Goal: Task Accomplishment & Management: Manage account settings

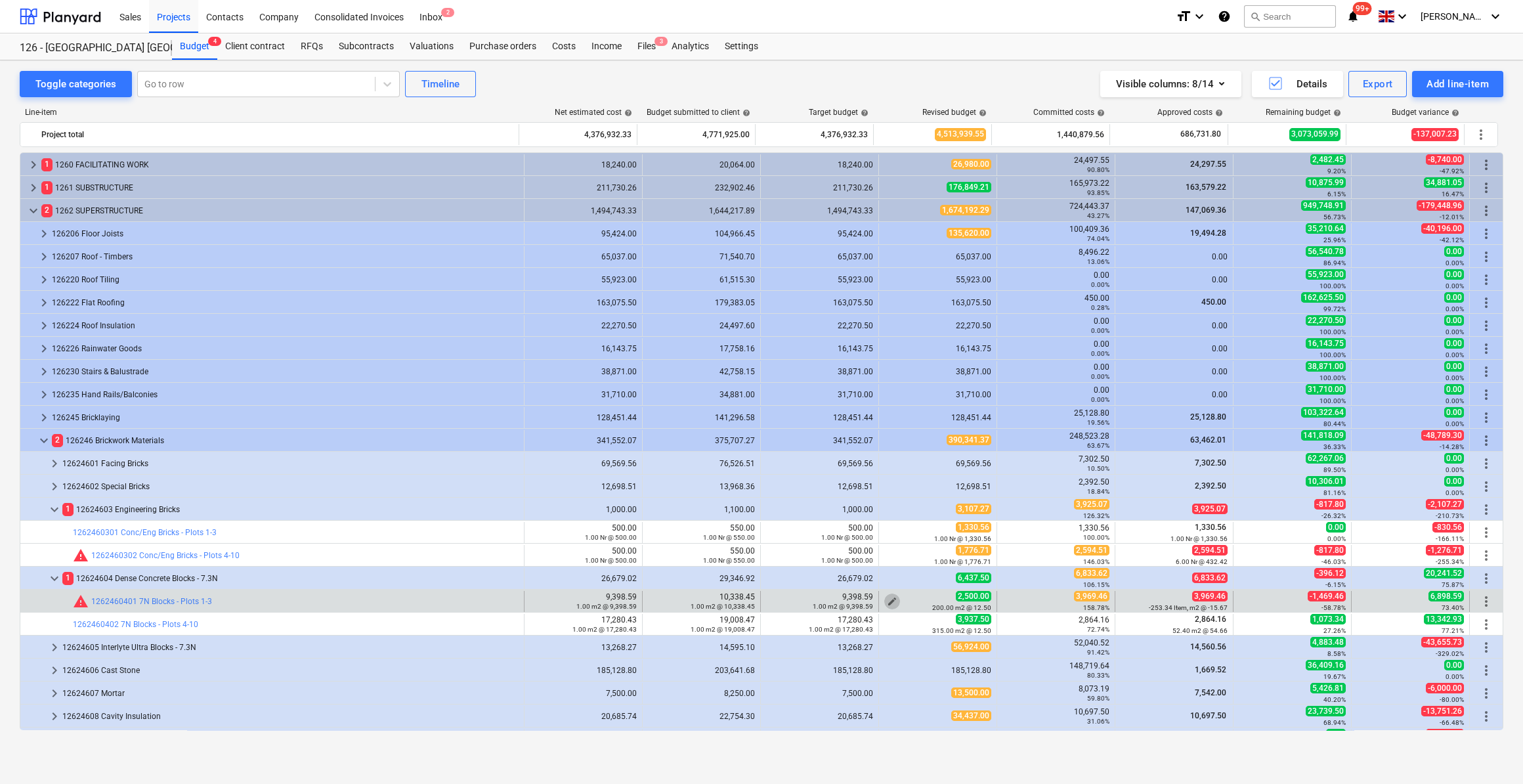
click at [888, 600] on span "edit" at bounding box center [892, 601] width 11 height 11
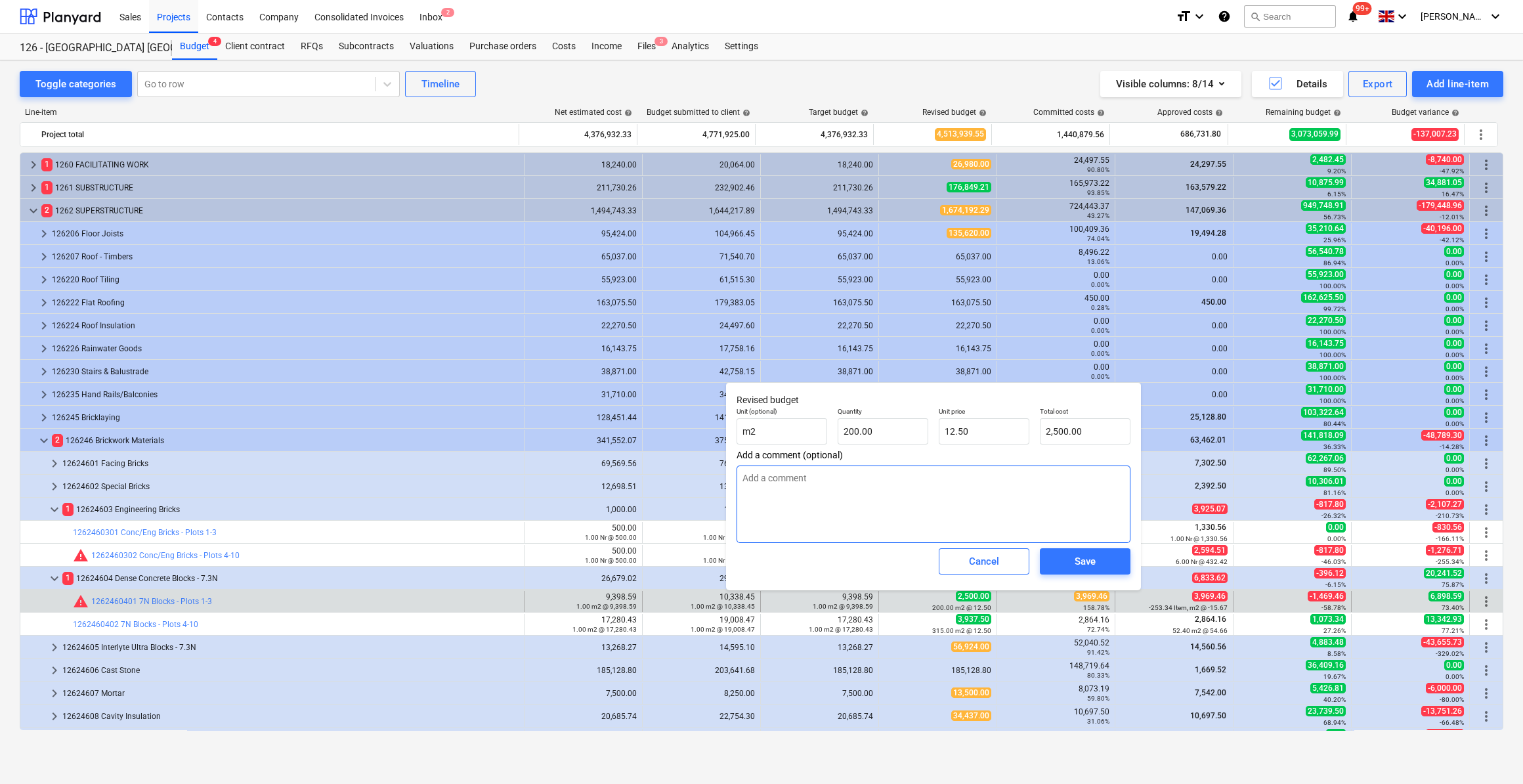
click at [744, 481] on textarea at bounding box center [933, 503] width 394 height 77
type textarea "2"
type textarea "x"
type textarea "26"
type textarea "x"
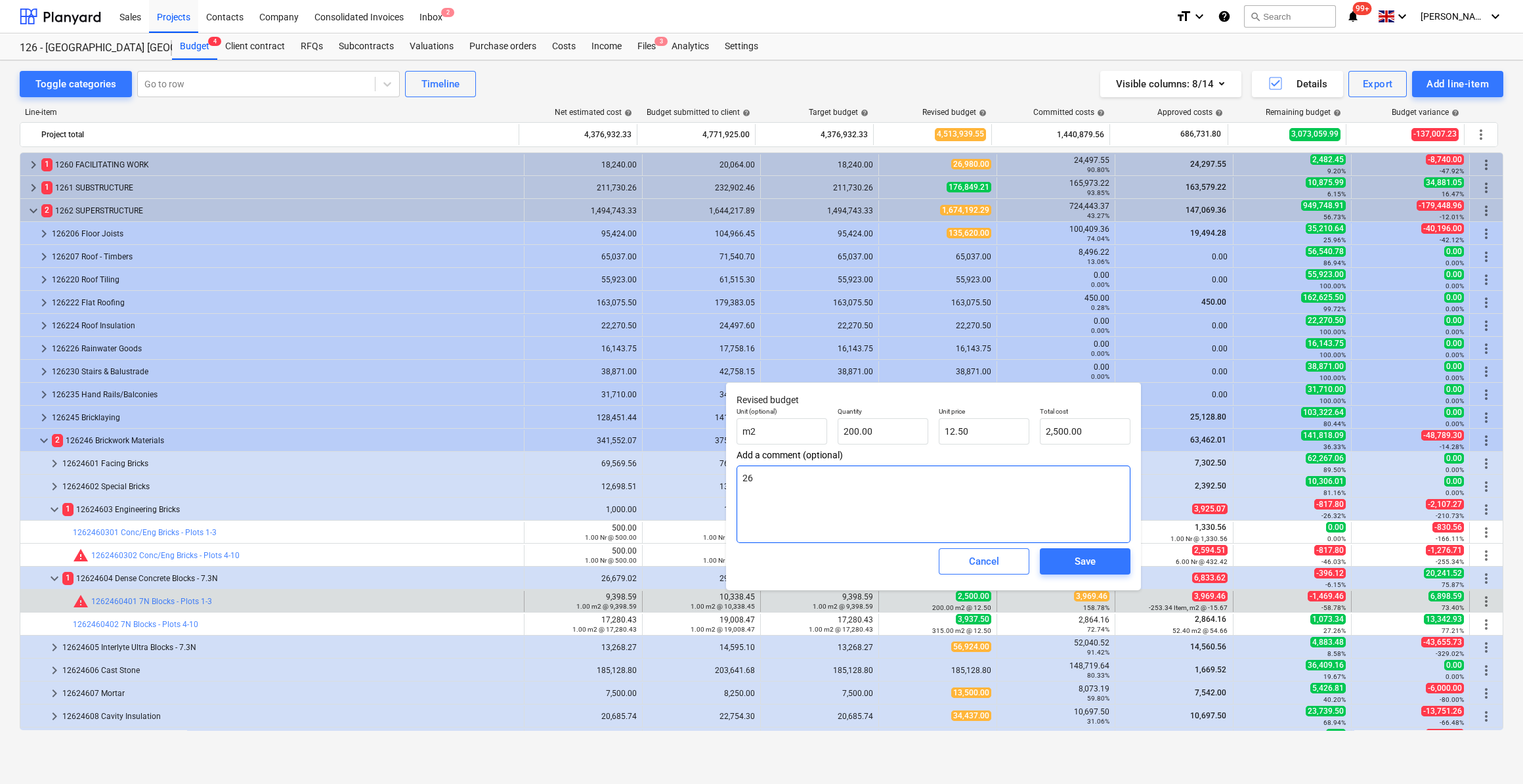
type textarea "26/"
type textarea "x"
type textarea "26/0"
type textarea "x"
type textarea "26/09"
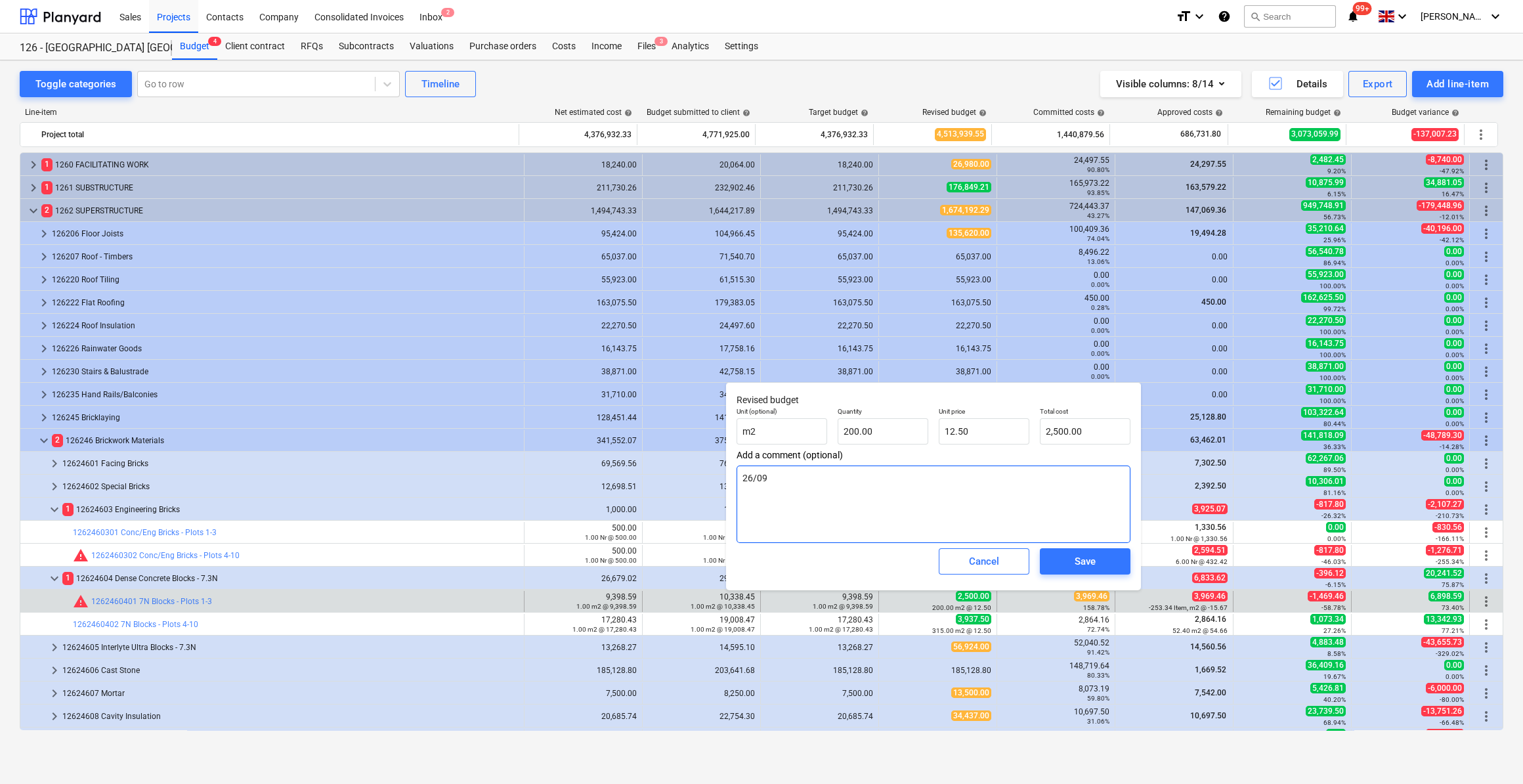
type textarea "x"
type textarea "26/09/"
type textarea "x"
type textarea "26/09/2"
type textarea "x"
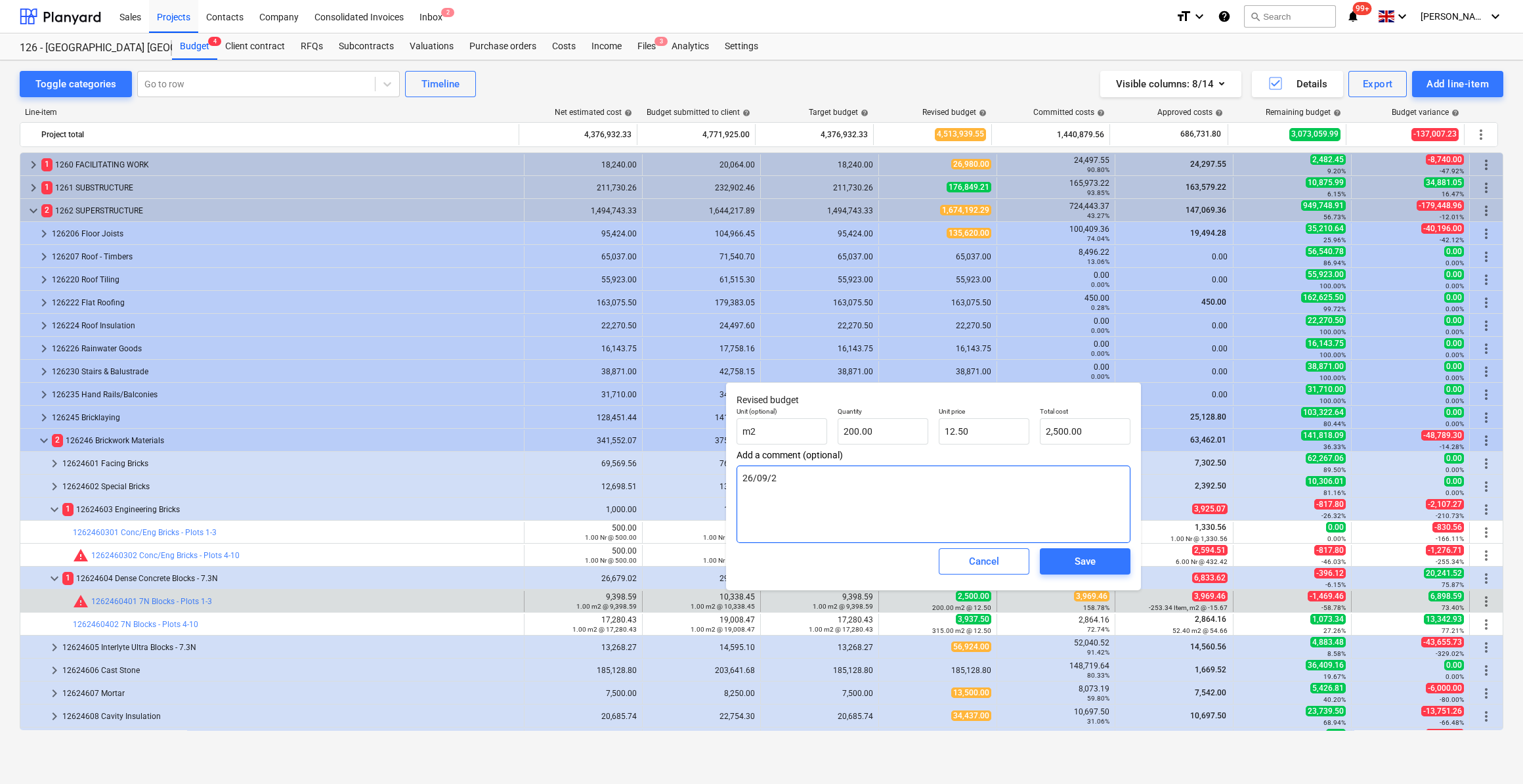
type textarea "[DATE]"
type textarea "x"
type textarea "[DATE]"
type textarea "x"
type textarea "[DATE] A"
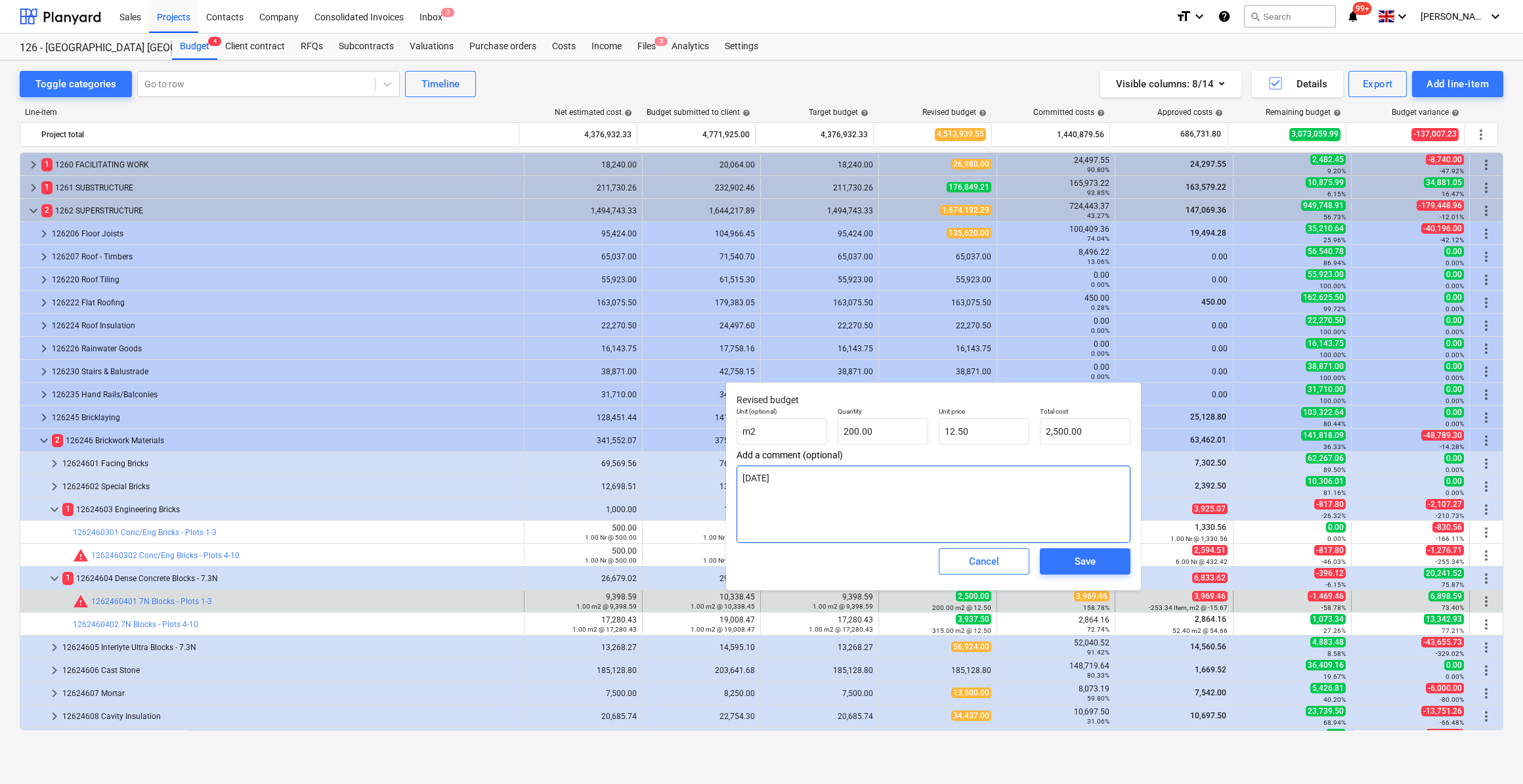
type textarea "x"
type textarea "[DATE] Ad"
type textarea "x"
type textarea "[DATE] Adj"
type textarea "x"
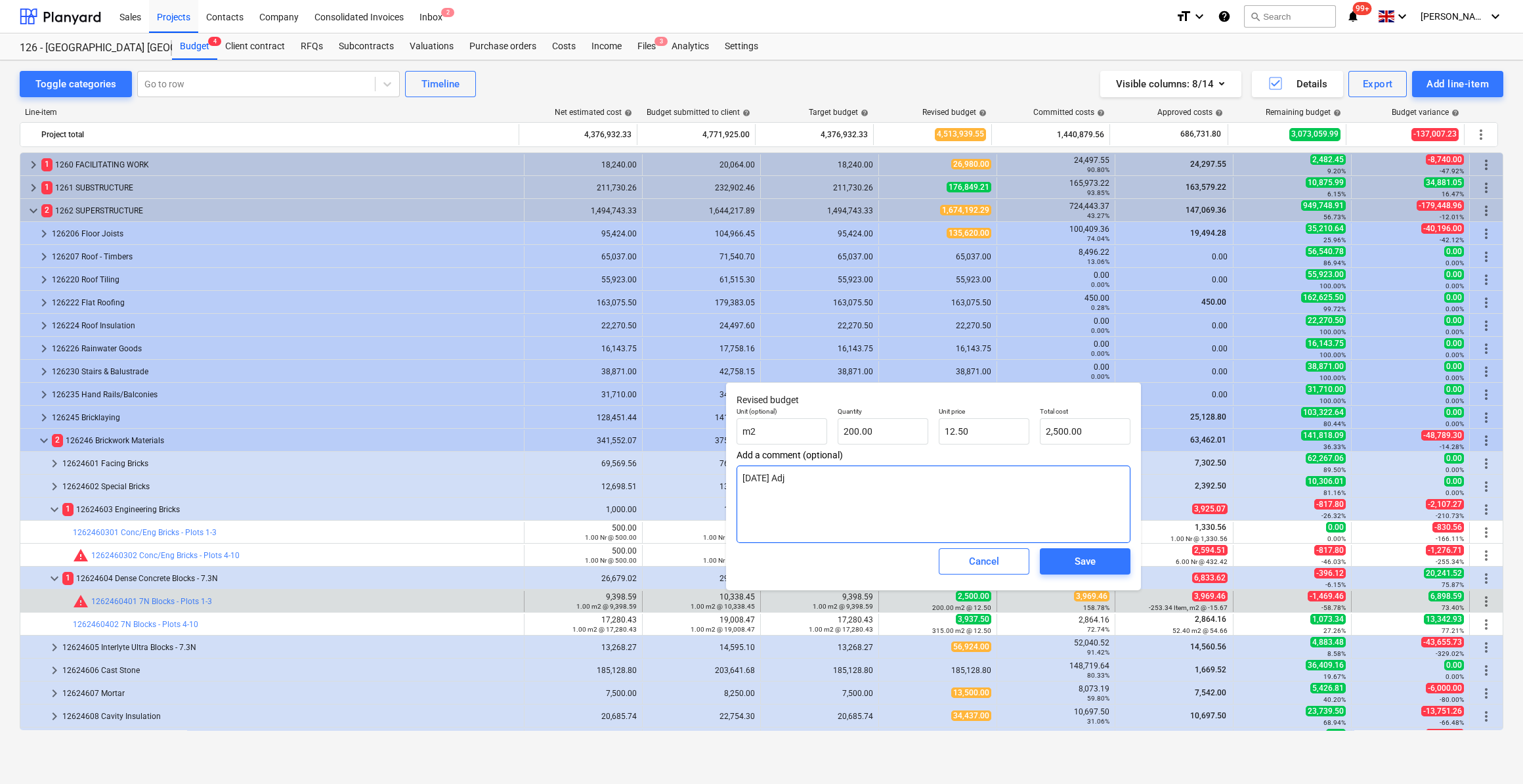
type textarea "[DATE] Adju"
type textarea "x"
type textarea "[DATE] Adjus"
type textarea "x"
type textarea "[DATE] Adjust"
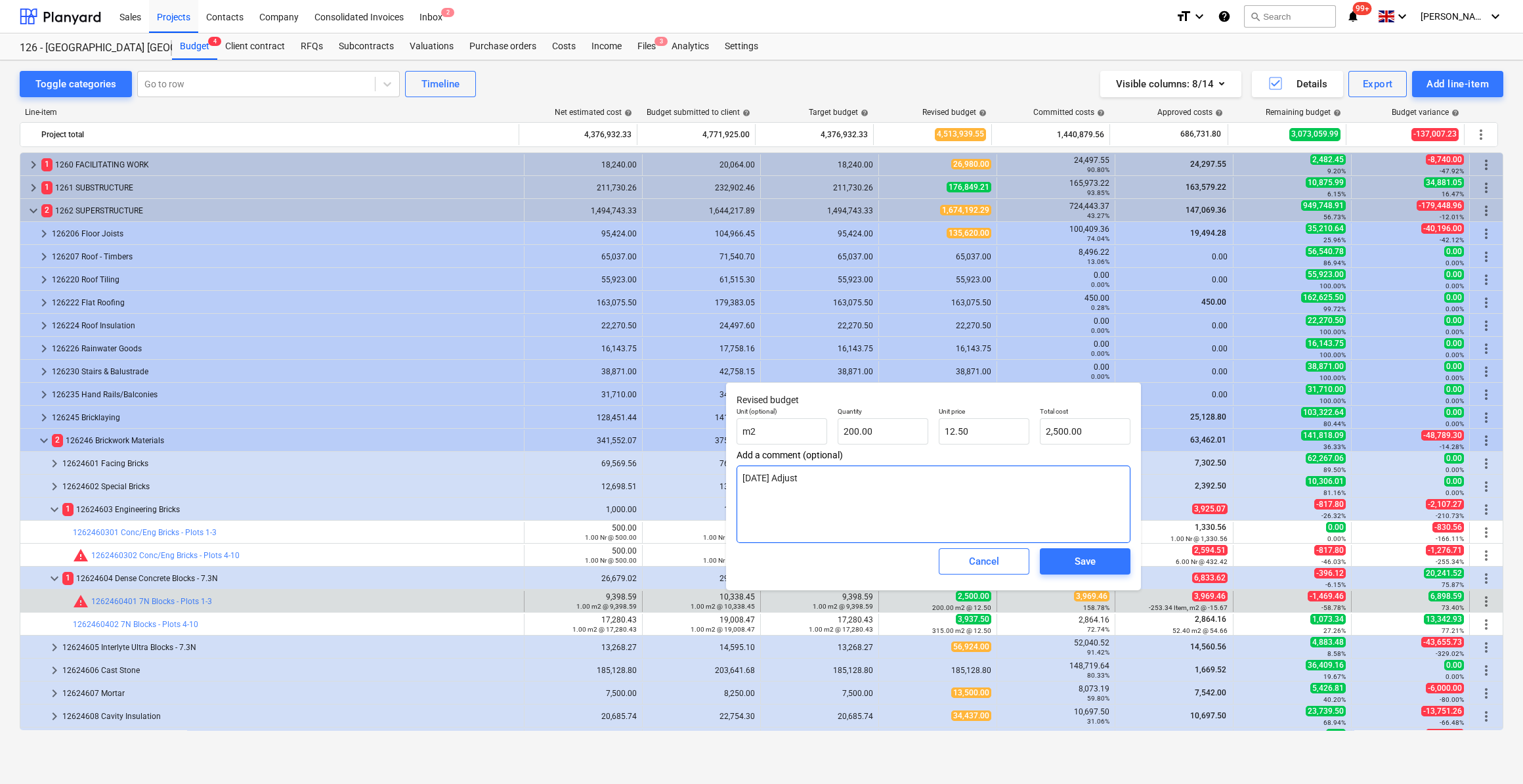
type textarea "x"
type textarea "[DATE] Adjuste"
type textarea "x"
type textarea "[DATE] Adjusted"
type textarea "x"
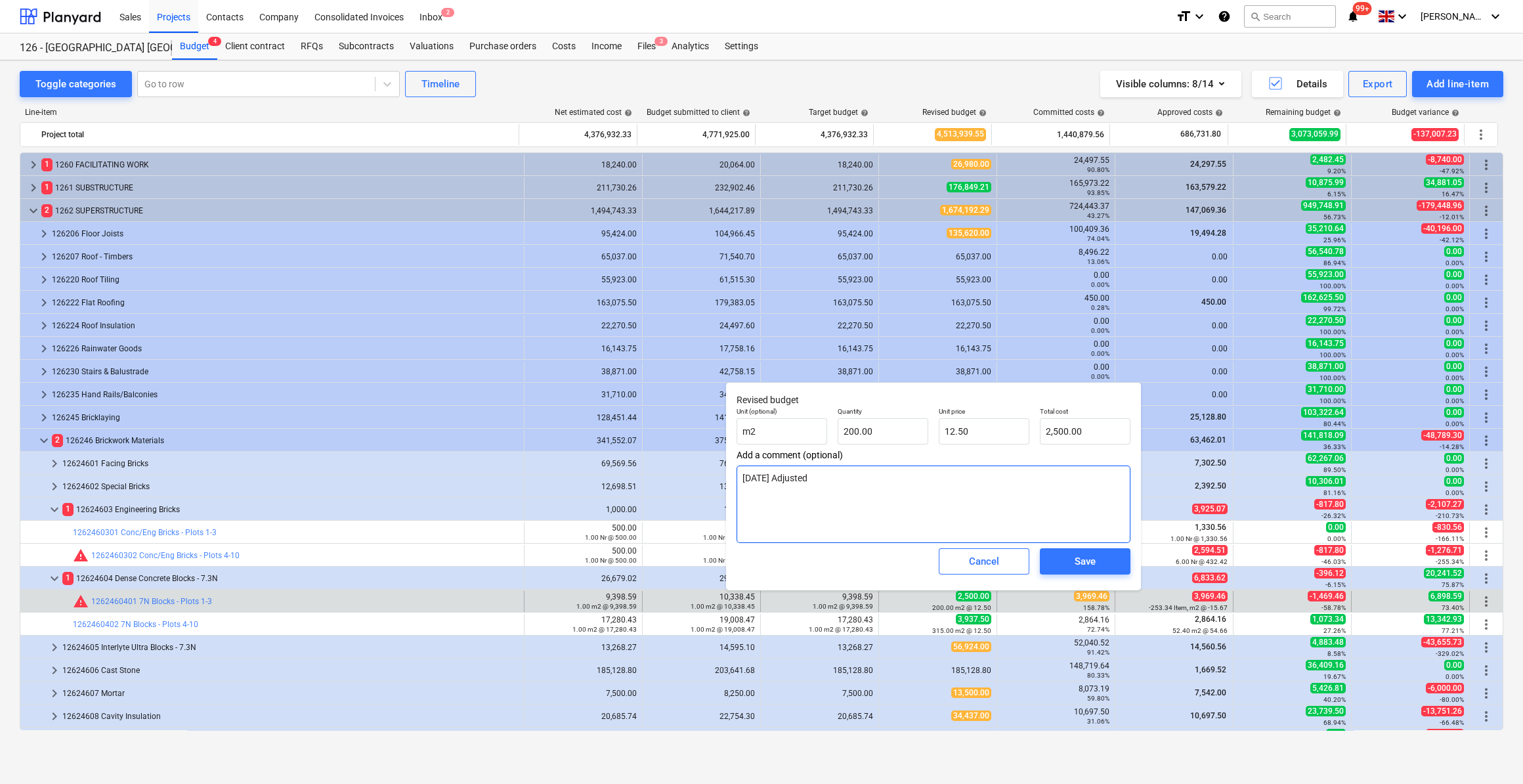
type textarea "[DATE] Adjusted"
type textarea "x"
type textarea "[DATE] Adjusted t"
type textarea "x"
type textarea "[DATE] Adjusted to"
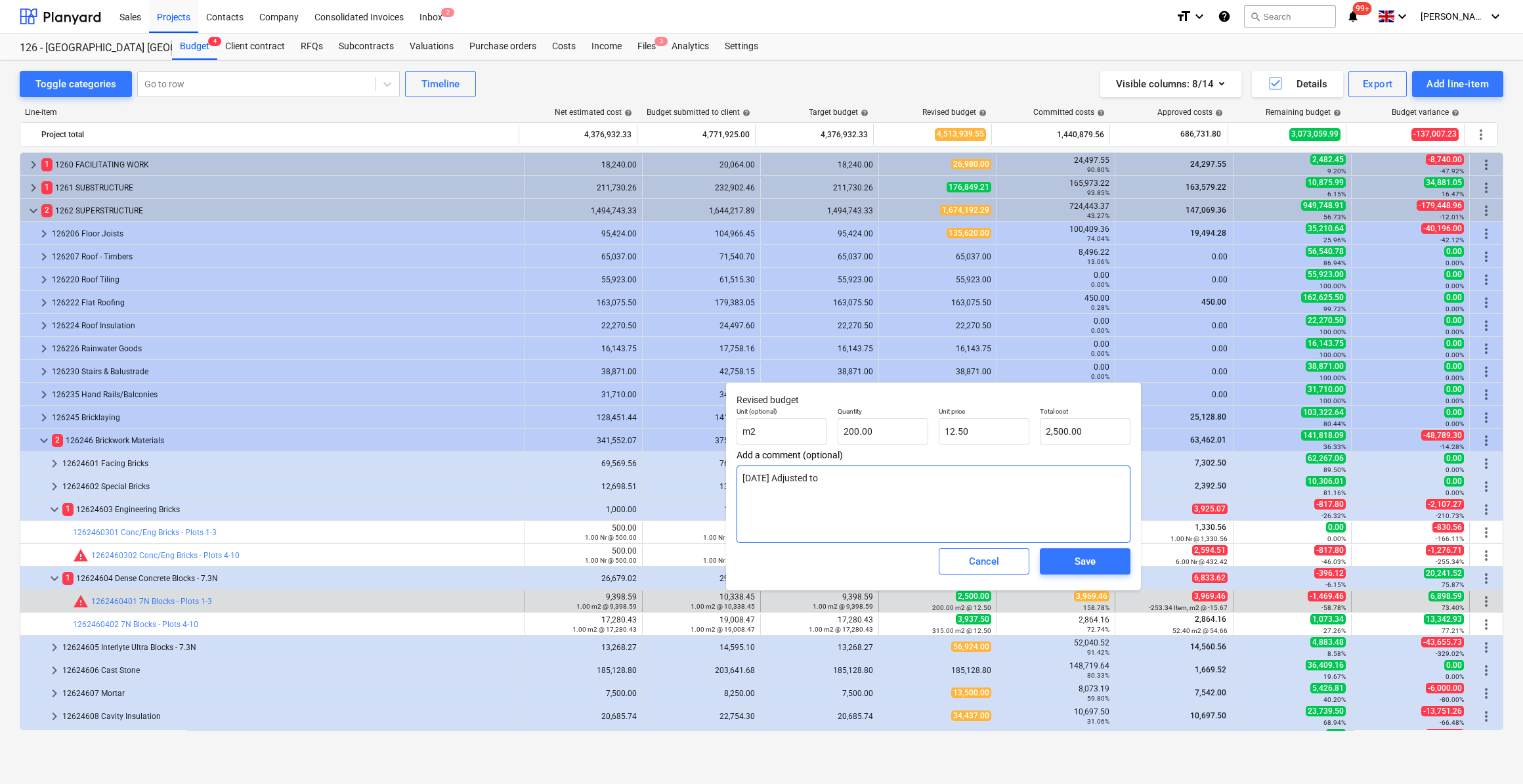
type textarea "x"
type textarea "[DATE] Adjusted to"
type textarea "x"
type textarea "[DATE] Adjusted to c"
type textarea "x"
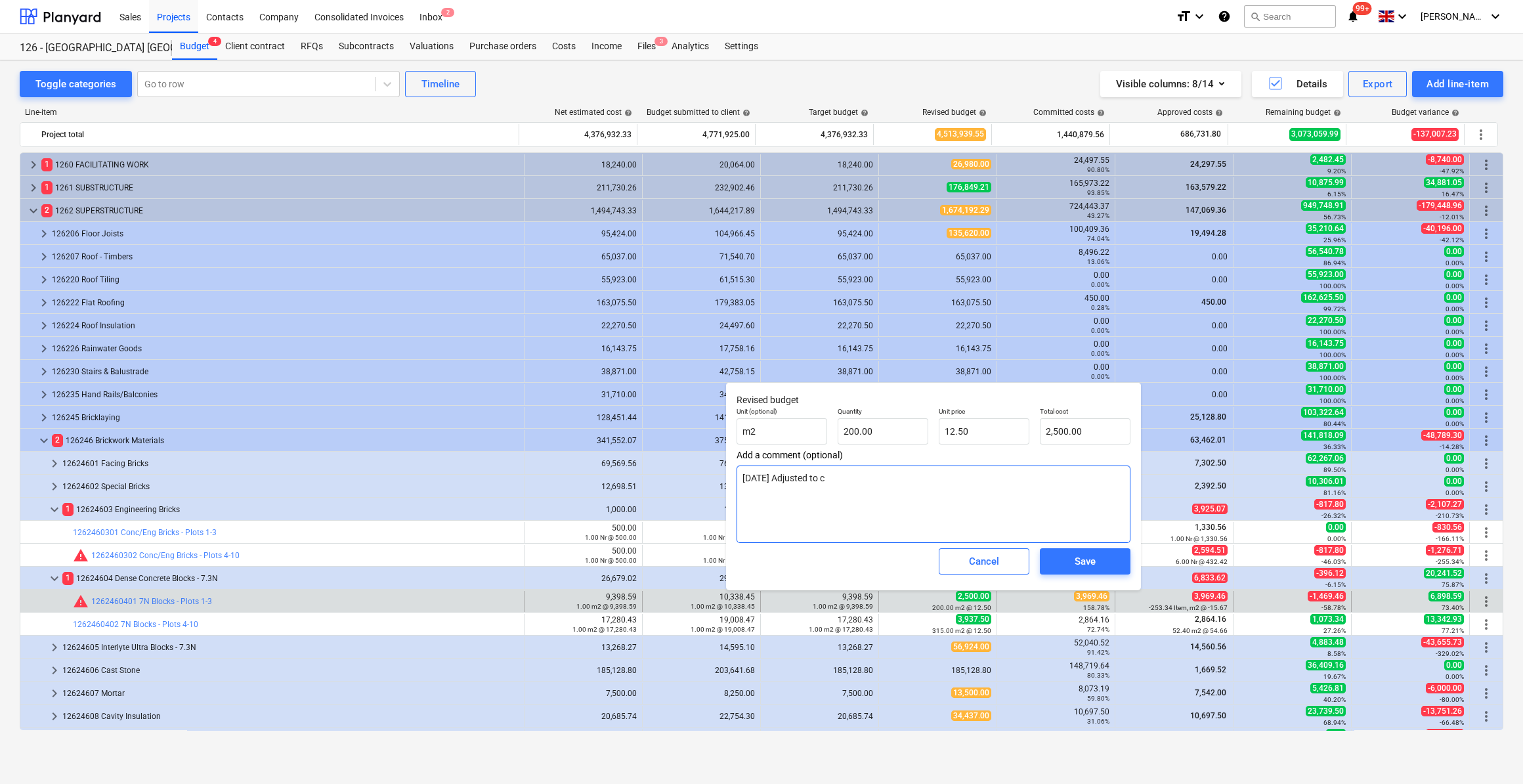
type textarea "[DATE] Adjusted to cu"
type textarea "x"
type textarea "[DATE] Adjusted to cur"
type textarea "x"
type textarea "[DATE] Adjusted to curr"
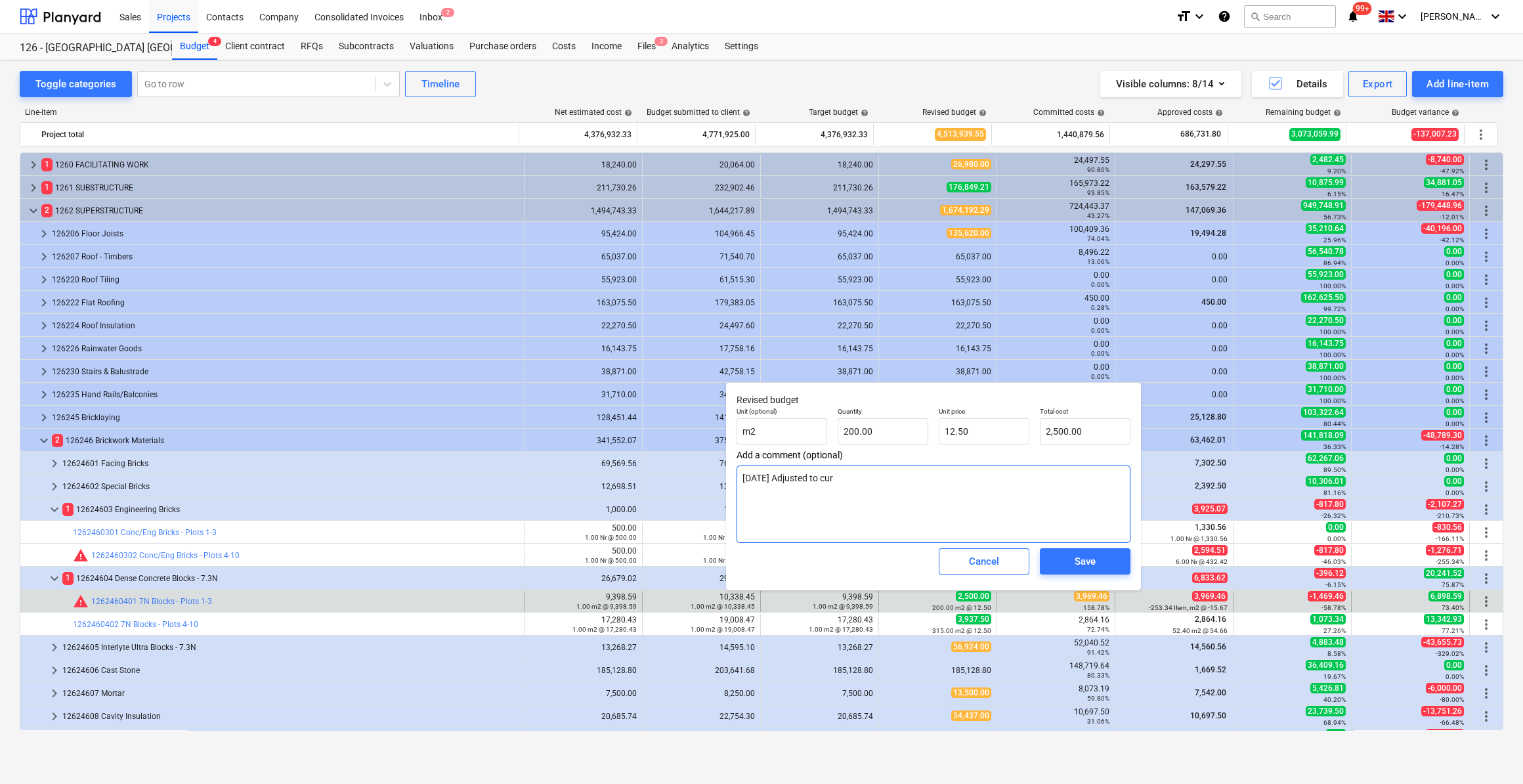
type textarea "x"
type textarea "[DATE] Adjusted to currr"
type textarea "x"
type textarea "[DATE] Adjusted to currre"
type textarea "x"
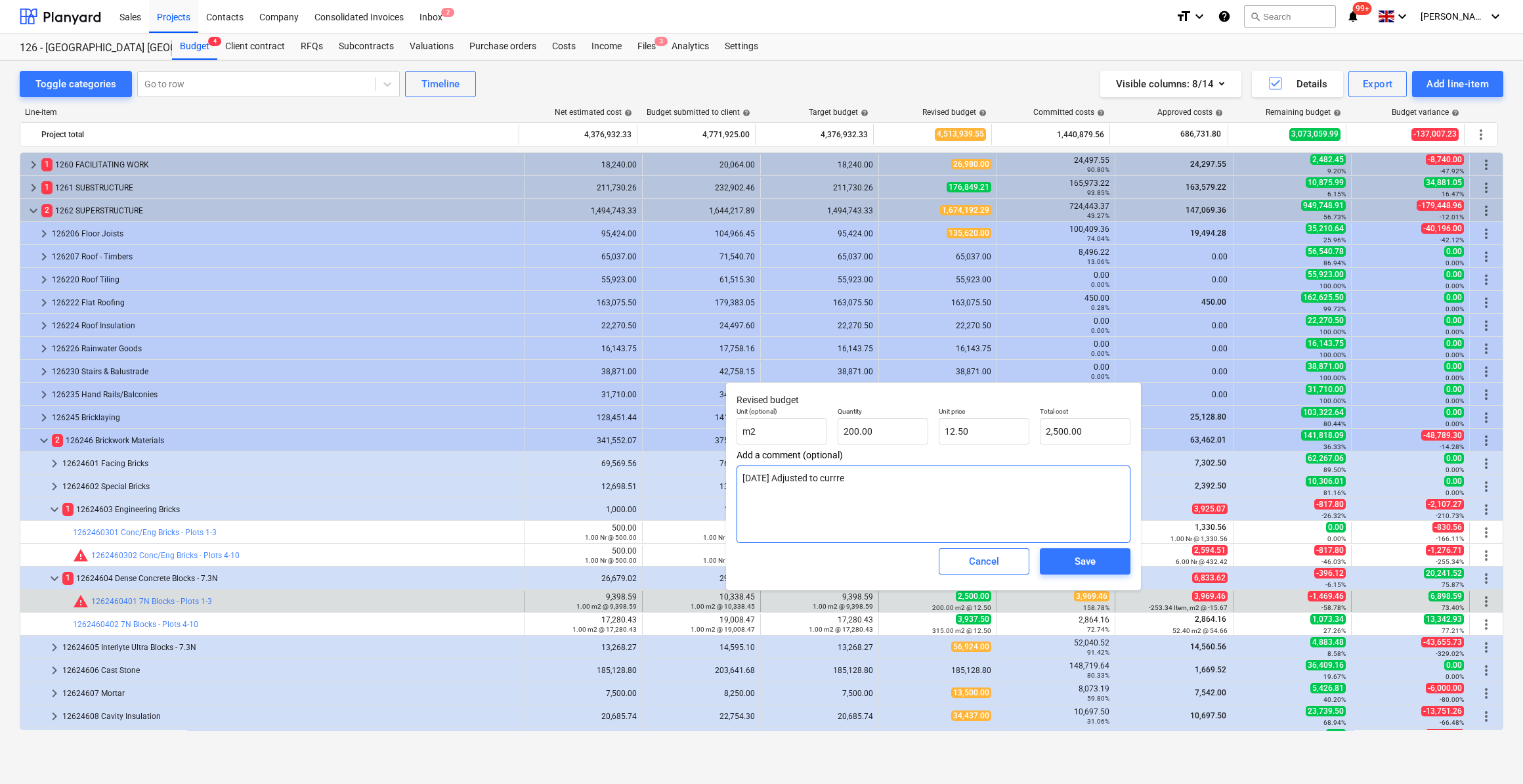
type textarea "[DATE] Adjusted to currren"
type textarea "x"
type textarea "[DATE] Adjusted to currrent"
type textarea "x"
type textarea "[DATE] Adjusted to currrent"
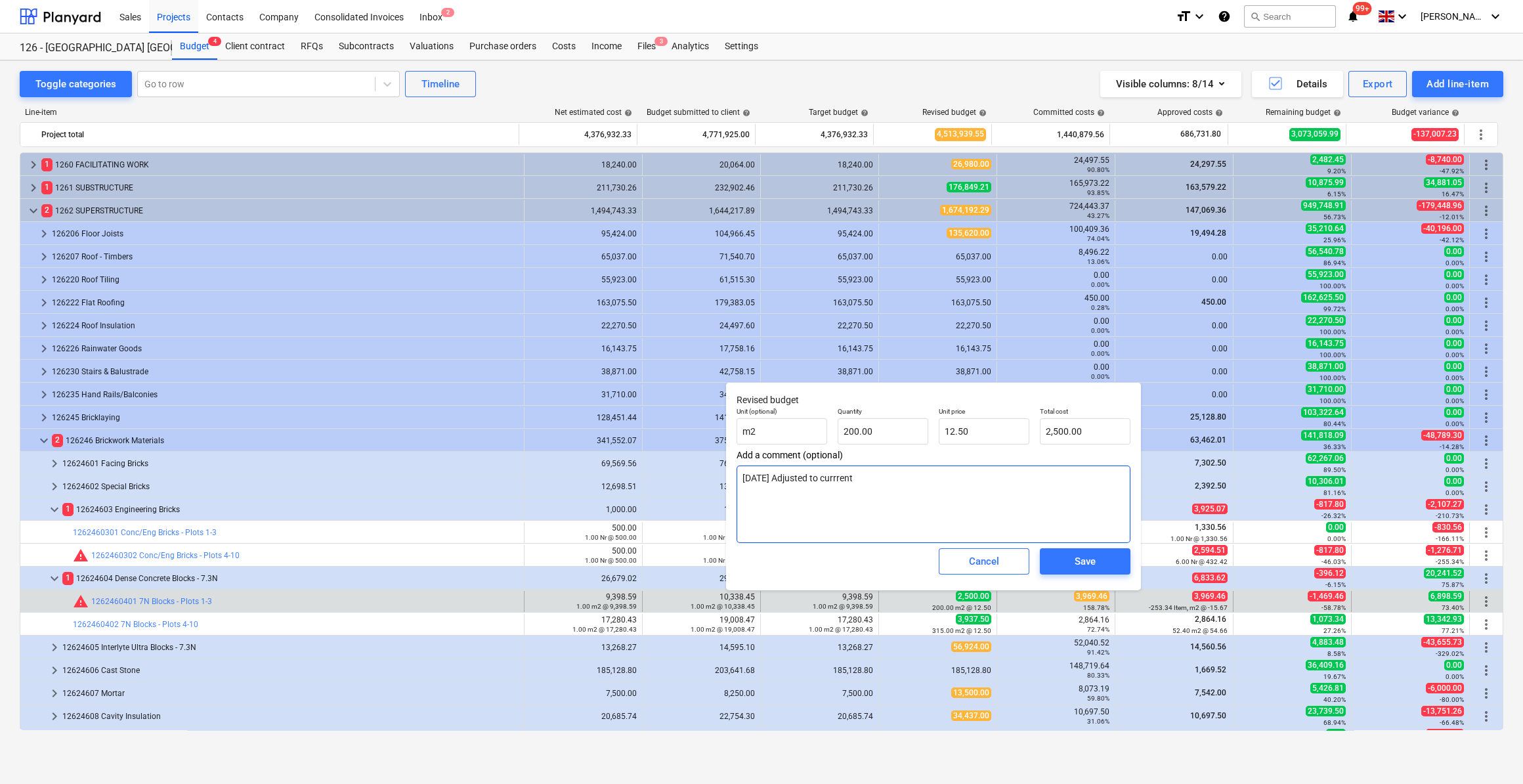
type textarea "x"
type textarea "[DATE] Adjusted to currrent C"
type textarea "x"
type textarea "[DATE] Adjusted to currrent Co"
type textarea "x"
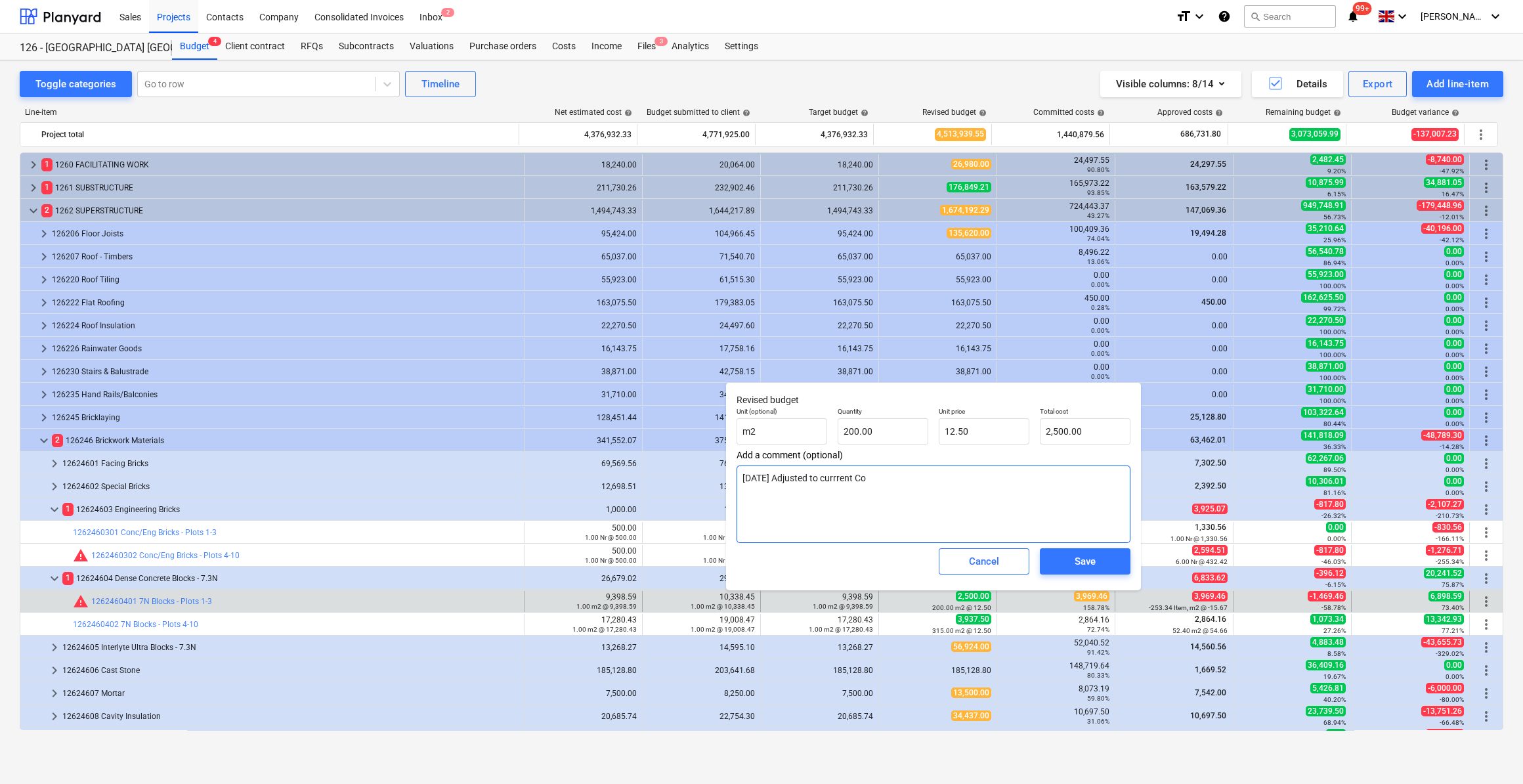
type textarea "[DATE] Adjusted to currrent Com"
type textarea "x"
type textarea "[DATE] Adjusted to currrent Comm"
type textarea "x"
type textarea "[DATE] Adjusted to currrent Commi"
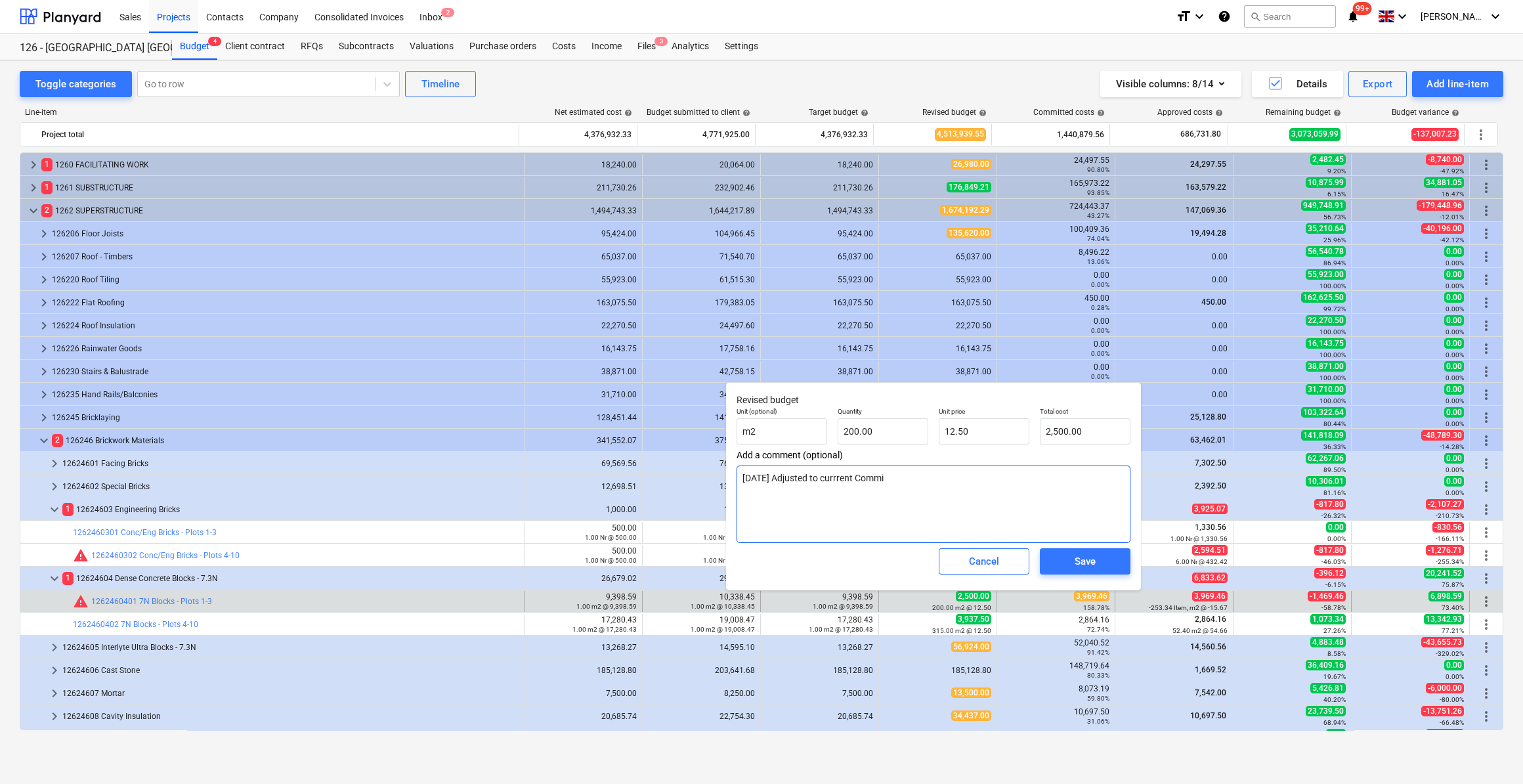
type textarea "x"
type textarea "[DATE] Adjusted to currrent Commit"
type textarea "x"
type textarea "[DATE] Adjusted to currrent Commitm"
type textarea "x"
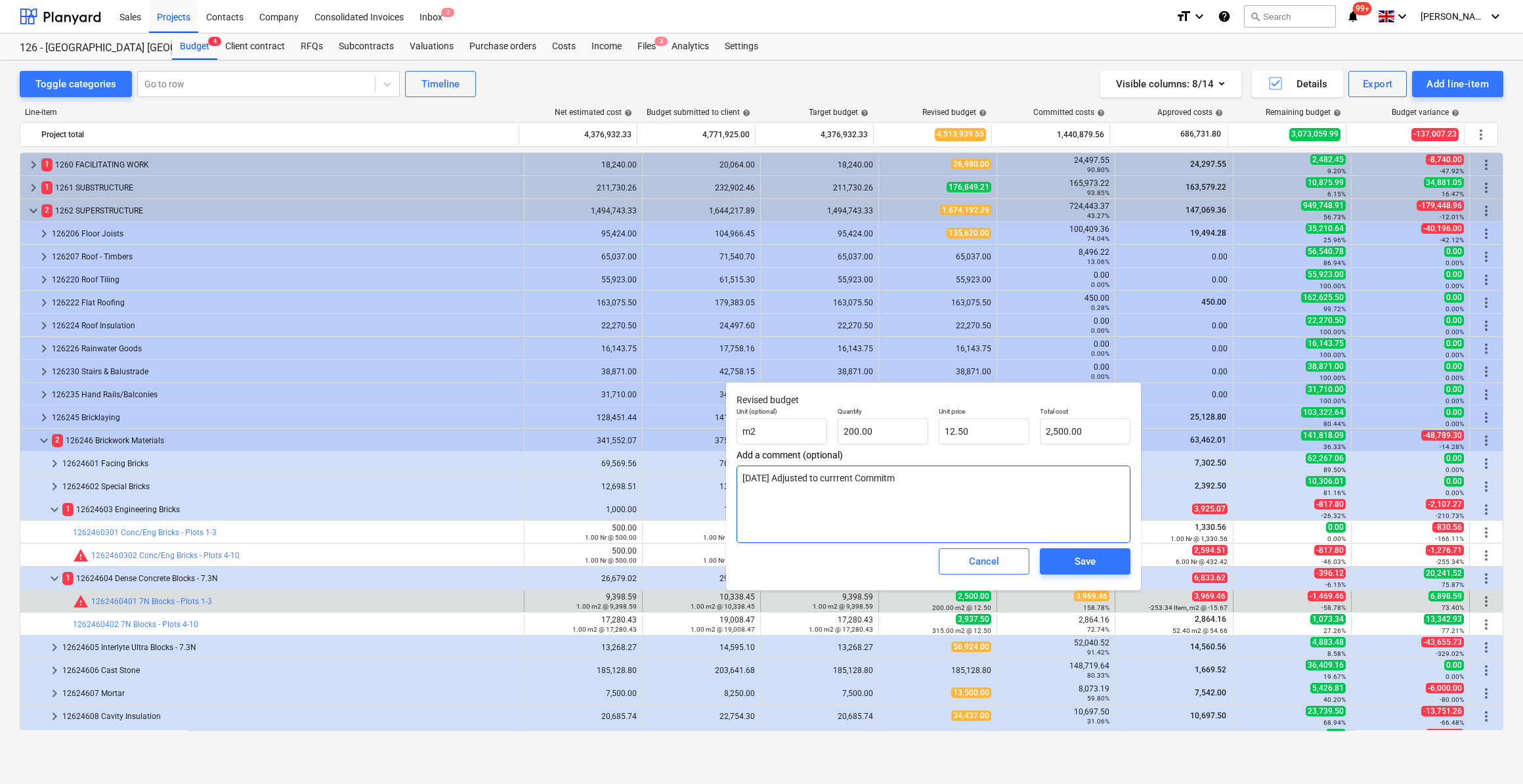
type textarea "[DATE] Adjusted to currrent Commitmn"
type textarea "x"
type textarea "[DATE] Adjusted to currrent Commitmne"
type textarea "x"
type textarea "[DATE] Adjusted to currrent Commitmnet"
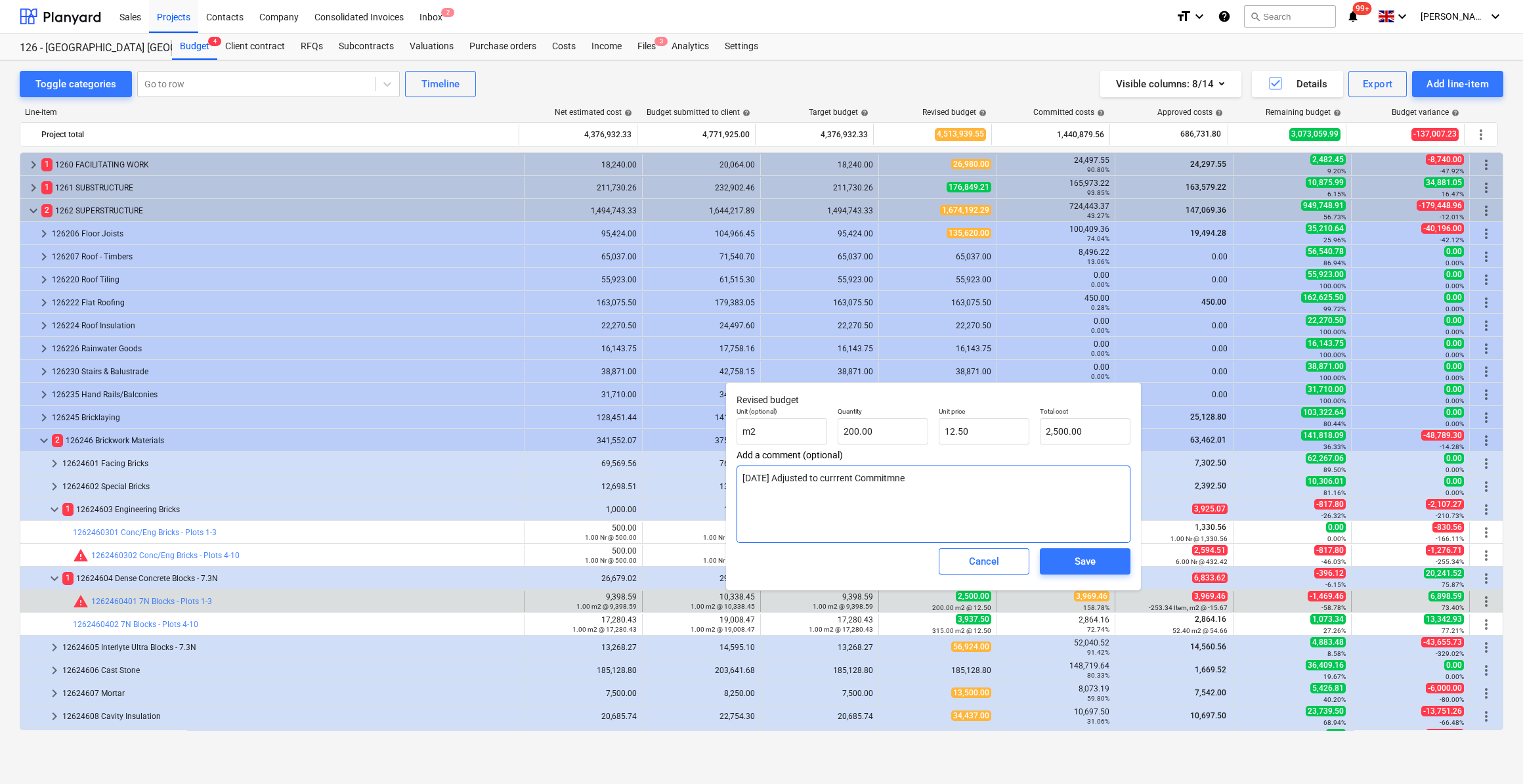
type textarea "x"
drag, startPoint x: 913, startPoint y: 481, endPoint x: 910, endPoint y: 518, distance: 37.1
click at [913, 481] on textarea "[DATE] Adjusted to currrent Commitmnet" at bounding box center [933, 503] width 394 height 77
type textarea "[DATE] Adjusted to currrent Commitmet"
type textarea "x"
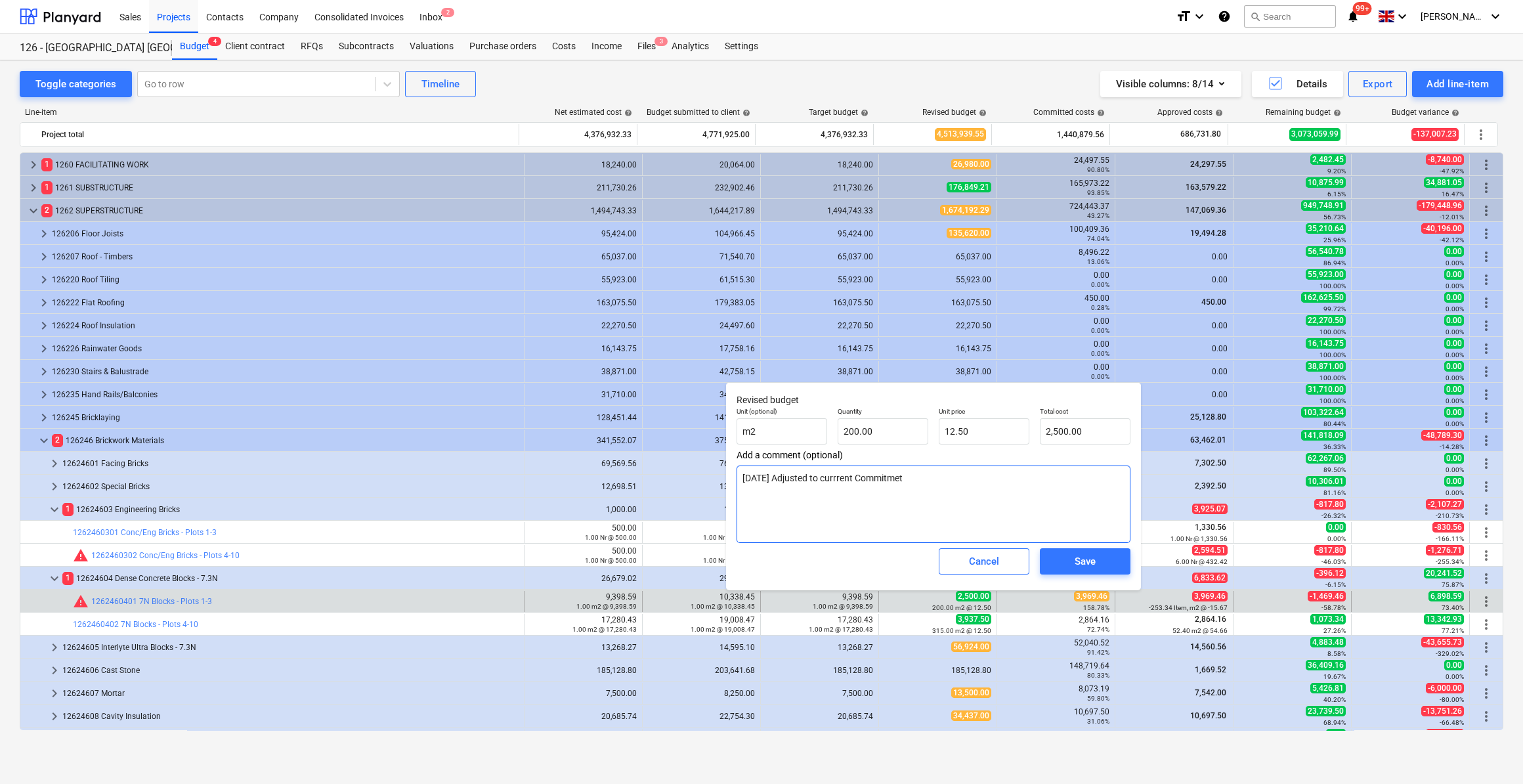
type textarea "[DATE] Adjusted to currrent Commitment"
type textarea "x"
type textarea "[DATE] Adjusted to currrent Commitment"
drag, startPoint x: 1087, startPoint y: 430, endPoint x: 1043, endPoint y: 430, distance: 44.0
click at [1043, 430] on input "2500" at bounding box center [1084, 431] width 90 height 26
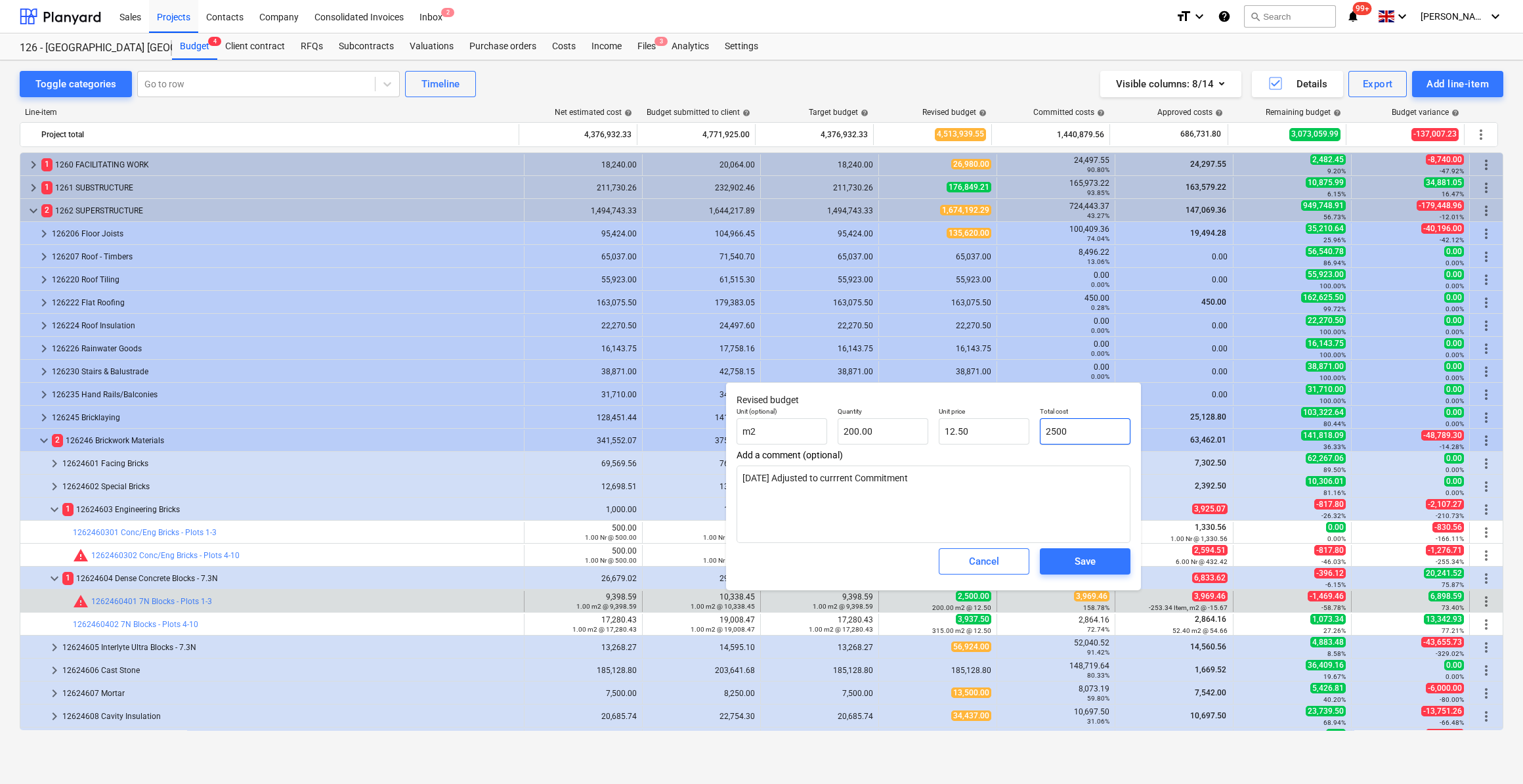
type input "3"
type textarea "x"
type input "0.02"
type input "39"
type textarea "x"
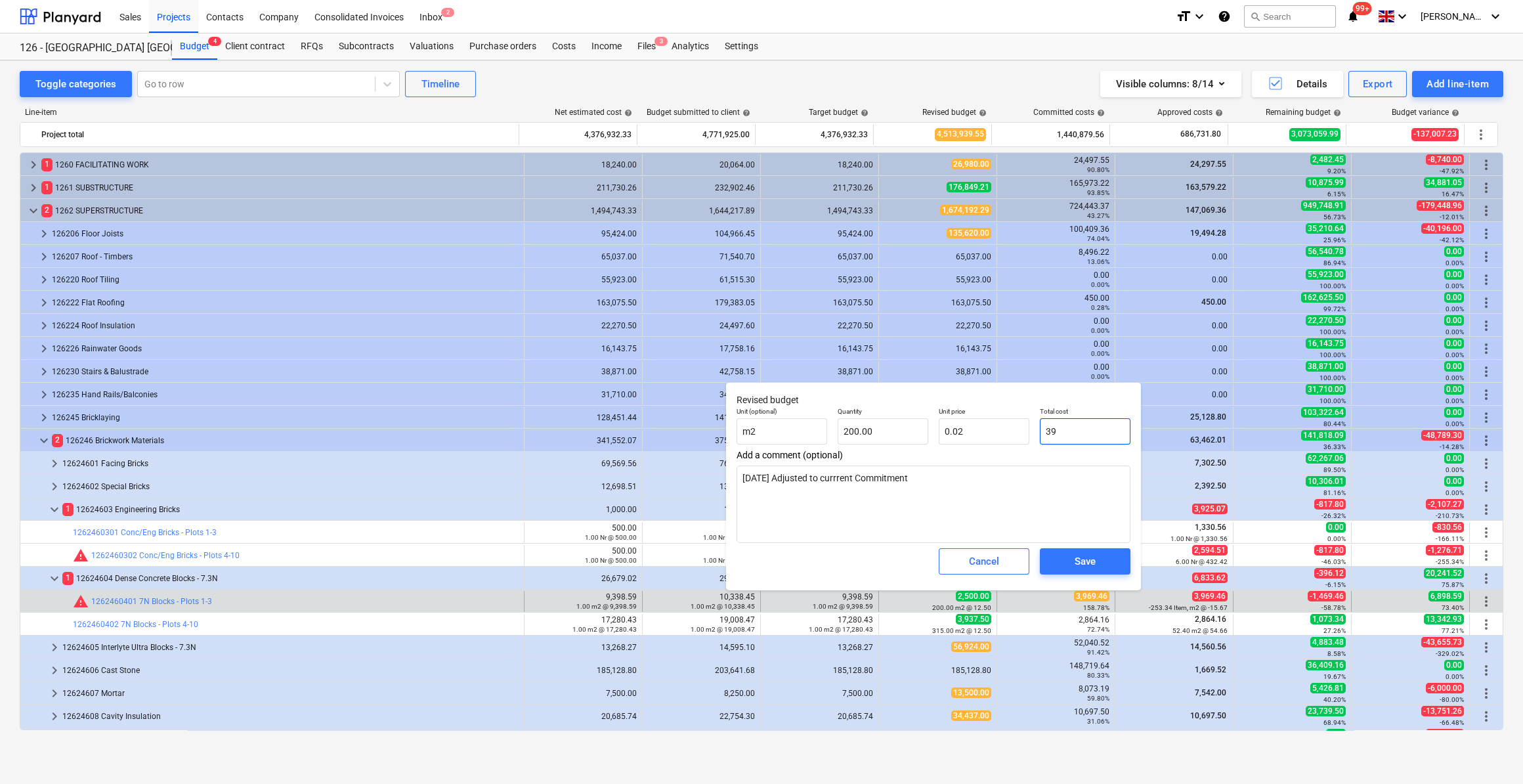
type input "0.20"
type input "396"
type textarea "x"
type input "1.98"
type input "3969"
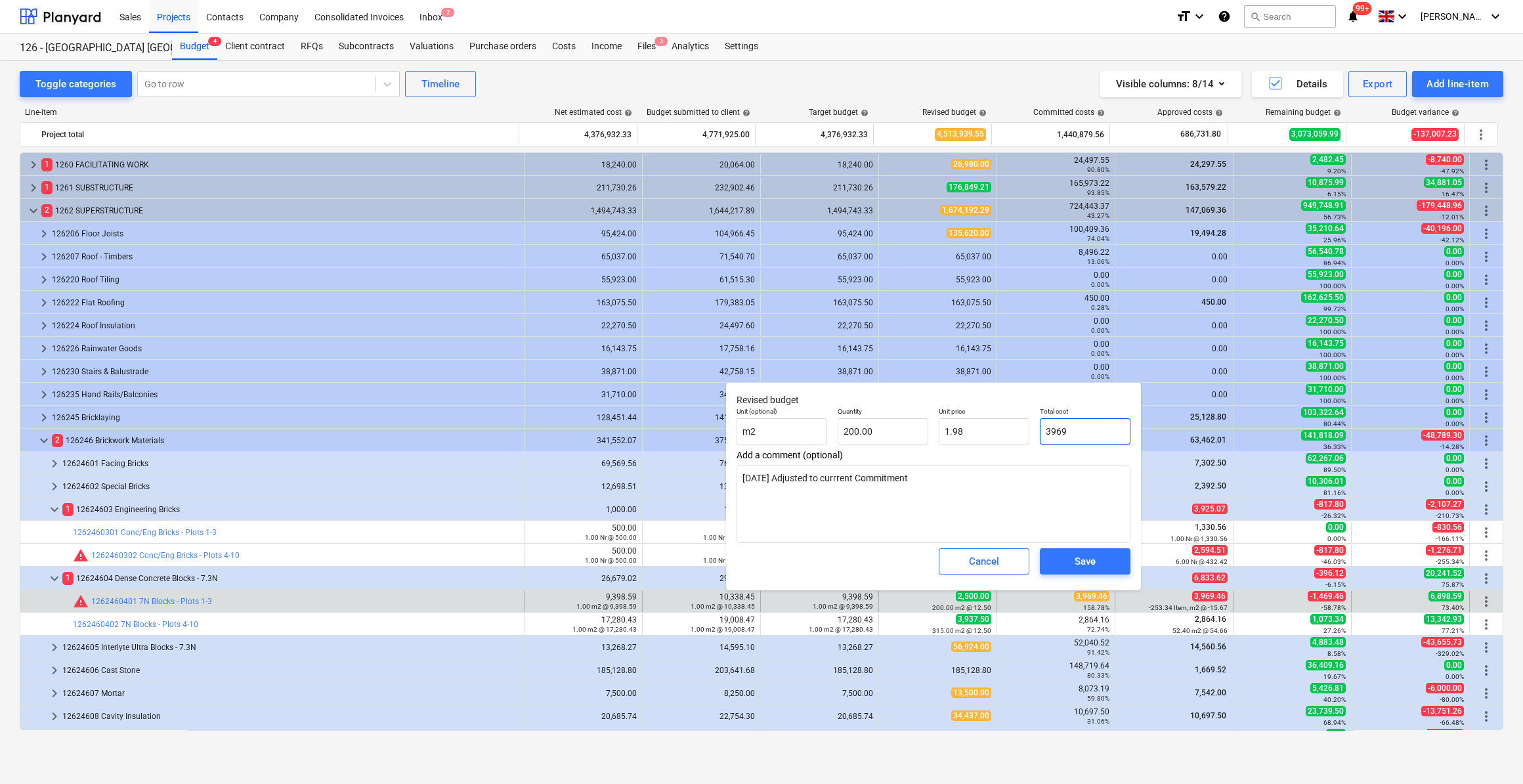
type textarea "x"
type input "19.85"
type input "3969."
type textarea "x"
type input "3969.4"
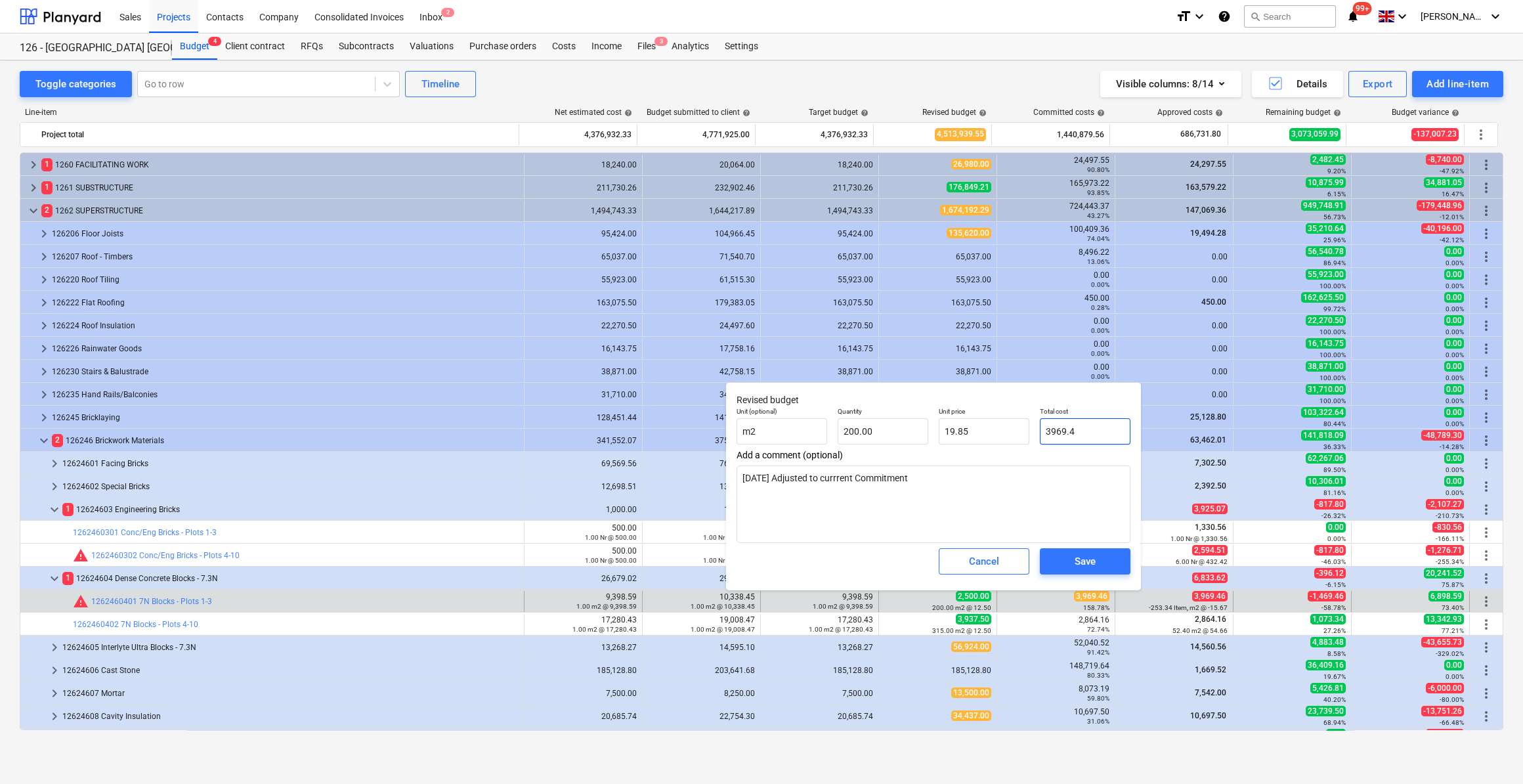
type textarea "x"
type input "3969.46"
type textarea "x"
type input "3,969.46"
click at [1064, 564] on span "Save" at bounding box center [1085, 561] width 59 height 17
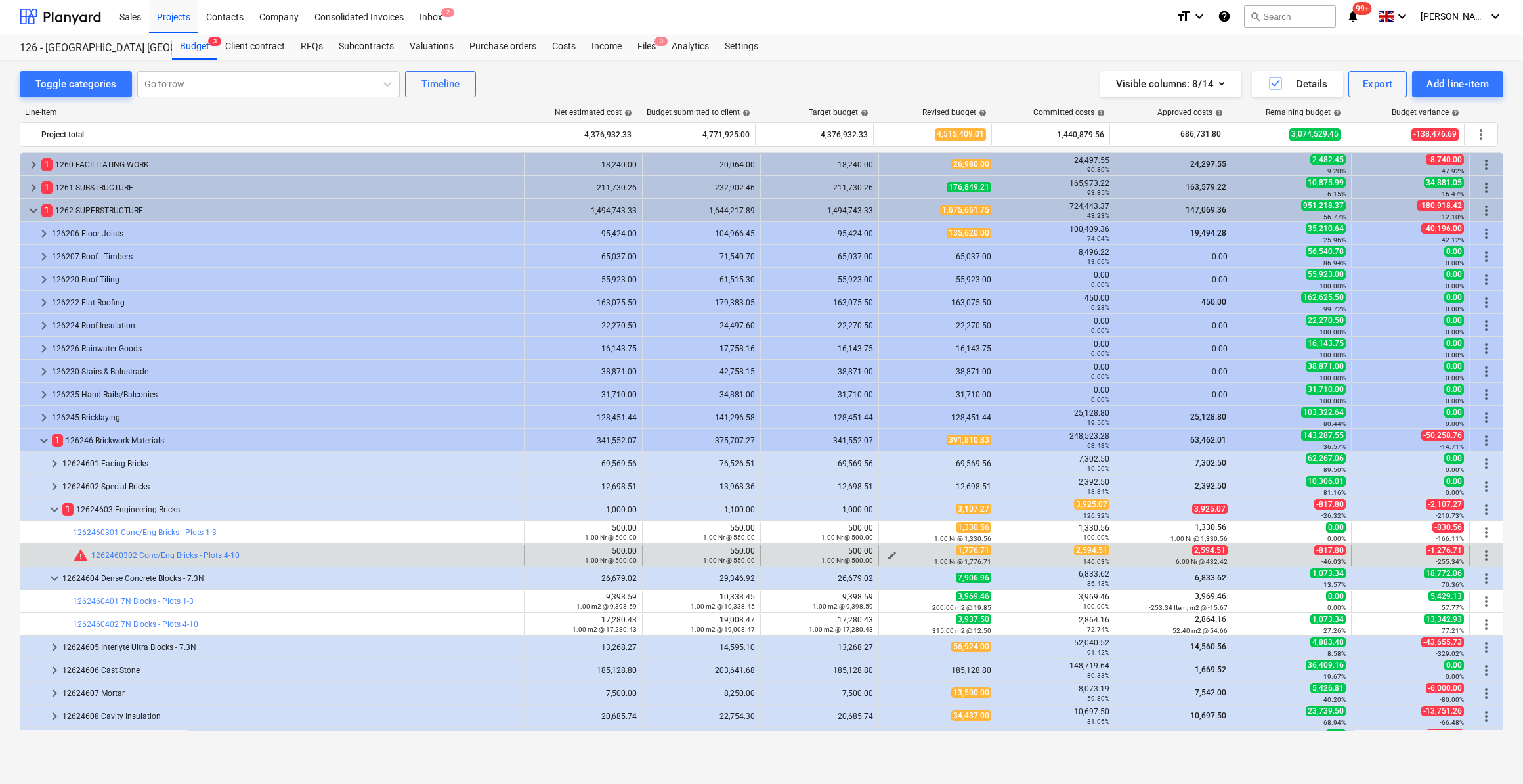
click at [887, 553] on span "edit" at bounding box center [892, 555] width 11 height 11
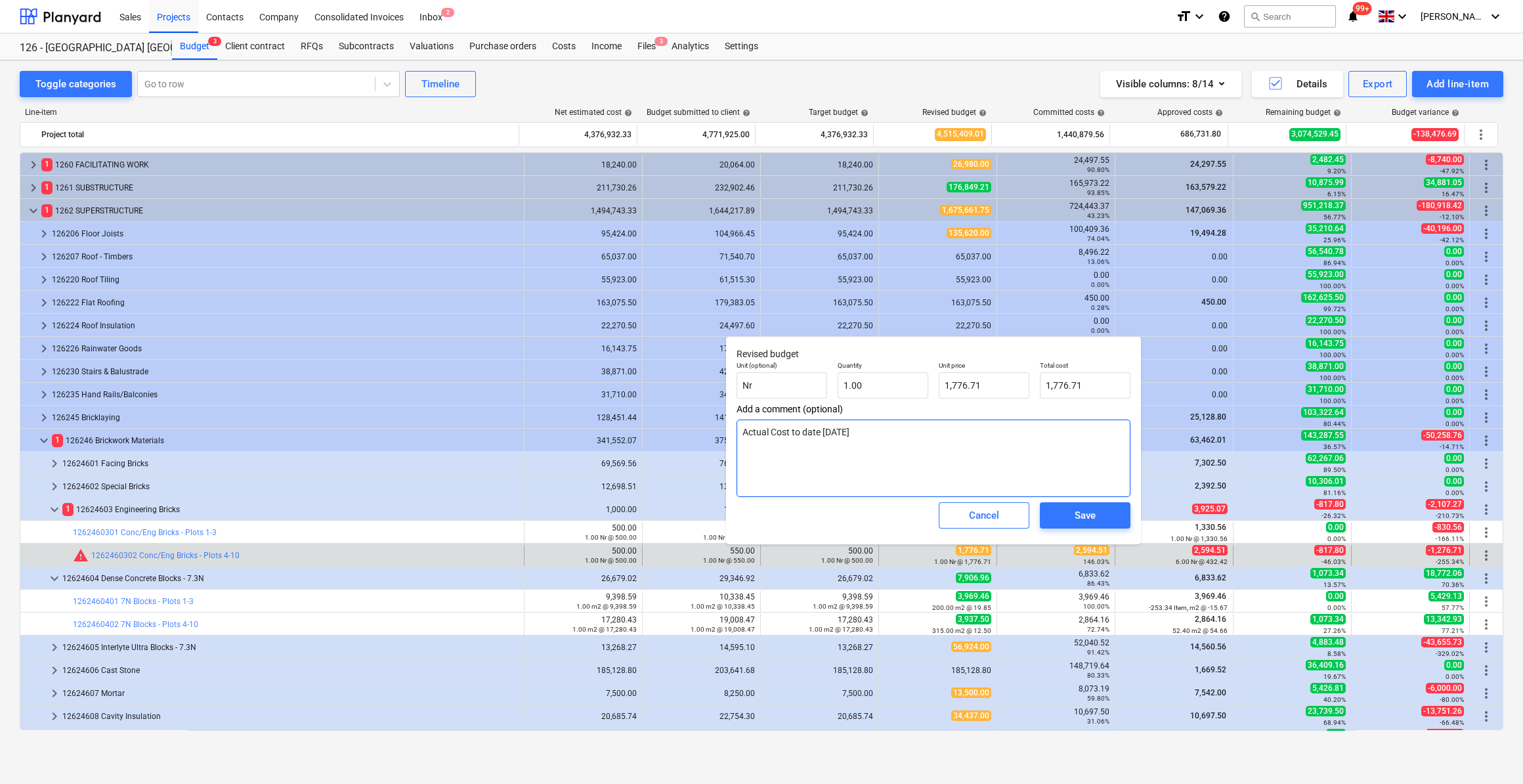
click at [748, 443] on textarea "Actual Cost to date [DATE]" at bounding box center [933, 458] width 394 height 77
click at [863, 431] on textarea "Actual Cost to date [DATE]" at bounding box center [933, 458] width 394 height 77
type textarea "x"
type textarea "Actual Cost to date [DATE]"
type textarea "x"
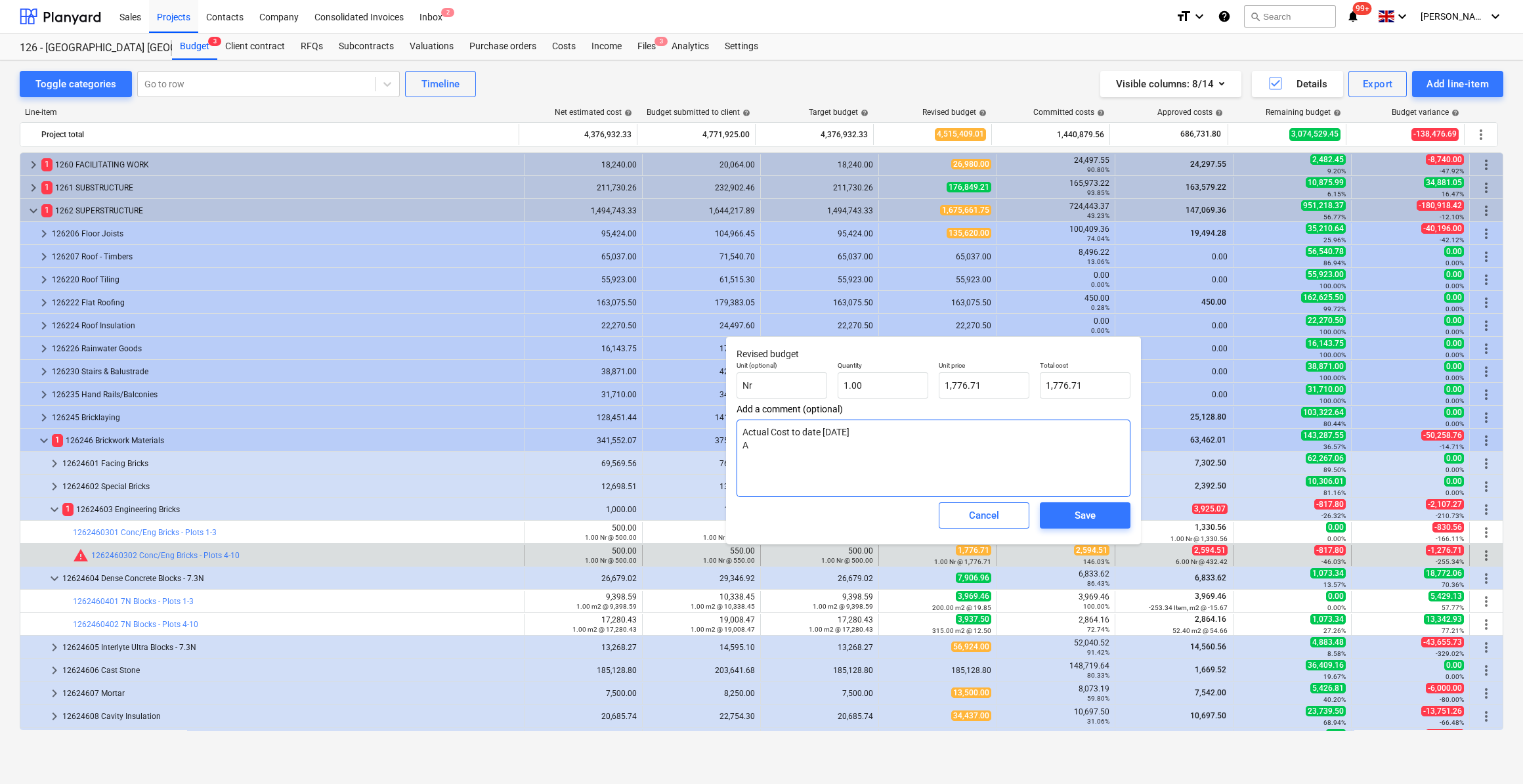
type textarea "Actual Cost to date [DATE] Ac"
type textarea "x"
type textarea "Actual Cost to date [DATE] Act"
type textarea "x"
type textarea "Actual Cost to date [DATE] Actu"
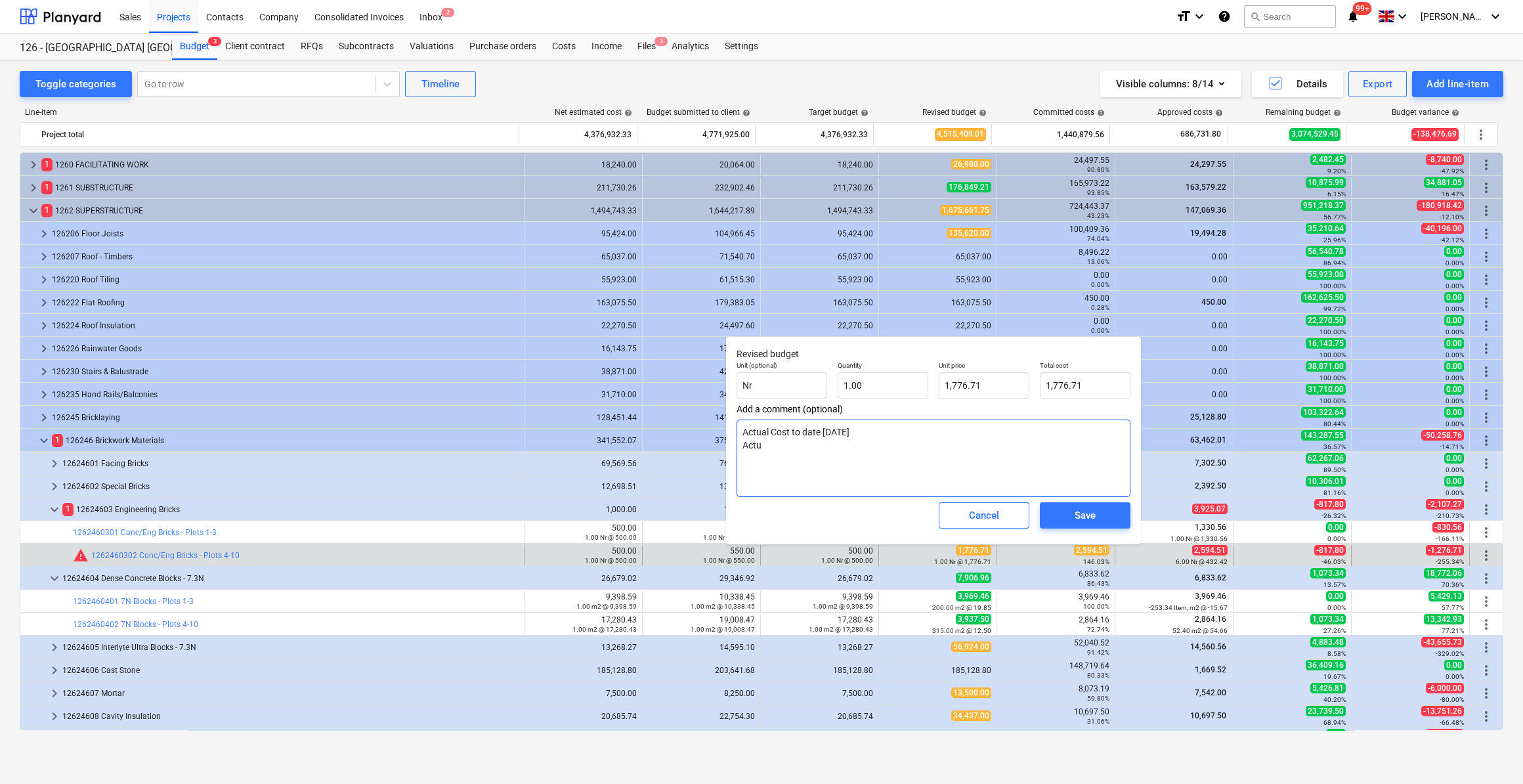
type textarea "x"
type textarea "Actual Cost to date [DATE] Actual"
type textarea "x"
type textarea "Actual Cost to date [DATE] Actual"
type textarea "x"
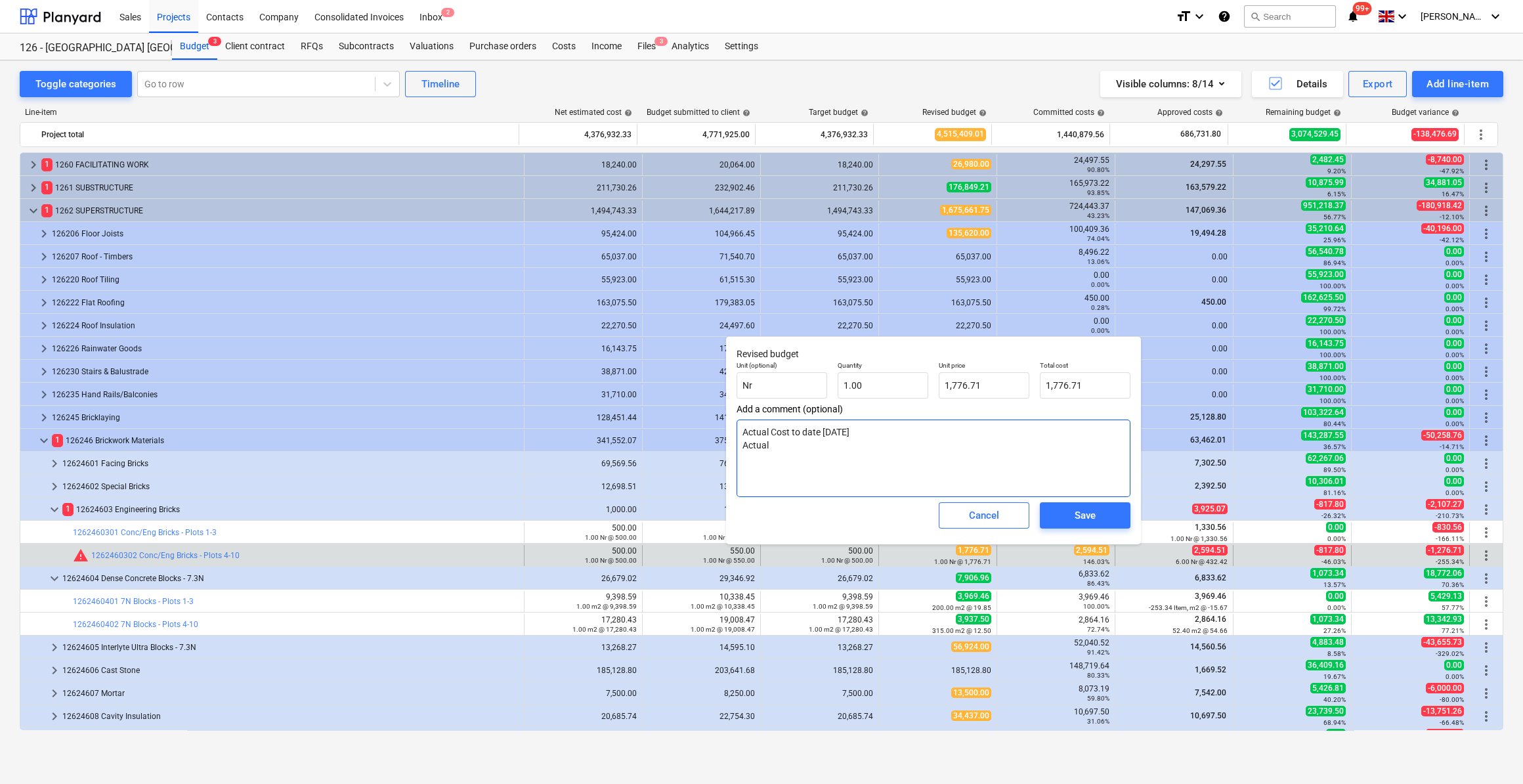
type textarea "Actual Cost to date [DATE] Actual c"
type textarea "x"
type textarea "Actual Cost to date [DATE] Actual com"
type textarea "x"
type textarea "Actual Cost to date [DATE] Actual commi"
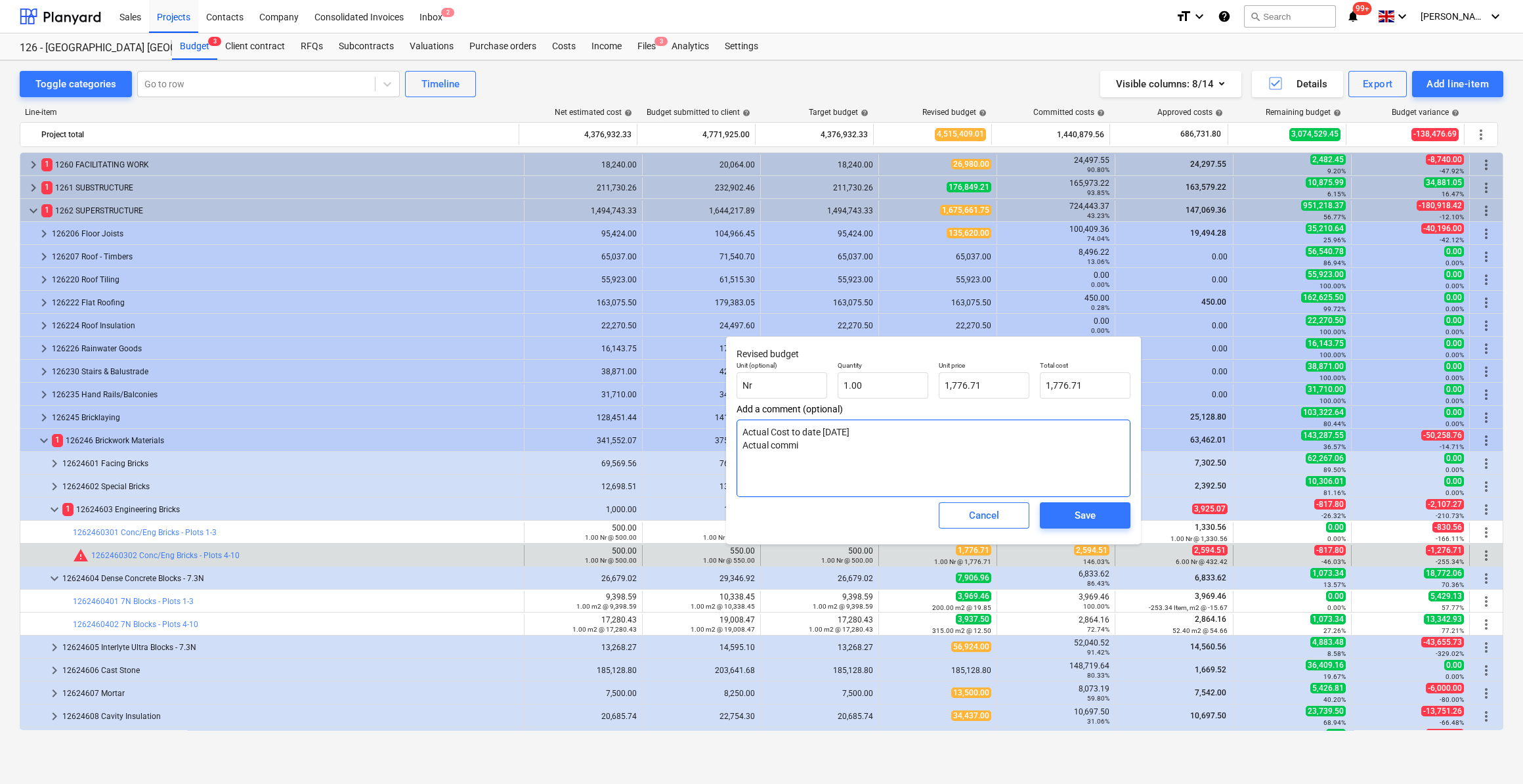
type textarea "x"
type textarea "Actual Cost to date [DATE] Actual commit"
type textarea "x"
type textarea "Actual Cost to date [DATE] Actual commitm"
type textarea "x"
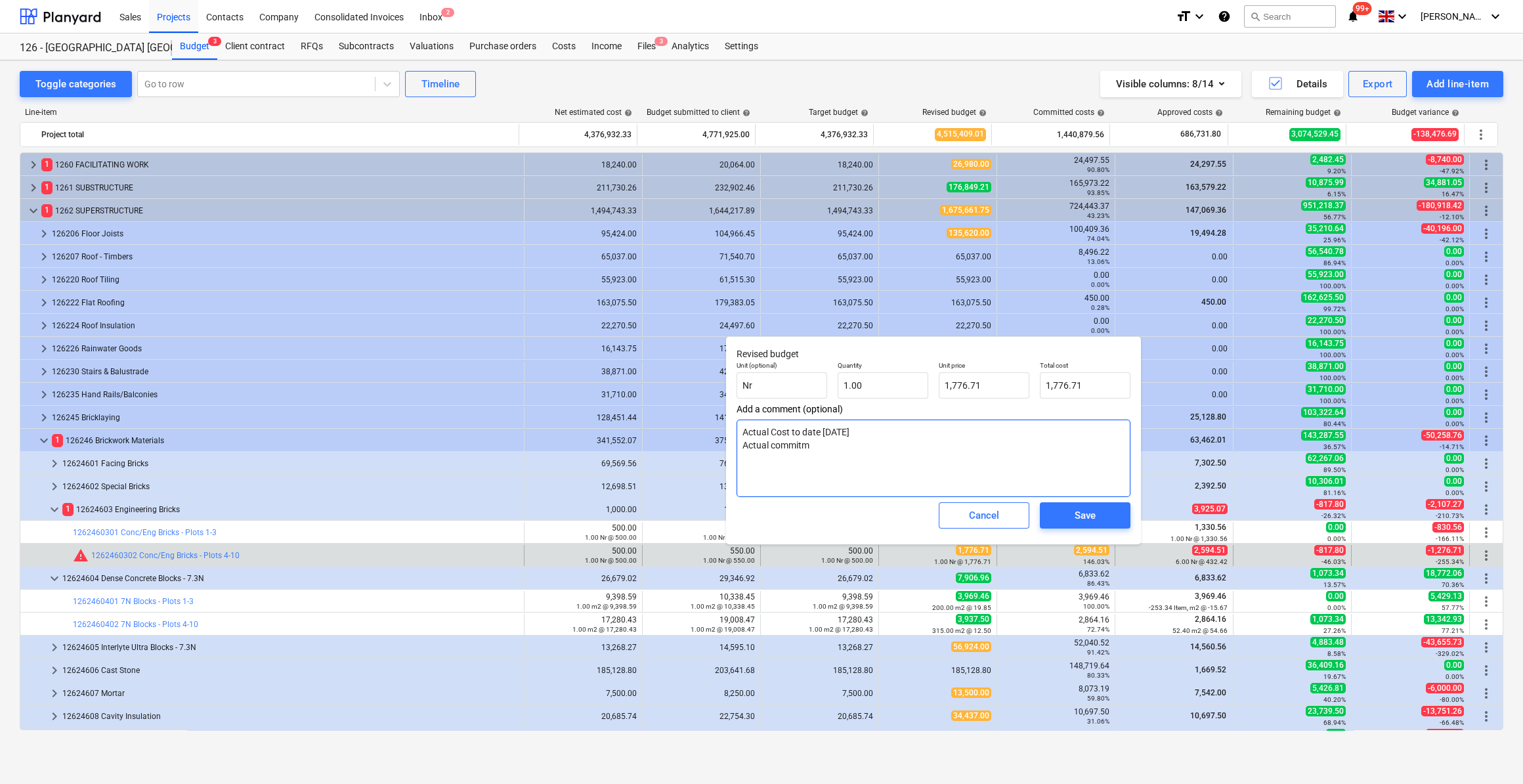
type textarea "Actual Cost to date [DATE] Actual commitme"
type textarea "x"
type textarea "Actual Cost to date [DATE] Actual commitmen"
type textarea "x"
type textarea "Actual Cost to date [DATE] Actual commitment"
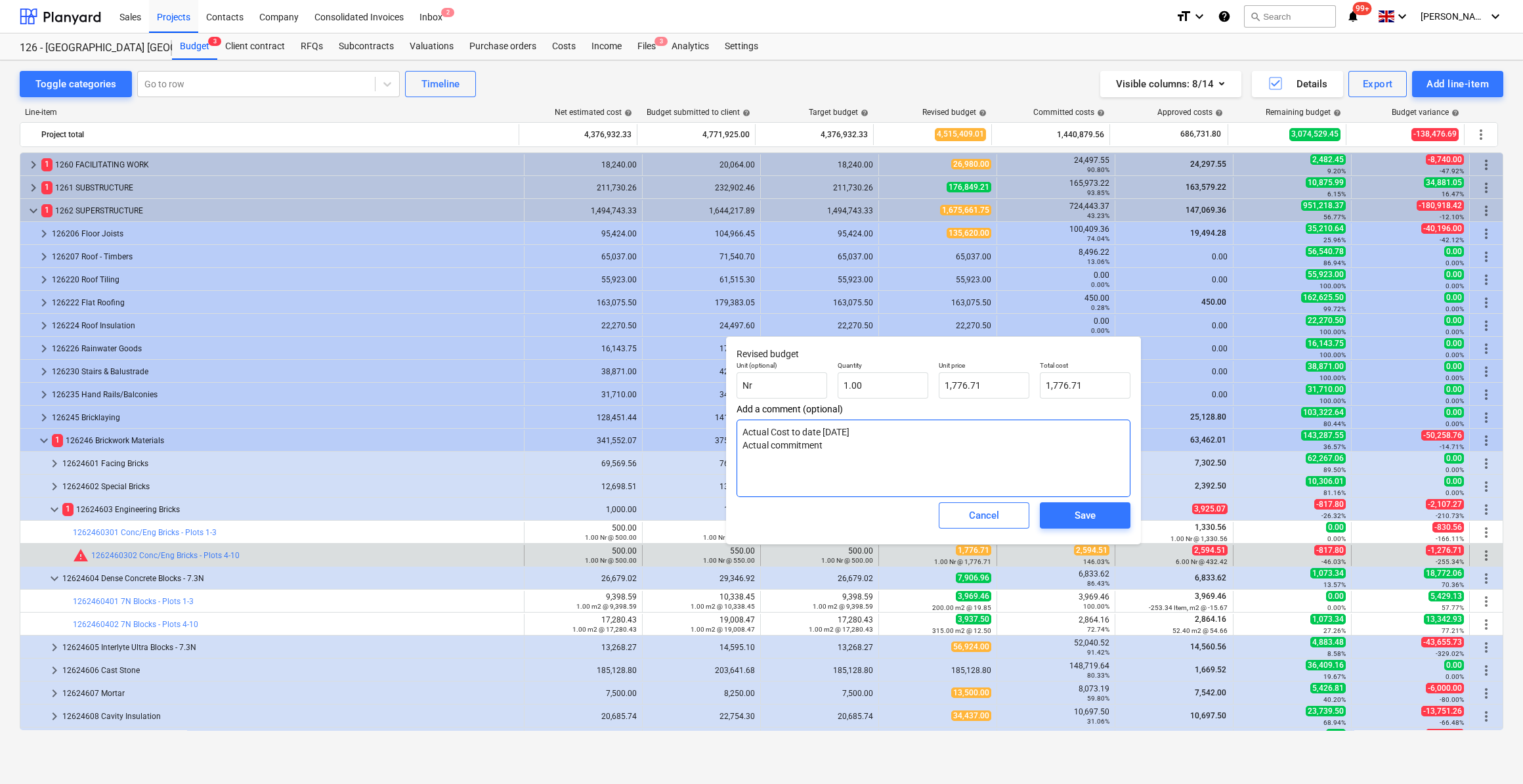
type textarea "x"
type textarea "Actual Cost to date [DATE] Actual commitment 2"
type textarea "x"
type textarea "Actual Cost to date [DATE] Actual commitment 2"
type textarea "x"
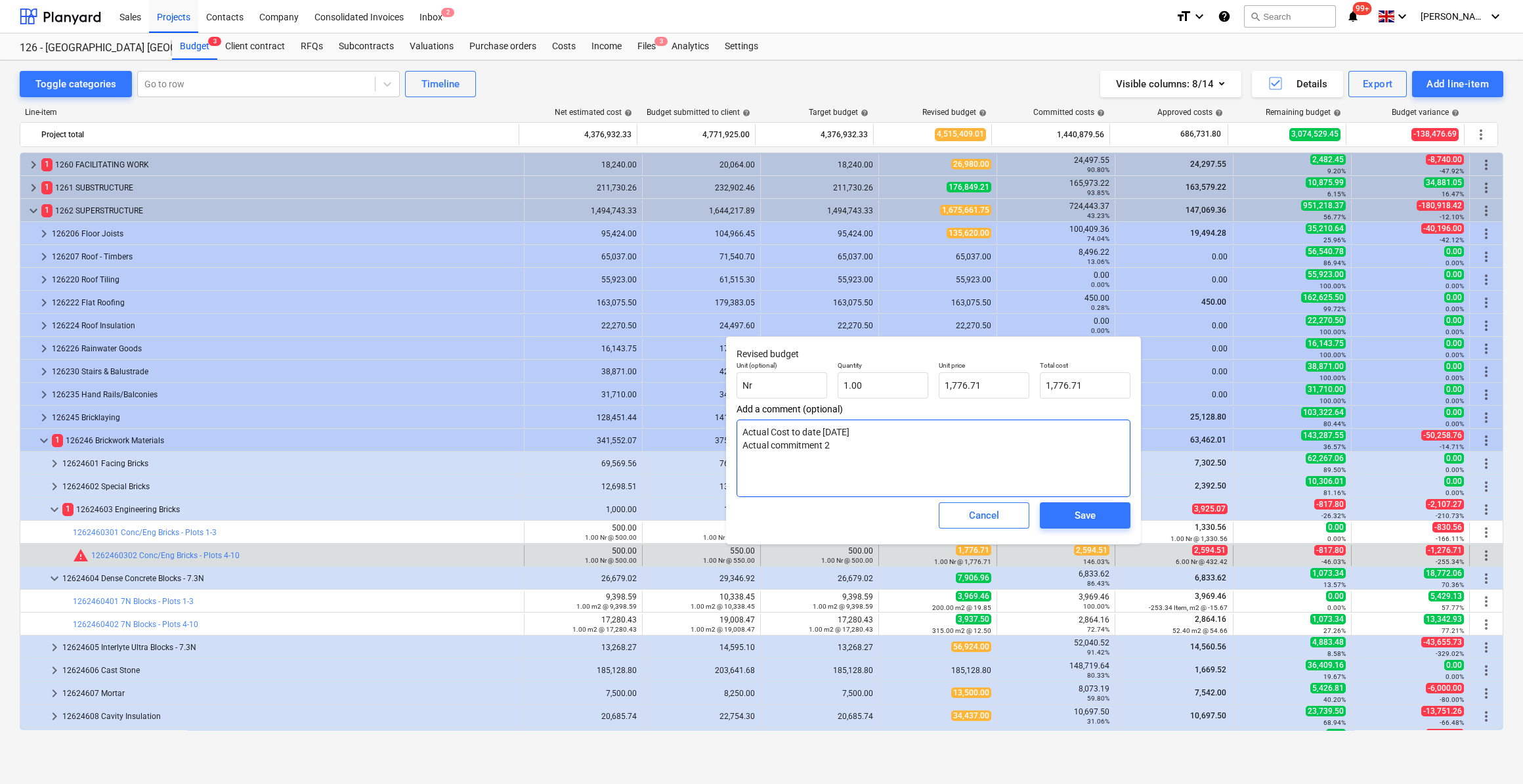
type textarea "Actual Cost to date [DATE] Actual commitment 26"
type textarea "x"
type textarea "Actual Cost to date [DATE] Actual commitment 26/0"
type textarea "x"
type textarea "Actual Cost to date [DATE] Actual commitment 26/09"
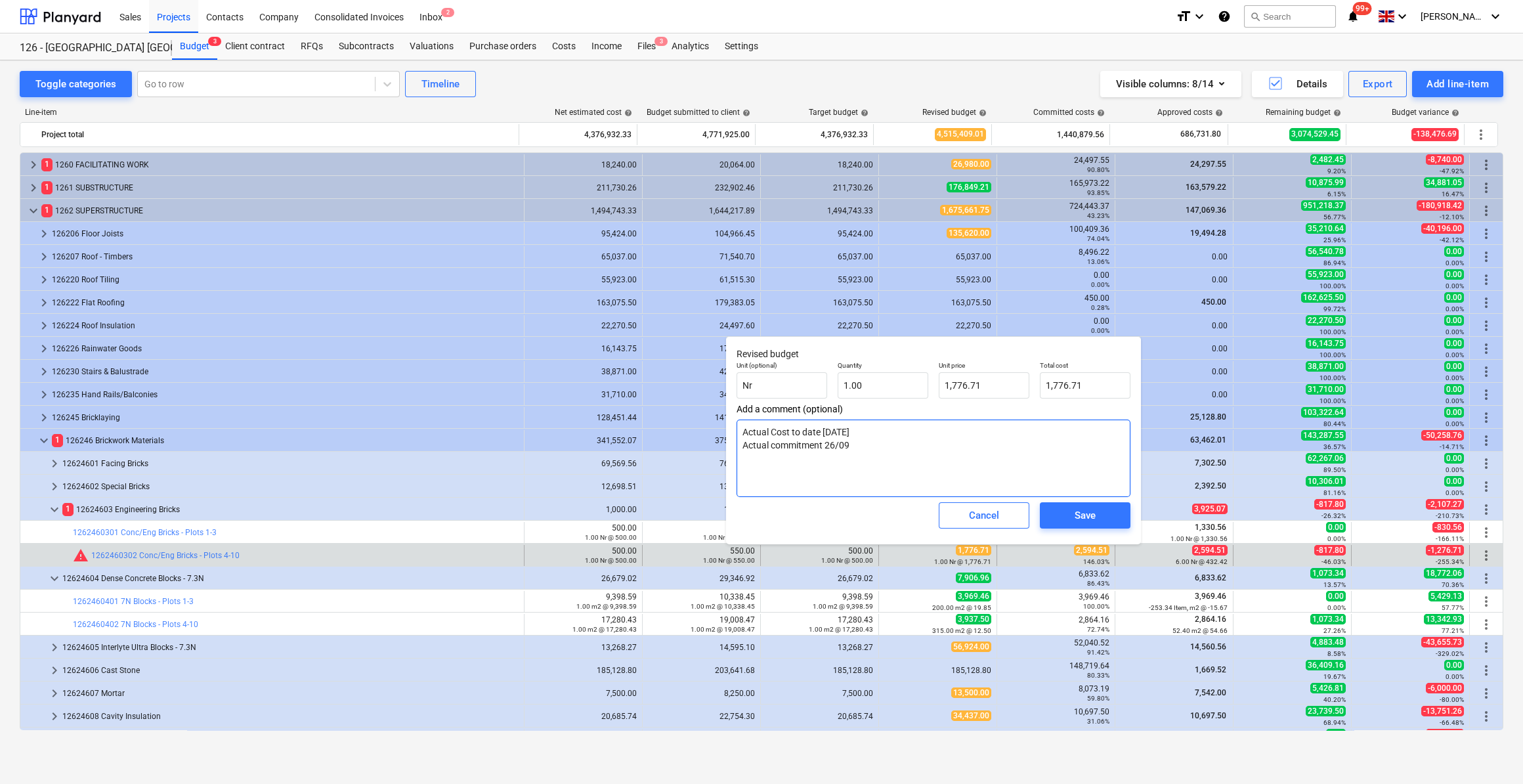
type textarea "x"
type textarea "Actual Cost to date [DATE] Actual commitment 26/09/"
type textarea "x"
type textarea "Actual Cost to date [DATE] Actual commitment 26/09/2"
type textarea "x"
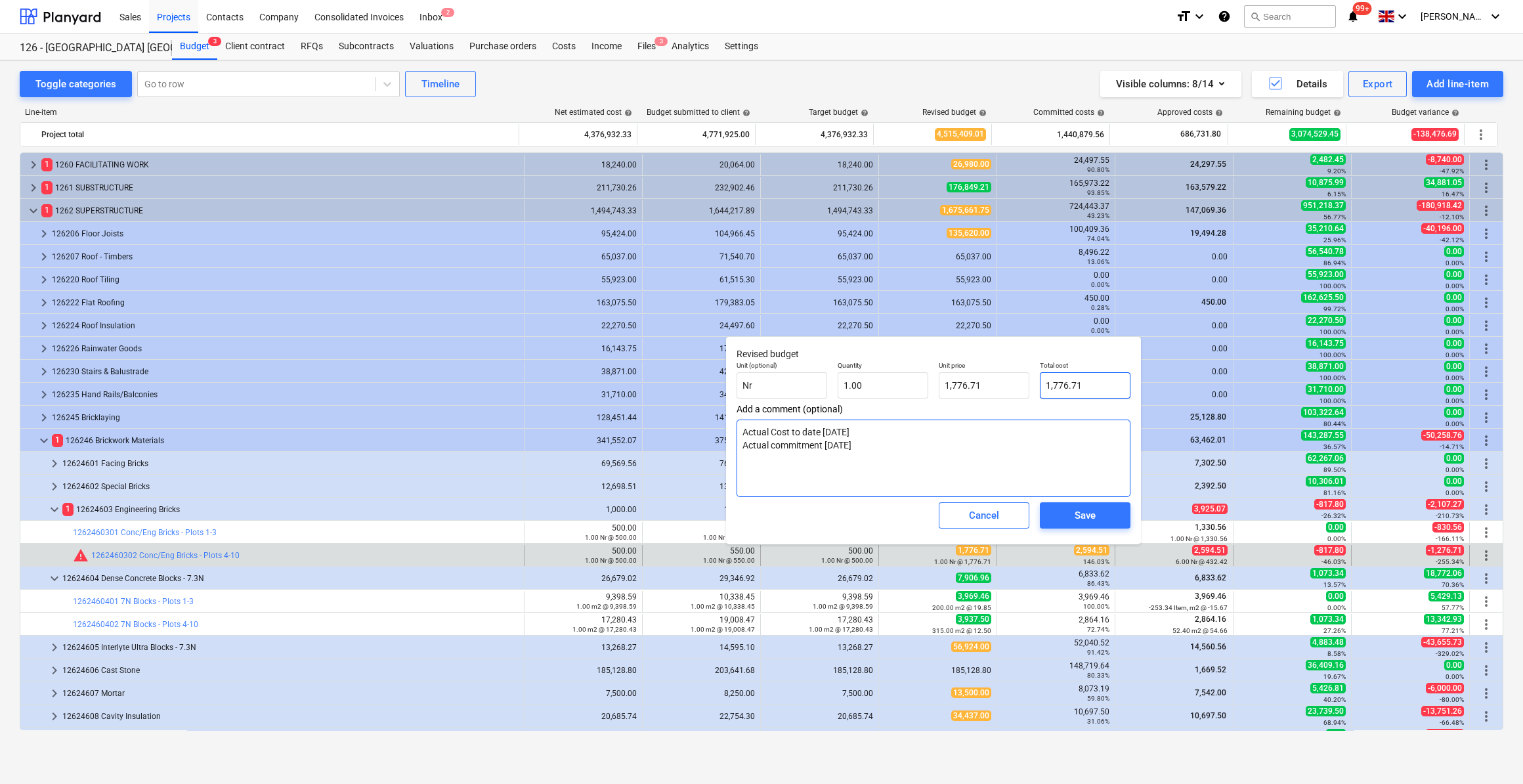
type textarea "Actual Cost to date [DATE] Actual commitment [DATE]"
type input "1776.71"
drag, startPoint x: 1084, startPoint y: 386, endPoint x: 1041, endPoint y: 385, distance: 43.0
click at [1041, 385] on input "1776.71" at bounding box center [1084, 385] width 90 height 26
type textarea "x"
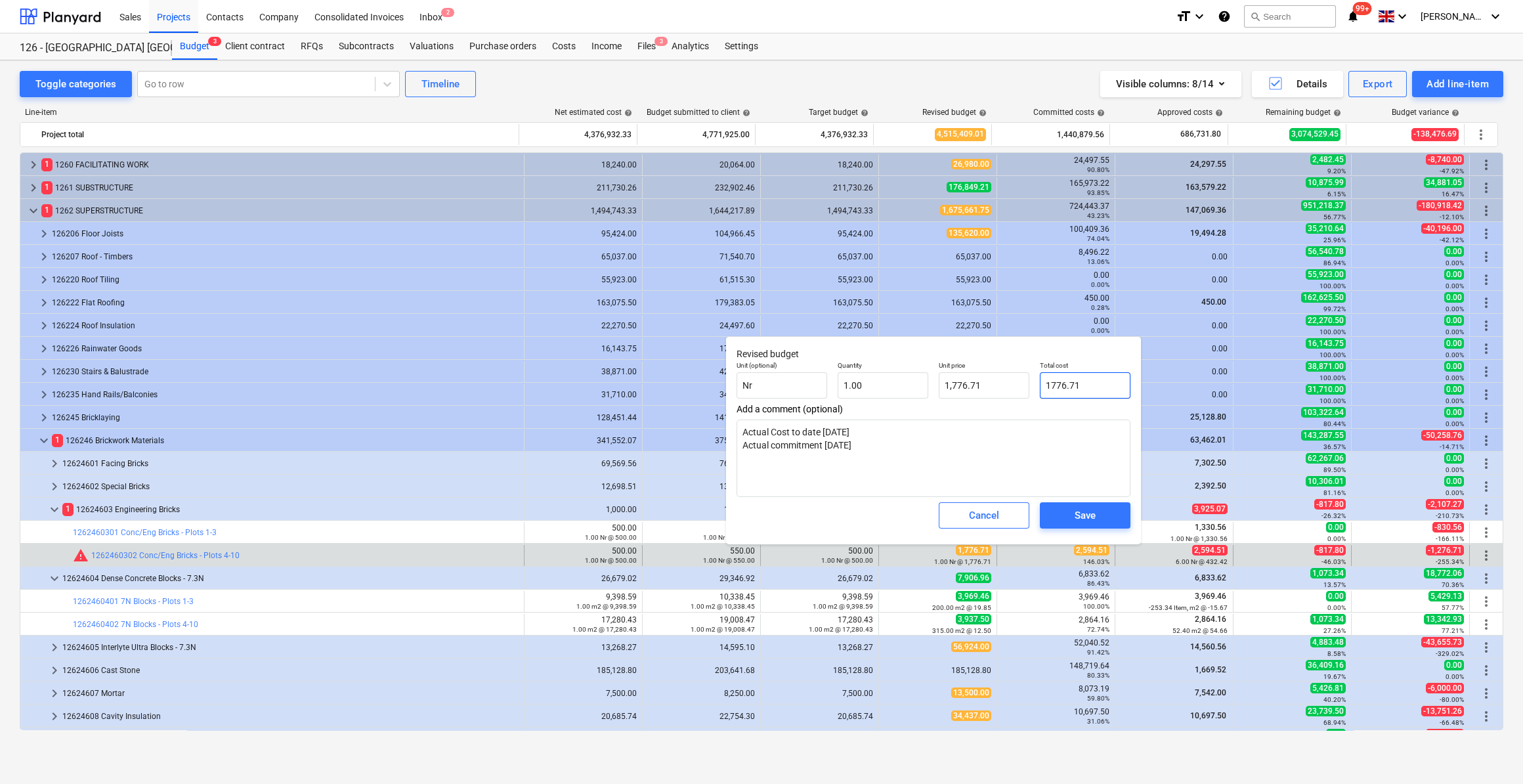
type input "2"
type input "2.00"
type textarea "x"
type input "25"
type input "25.00"
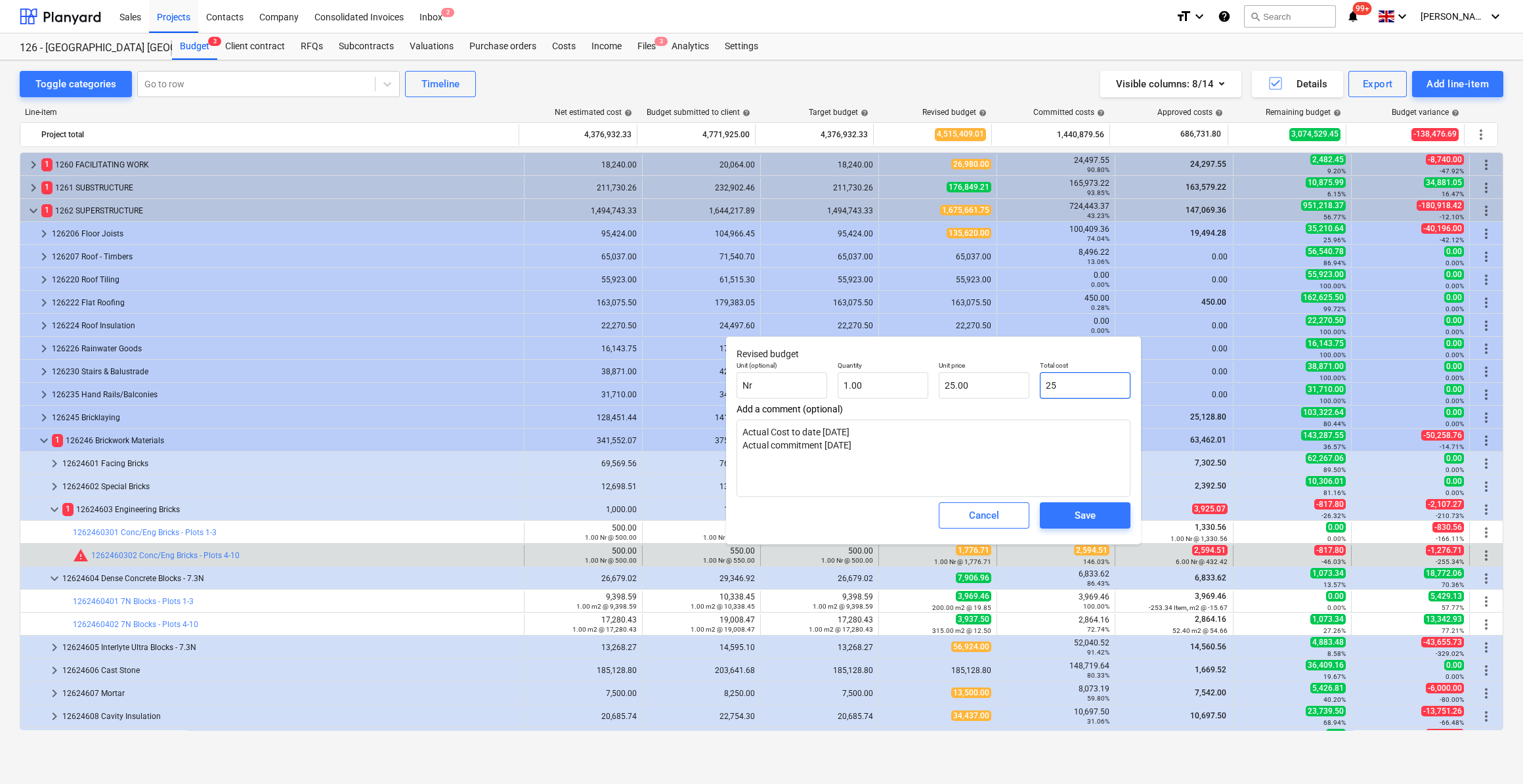
type textarea "x"
type input "259"
type input "259.00"
type textarea "x"
type input "2594"
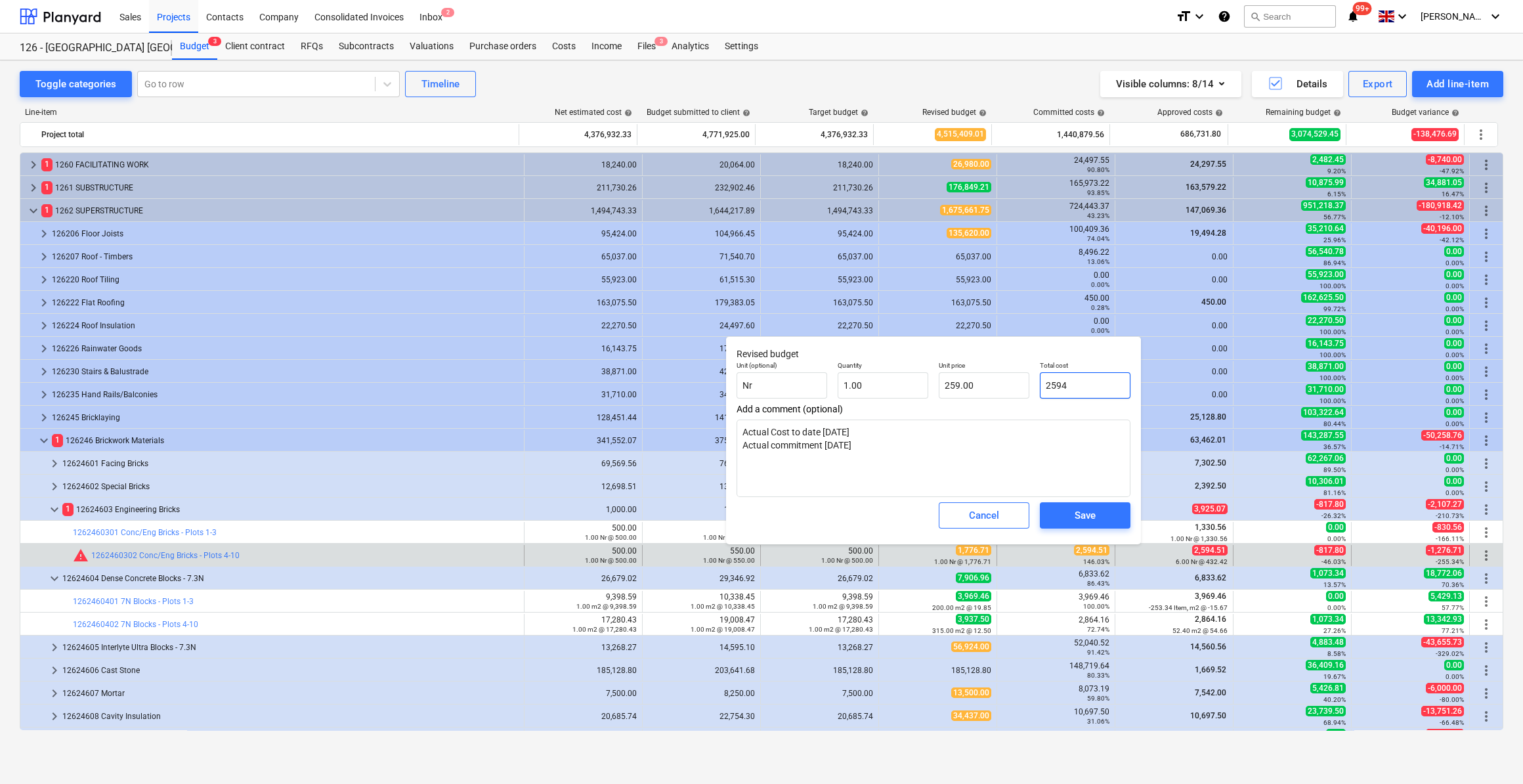
type input "2,594.00"
type textarea "x"
type input "2594."
type textarea "x"
type input "2594.5"
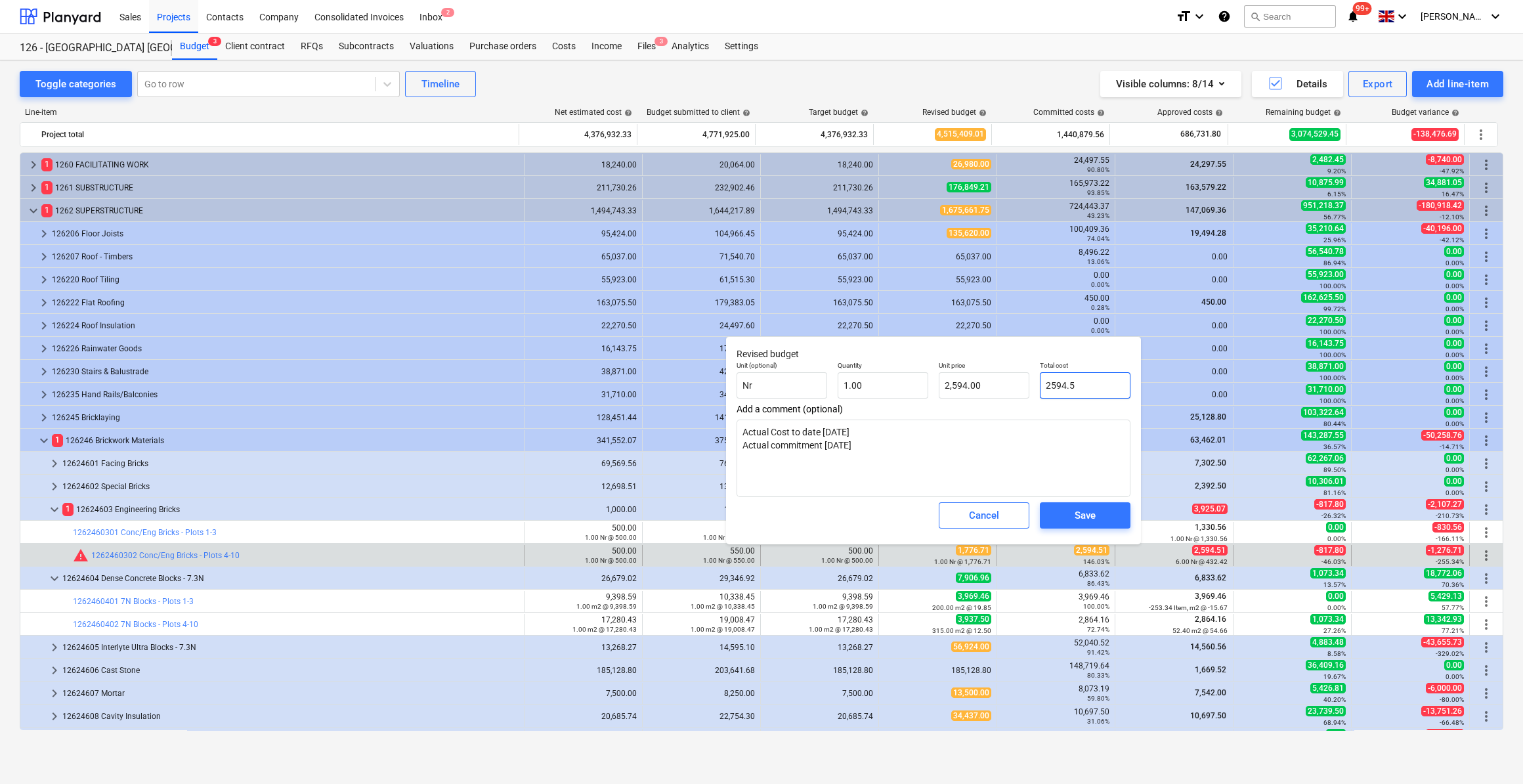
type input "2,594.50"
type input "2594.51"
type textarea "x"
type input "2,594.51"
type input "2594.51"
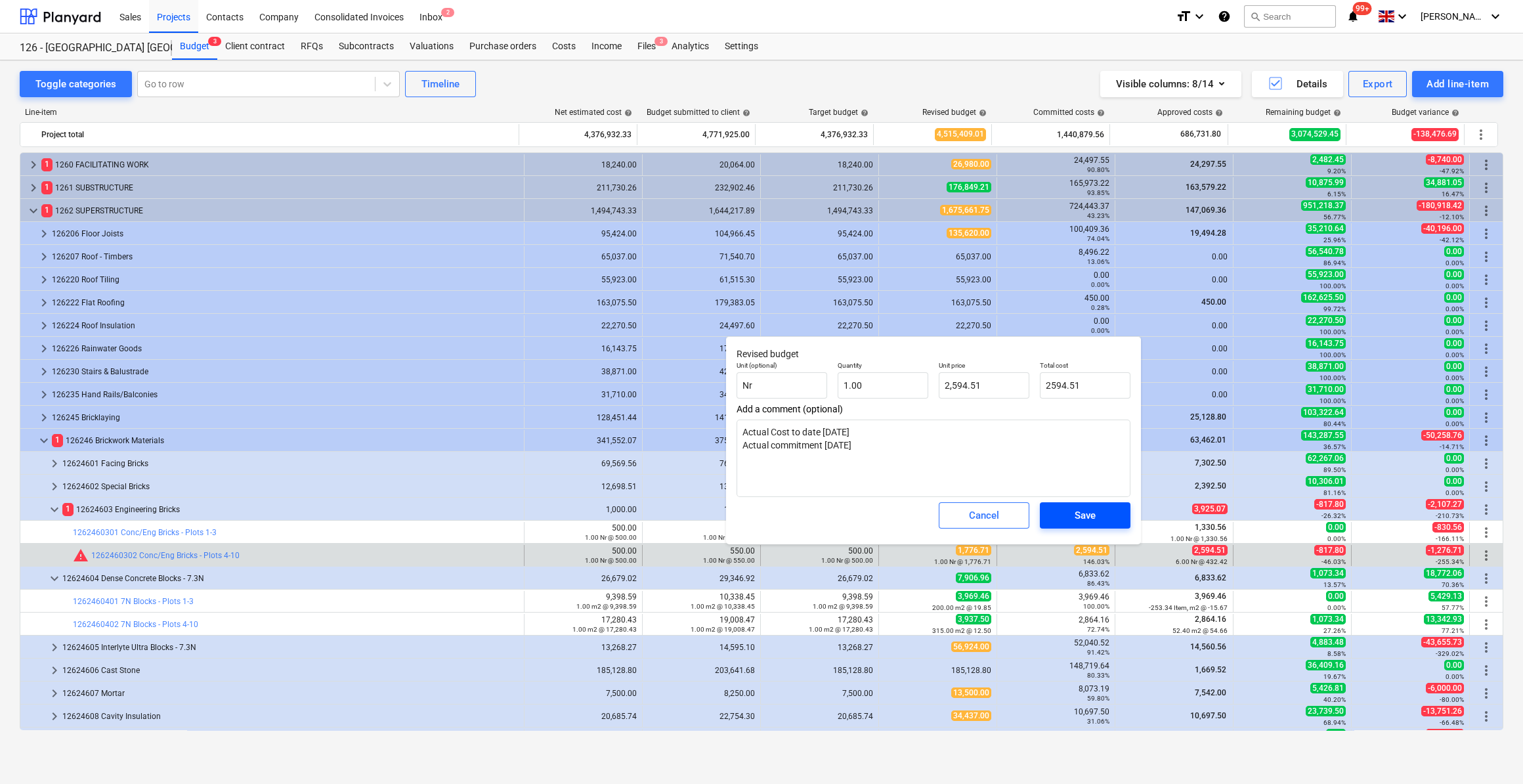
type textarea "x"
type input "2,594.51"
click at [1081, 517] on div "Save" at bounding box center [1085, 515] width 21 height 17
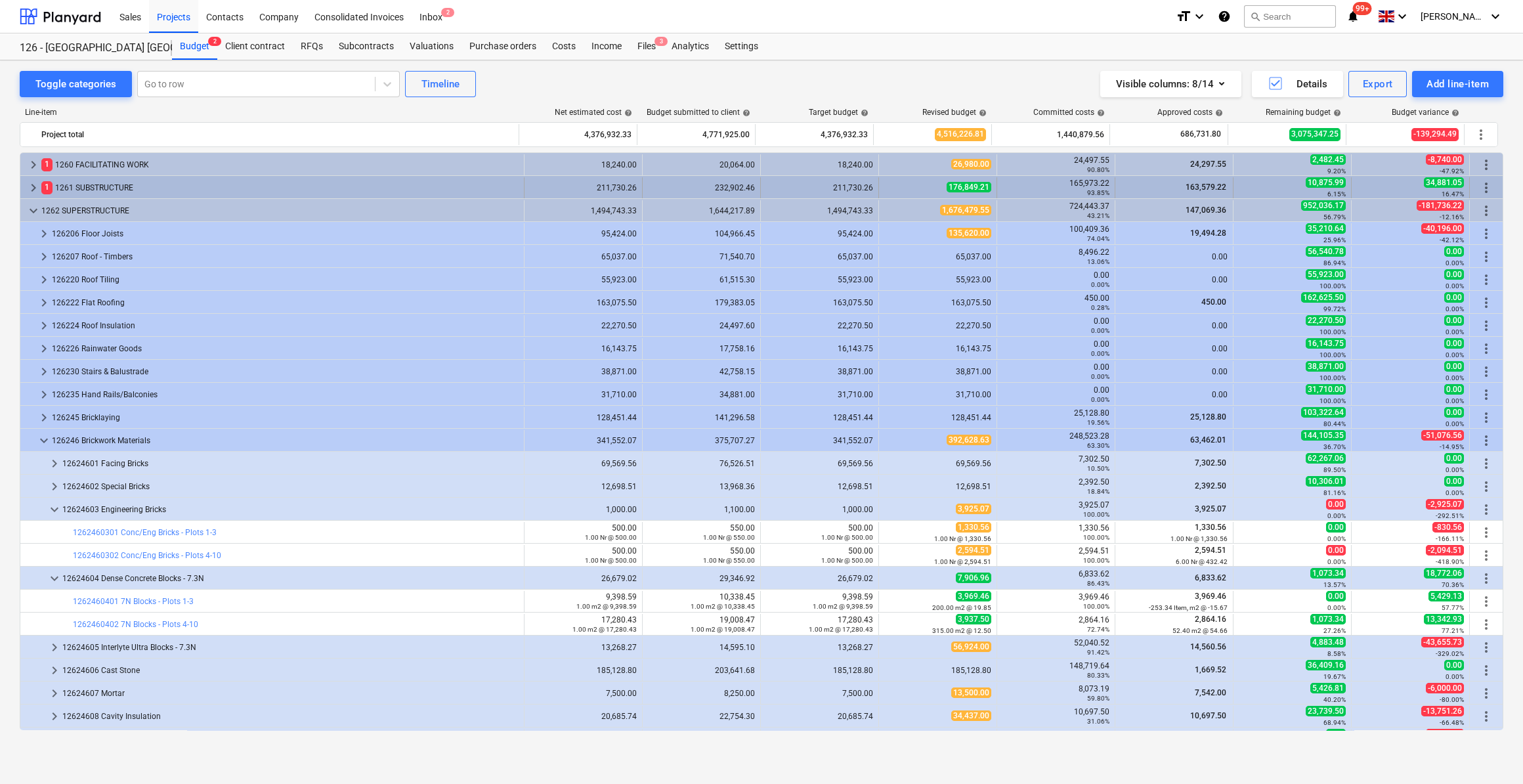
click at [33, 185] on span "keyboard_arrow_right" at bounding box center [33, 187] width 15 height 15
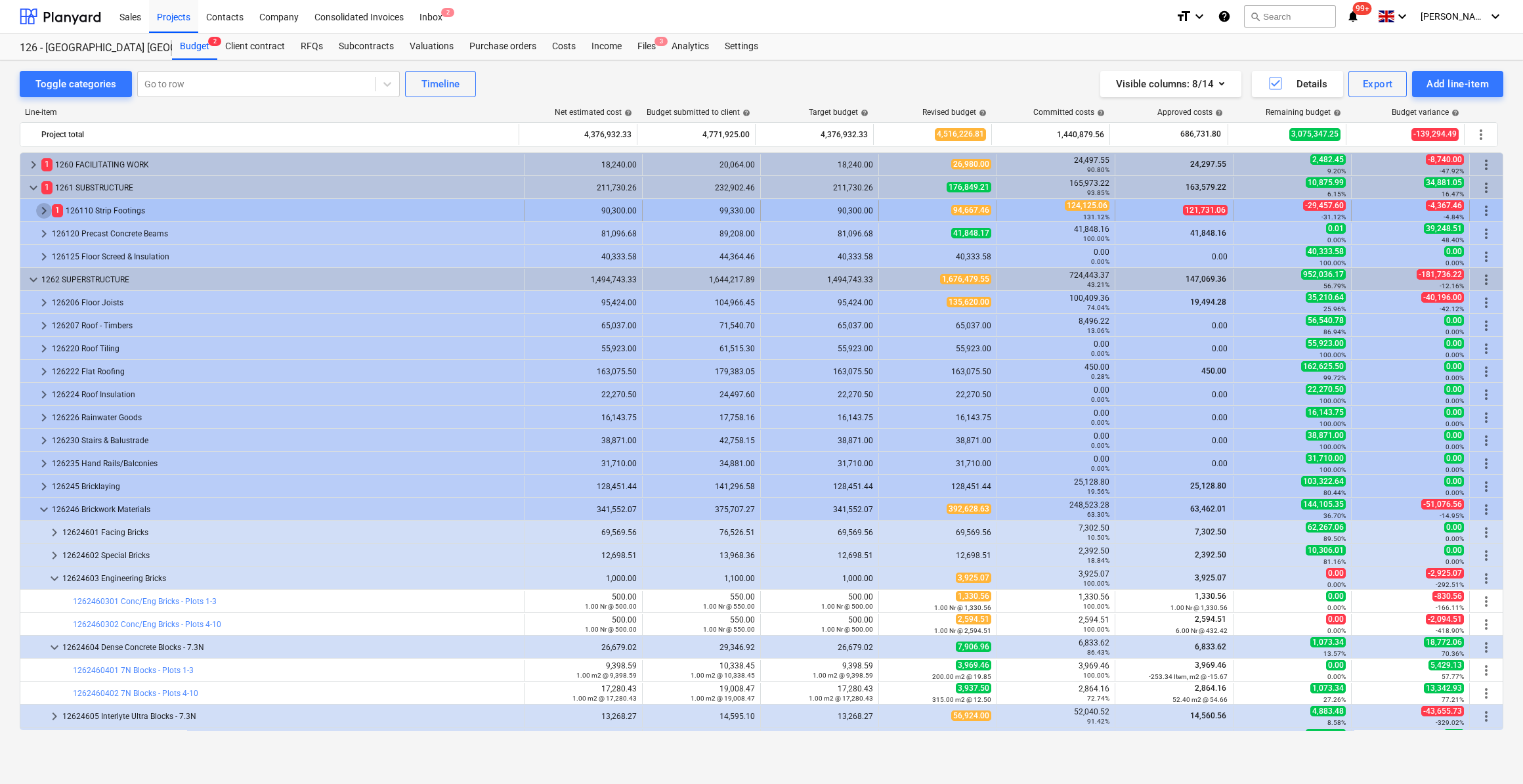
click at [41, 209] on span "keyboard_arrow_right" at bounding box center [43, 210] width 15 height 15
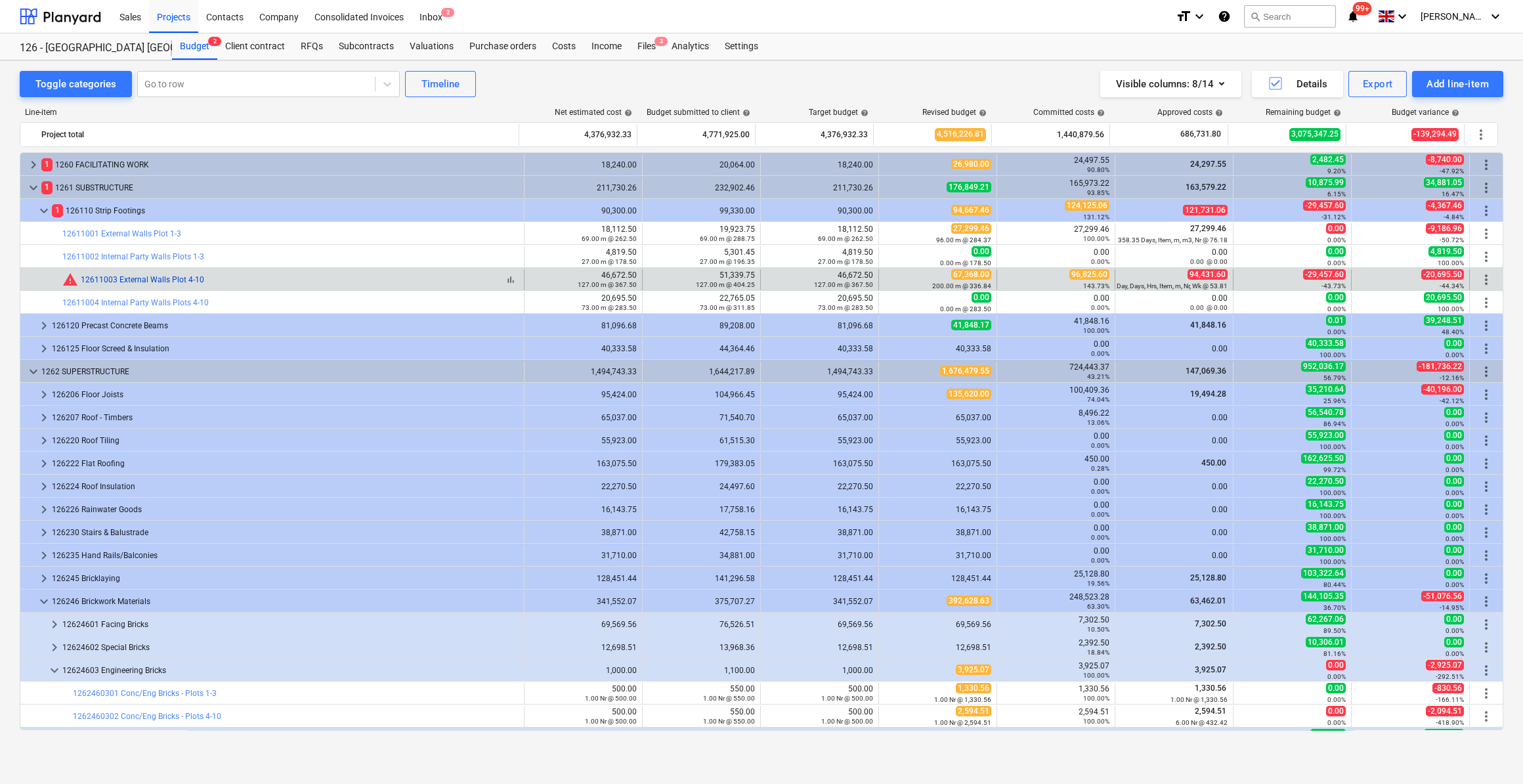
click at [128, 277] on link "12611003 External Walls Plot 4-10" at bounding box center [142, 279] width 124 height 9
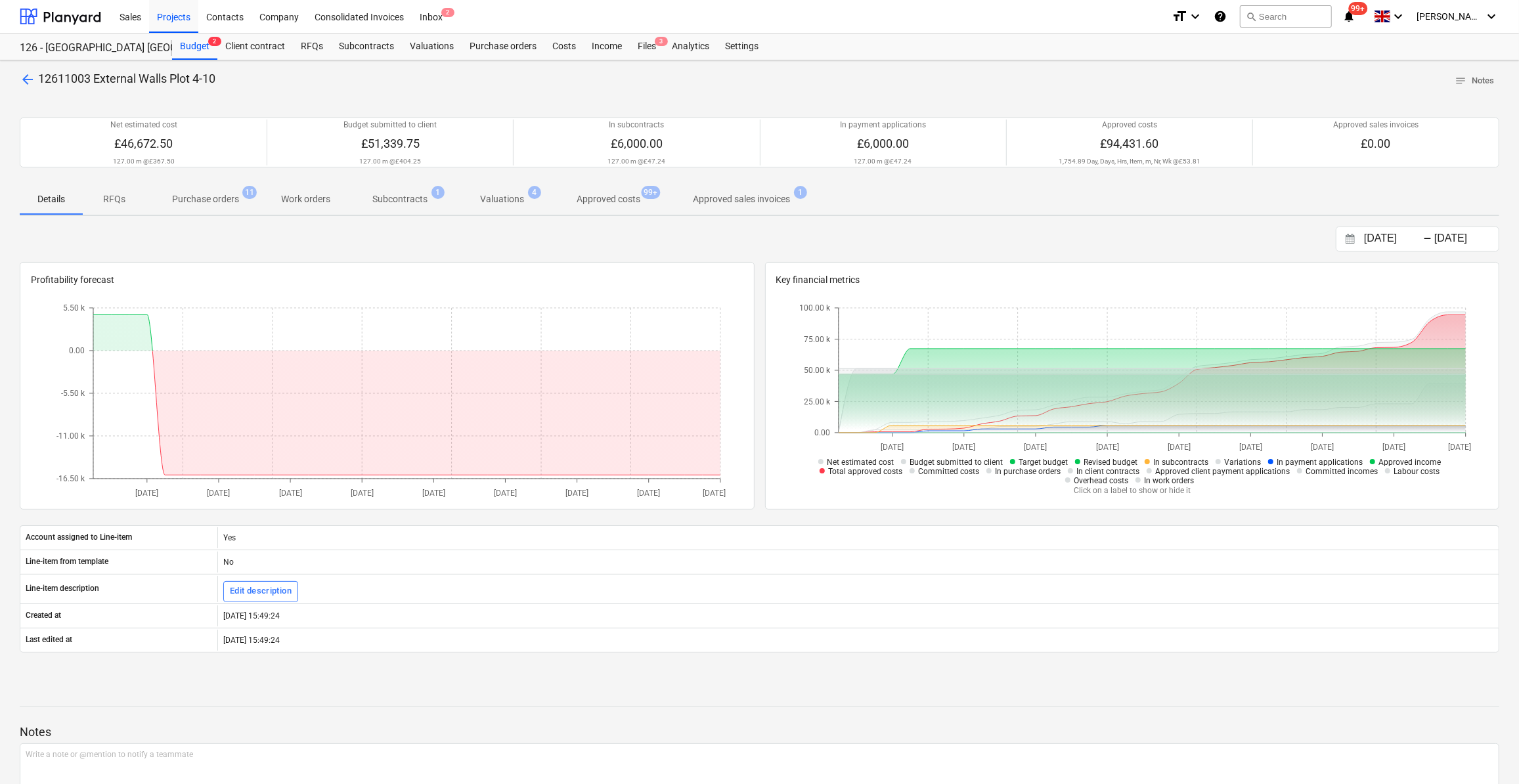
click at [226, 199] on p "Purchase orders" at bounding box center [205, 198] width 67 height 14
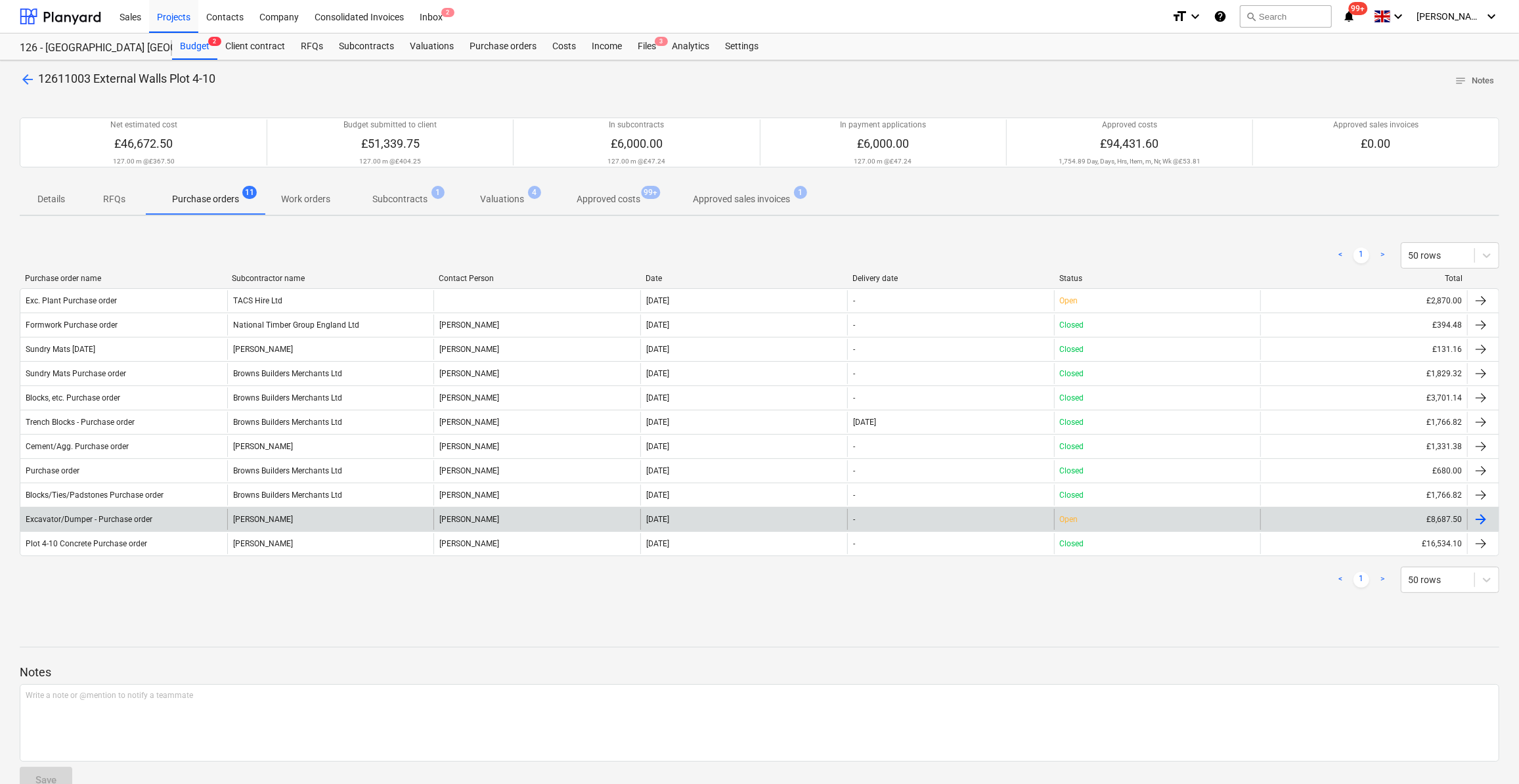
click at [1478, 514] on div at bounding box center [1480, 519] width 15 height 15
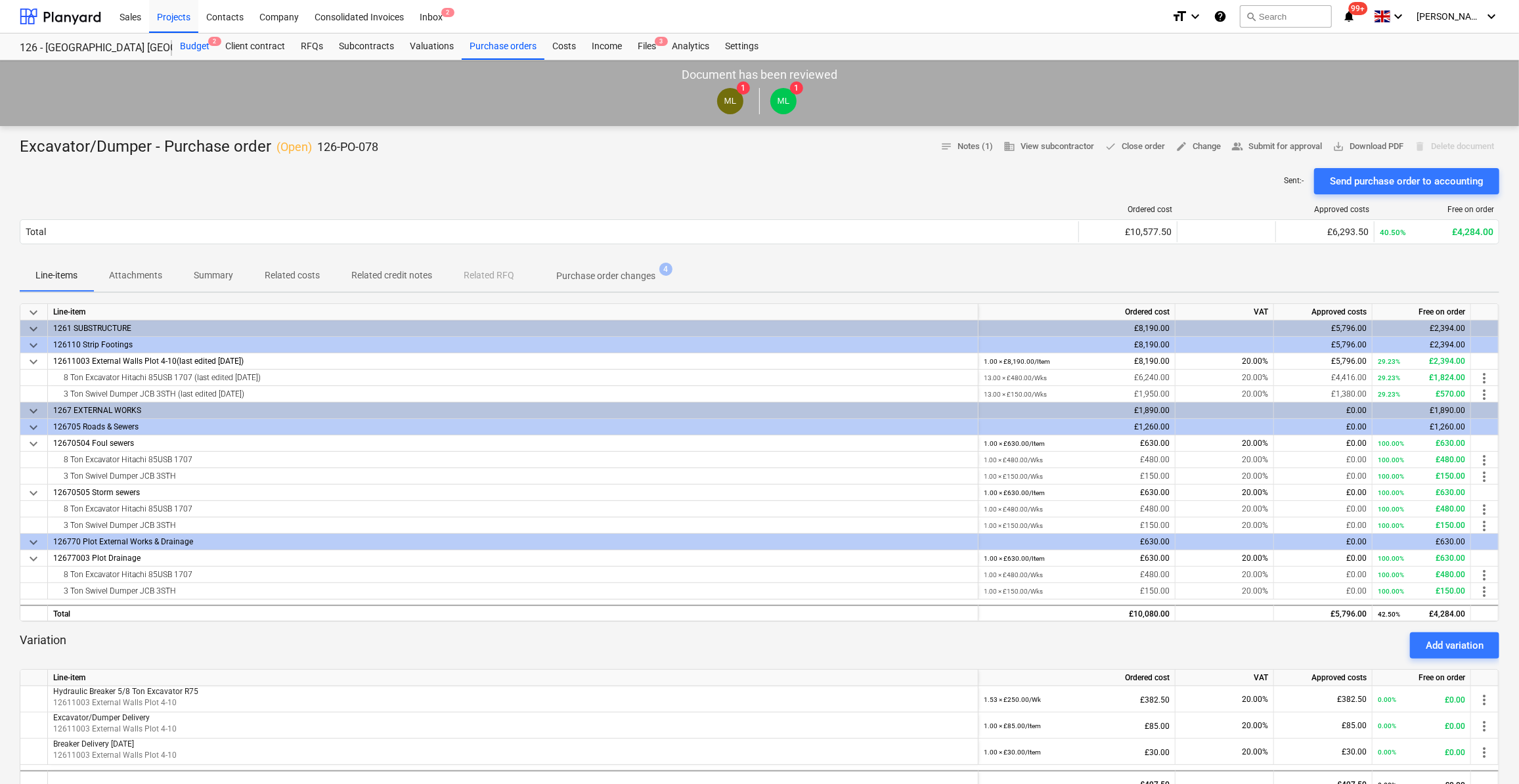
click at [199, 41] on div "Budget 2" at bounding box center [194, 46] width 46 height 26
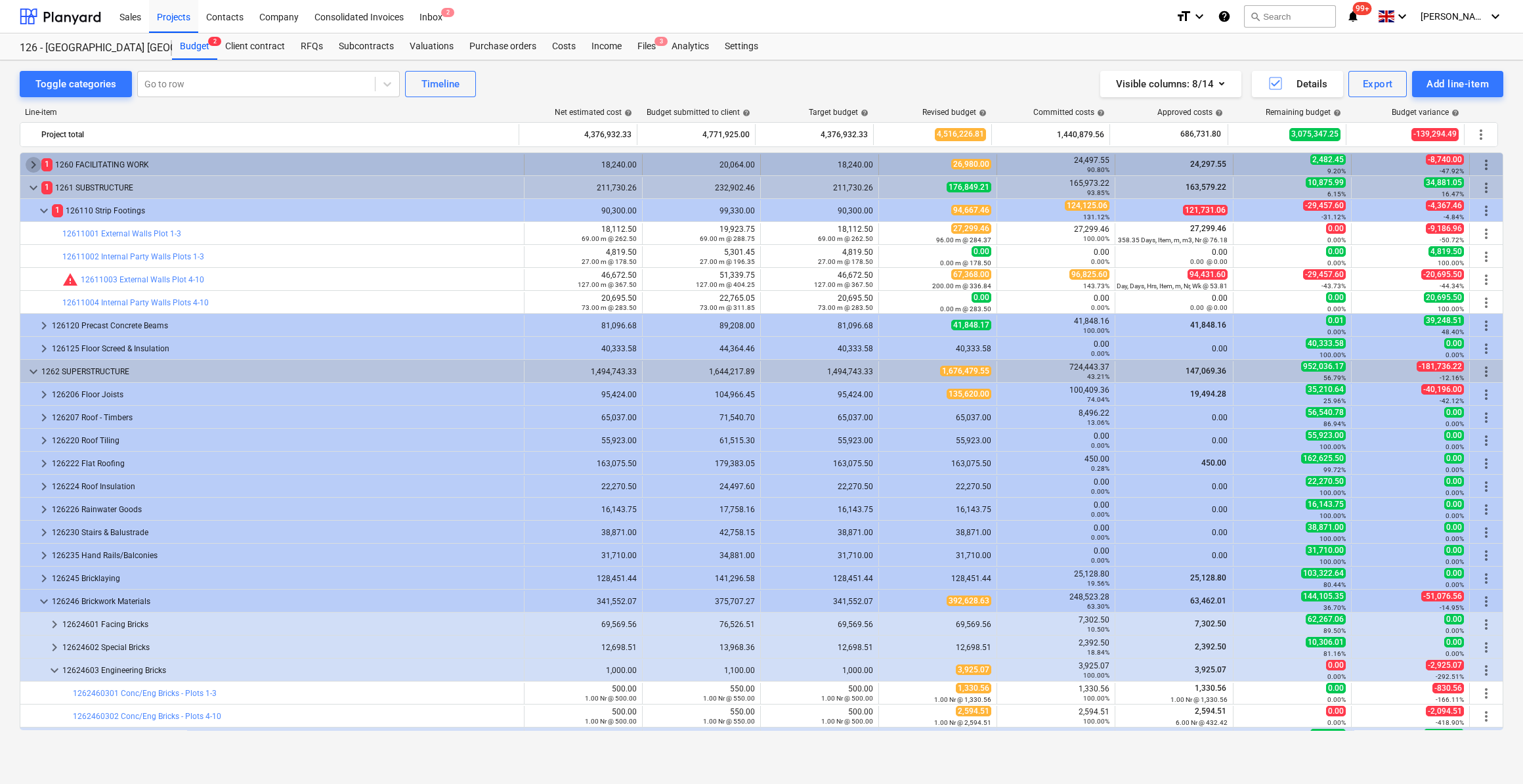
click at [31, 165] on span "keyboard_arrow_right" at bounding box center [33, 164] width 15 height 15
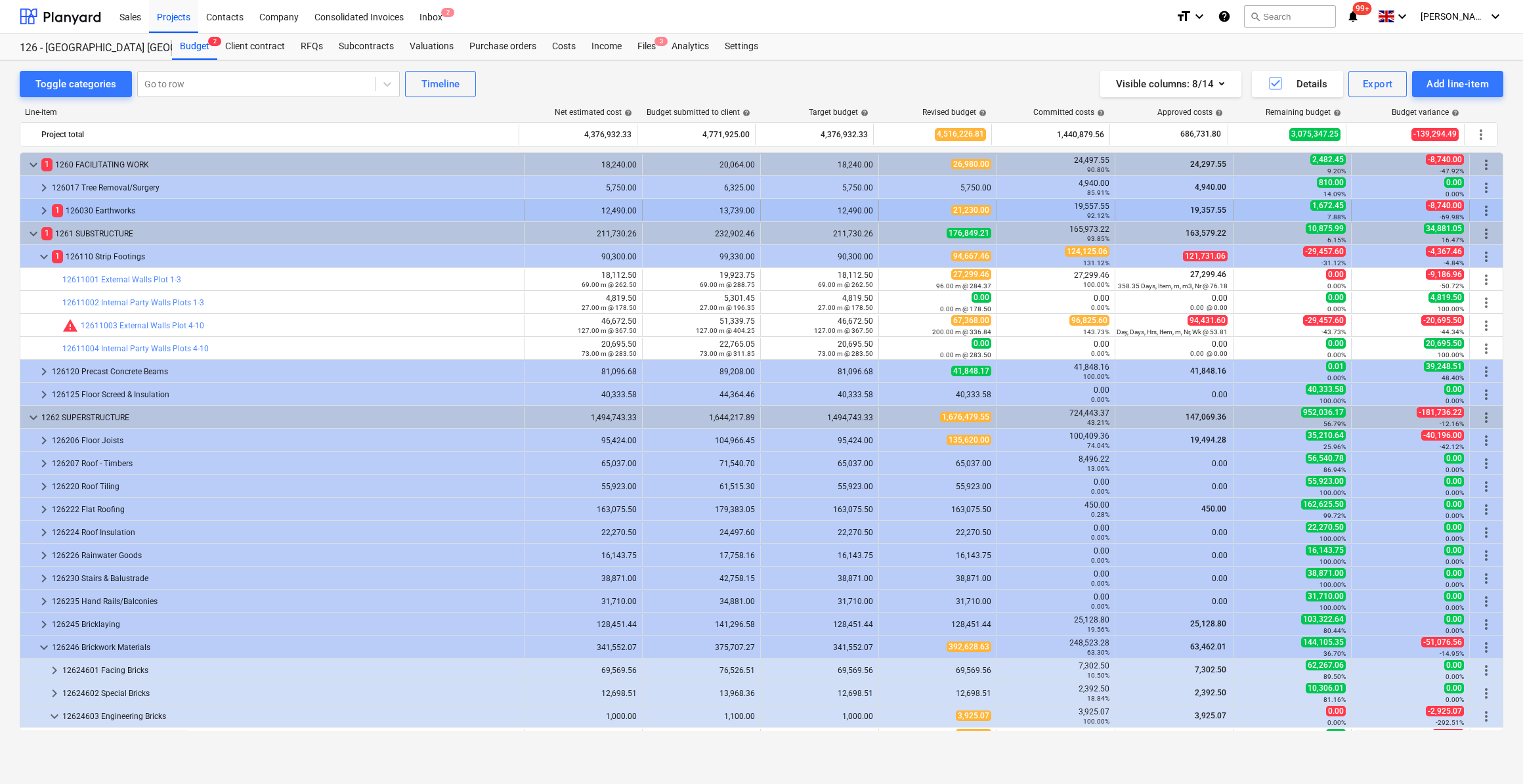
click at [42, 214] on span "keyboard_arrow_right" at bounding box center [43, 210] width 15 height 15
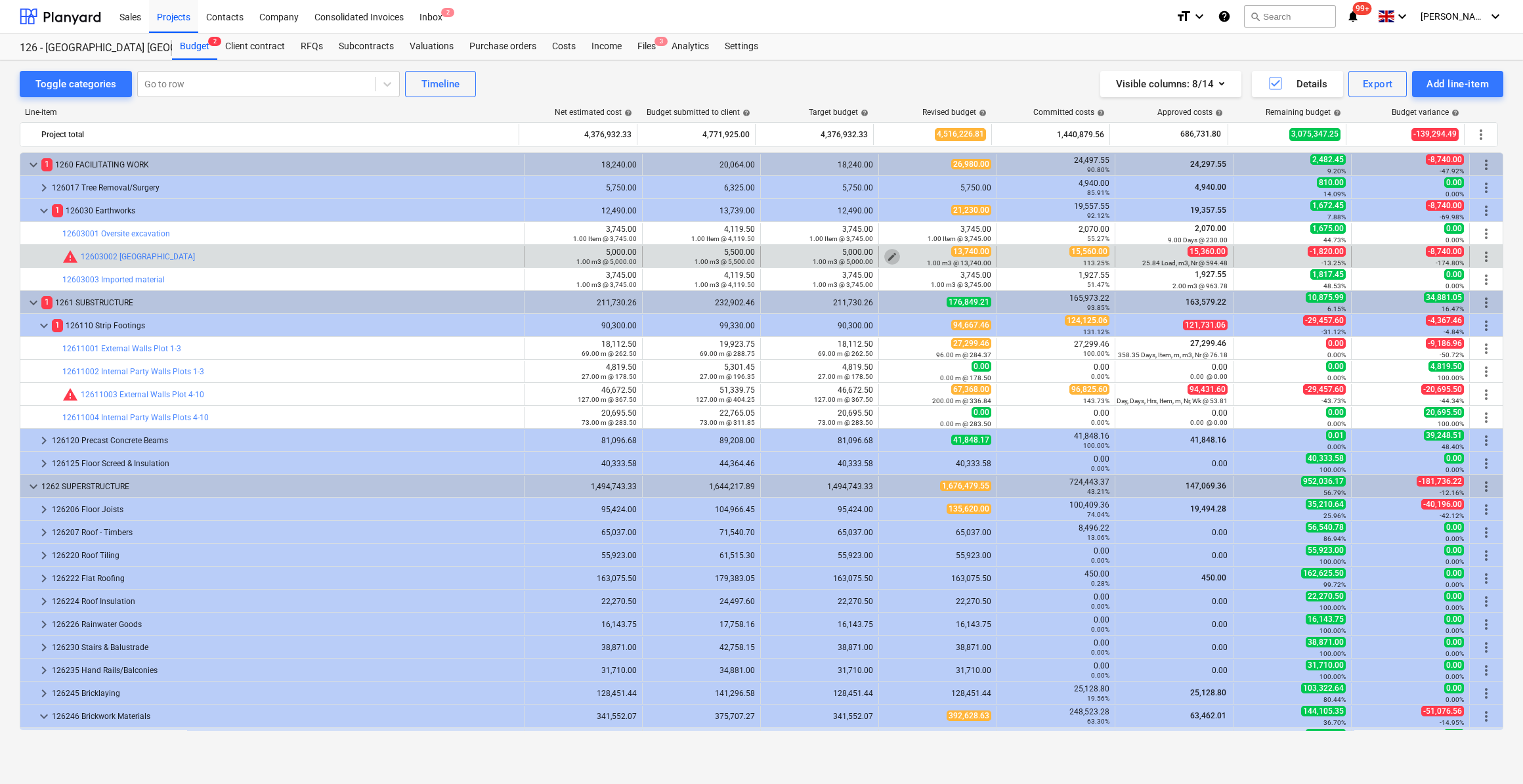
click at [887, 255] on span "edit" at bounding box center [892, 256] width 11 height 11
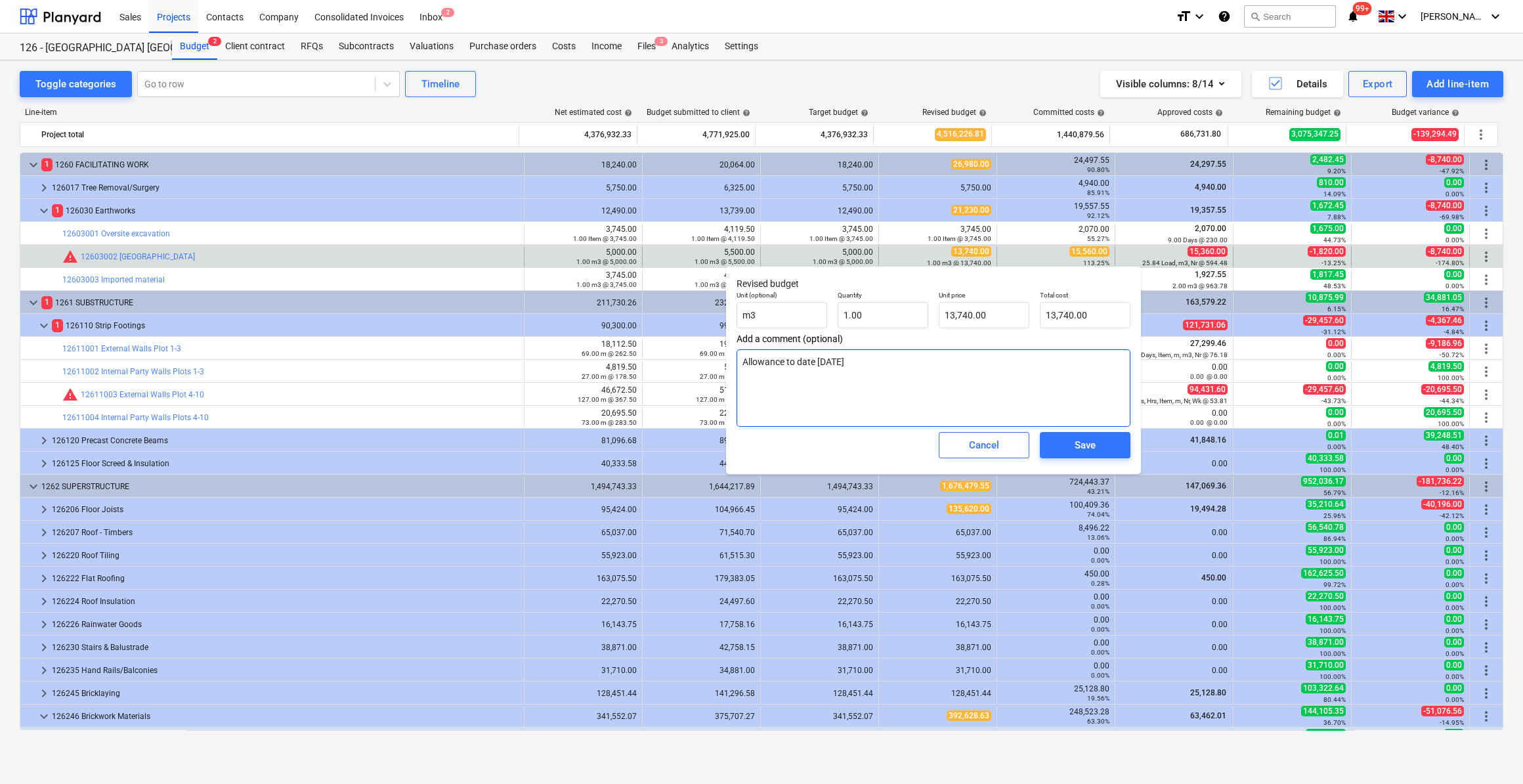
click at [869, 365] on textarea "Allowance to date [DATE]" at bounding box center [933, 387] width 394 height 77
type textarea "x"
type textarea "Allowance to date [DATE] 2"
type textarea "x"
type textarea "Allowance to date [DATE] 26"
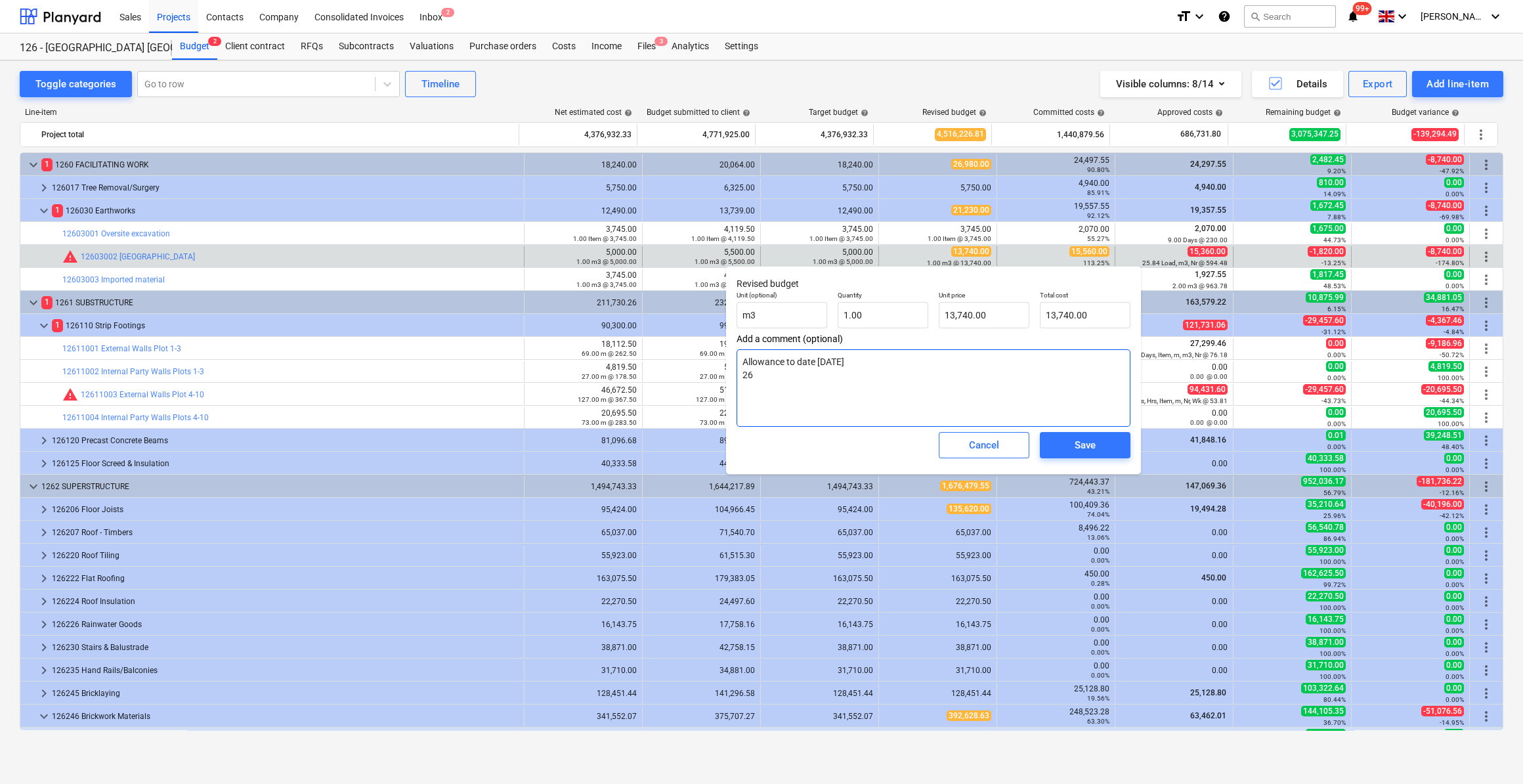
type textarea "x"
type textarea "Allowance to date [DATE] 26/0"
type textarea "x"
type textarea "Allowance to date [DATE] 26/09"
type textarea "x"
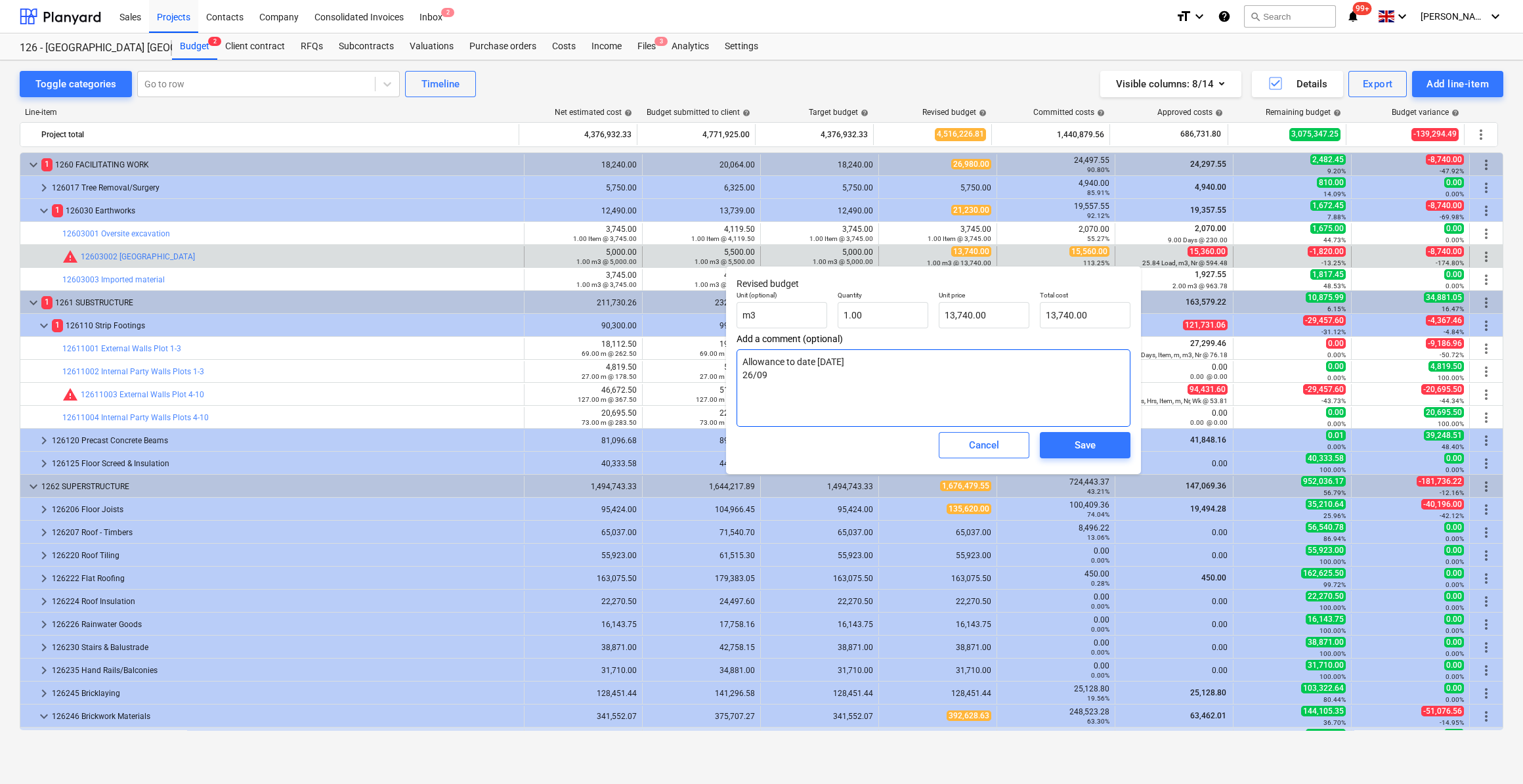
type textarea "Allowance to date [DATE] 26/09/"
type textarea "x"
type textarea "Allowance to date [DATE] 26/09/2"
type textarea "x"
type textarea "Allowance to date [DATE] [DATE]"
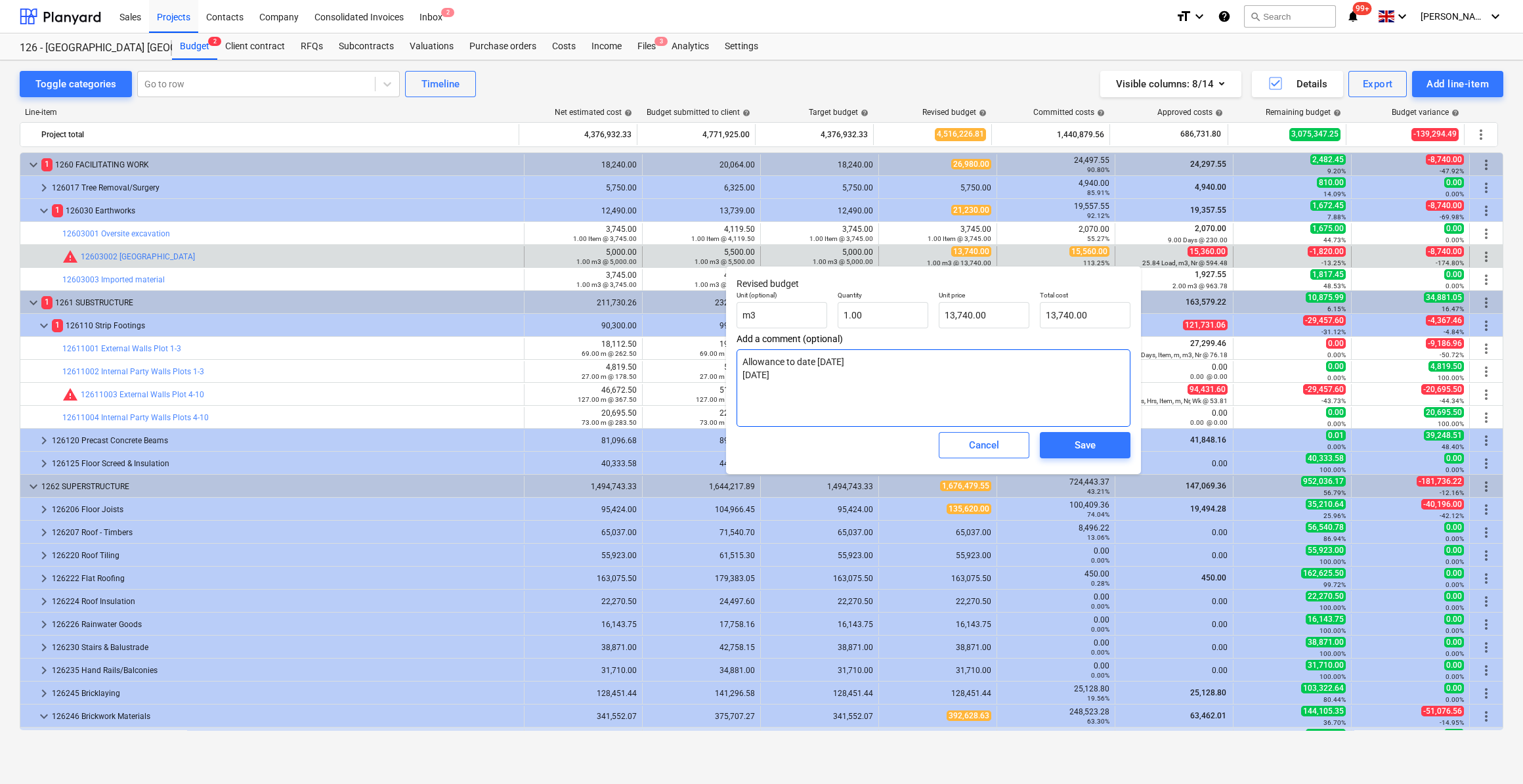
type textarea "x"
type textarea "Allowance to date [DATE] [DATE] A"
type textarea "x"
type textarea "Allowance to date [DATE] [DATE] Ac"
type textarea "x"
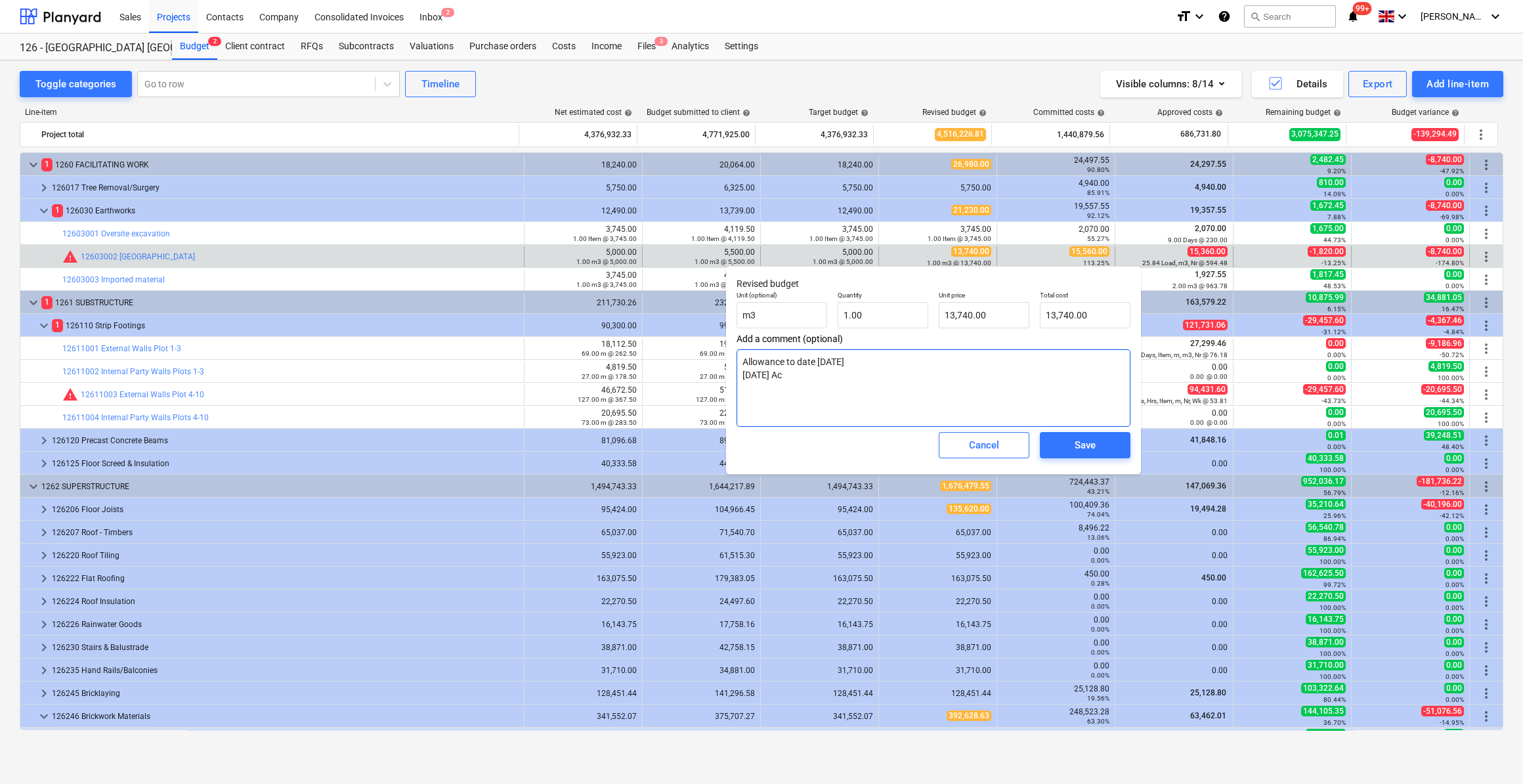
type textarea "Allowance to date [DATE] [DATE] Act"
type textarea "x"
type textarea "Allowance to date [DATE] [DATE] Actua"
type textarea "x"
type textarea "Allowance to date [DATE] [DATE] Actual"
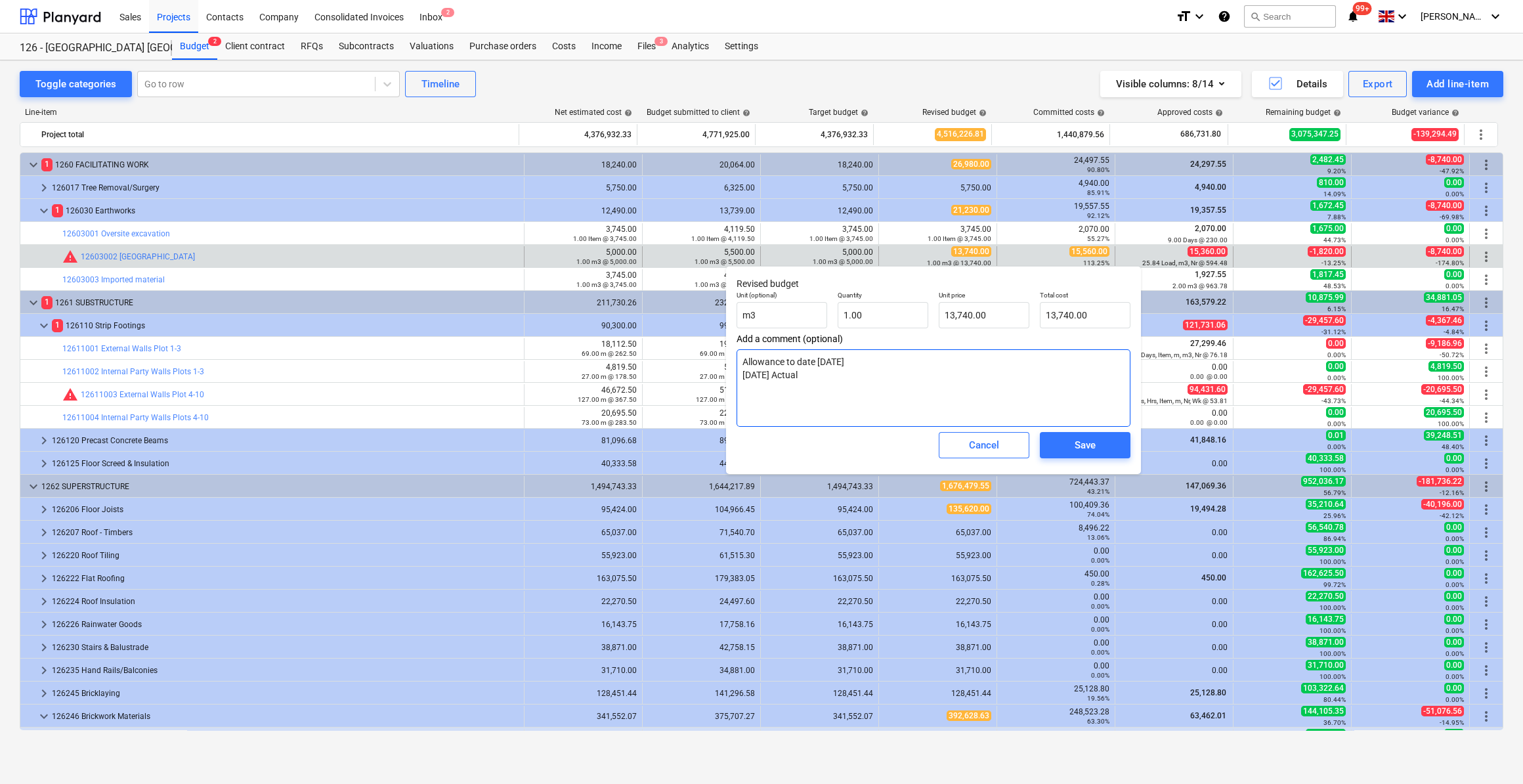
type textarea "x"
type textarea "Allowance to date [DATE] [DATE] Actual"
type textarea "x"
type textarea "Allowance to date [DATE] [DATE] Actual C"
drag, startPoint x: 995, startPoint y: 316, endPoint x: 942, endPoint y: 315, distance: 53.0
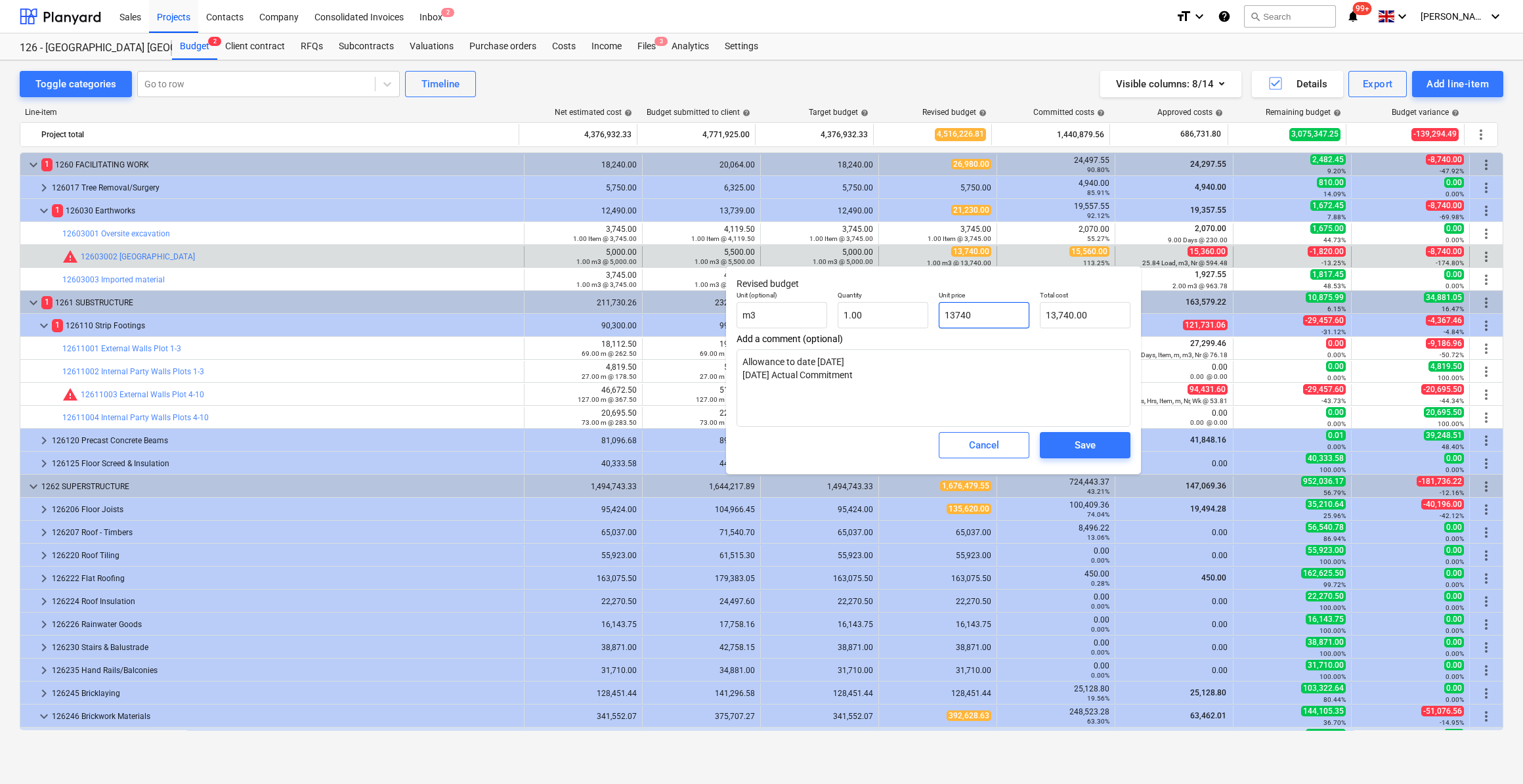
click at [942, 315] on input "13740" at bounding box center [984, 315] width 90 height 26
click at [994, 390] on textarea "Allowance to date [DATE] [DATE] Actual Commitment" at bounding box center [933, 387] width 394 height 77
click at [1067, 449] on span "Save" at bounding box center [1085, 445] width 59 height 17
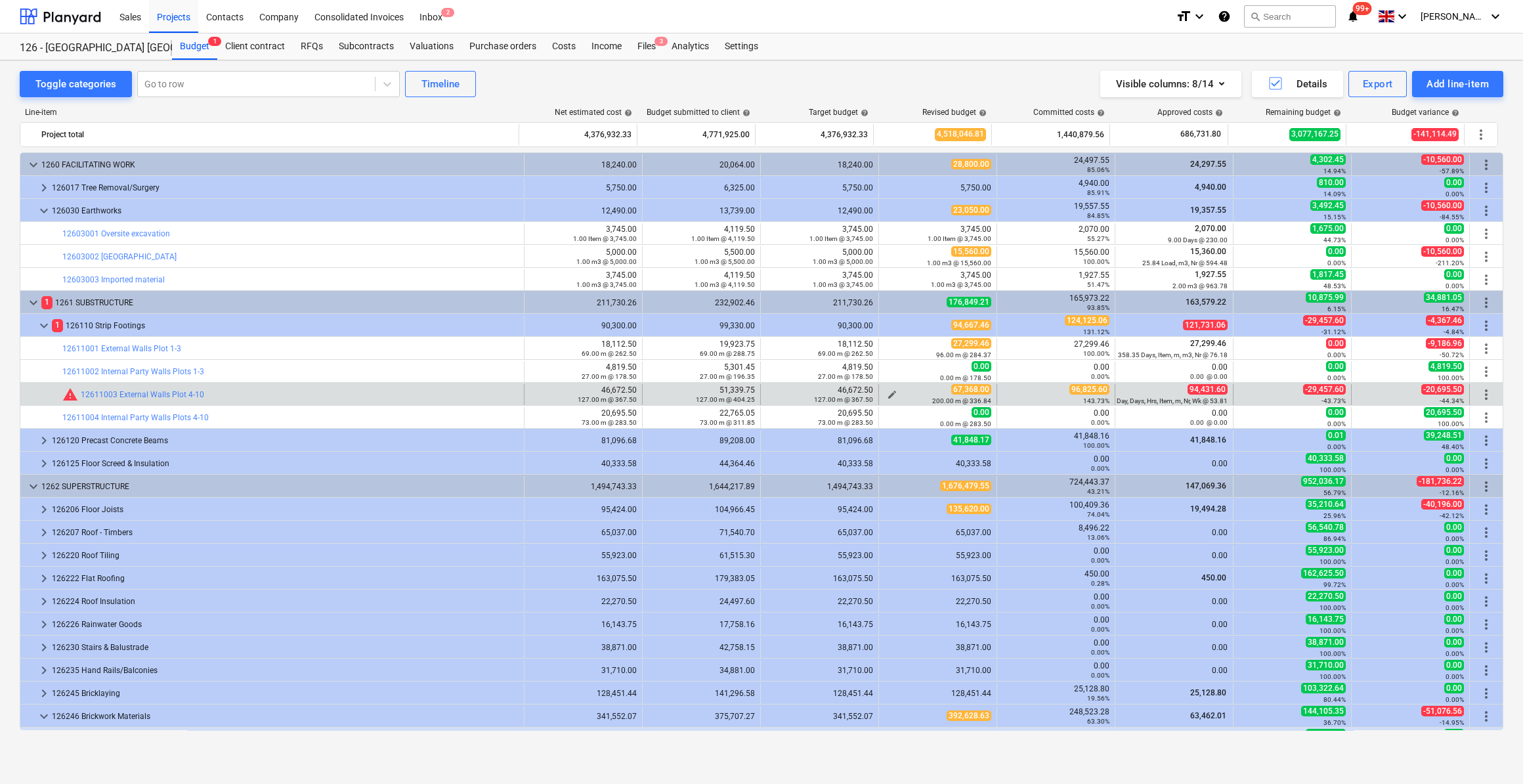
click at [887, 393] on span "edit" at bounding box center [892, 394] width 11 height 11
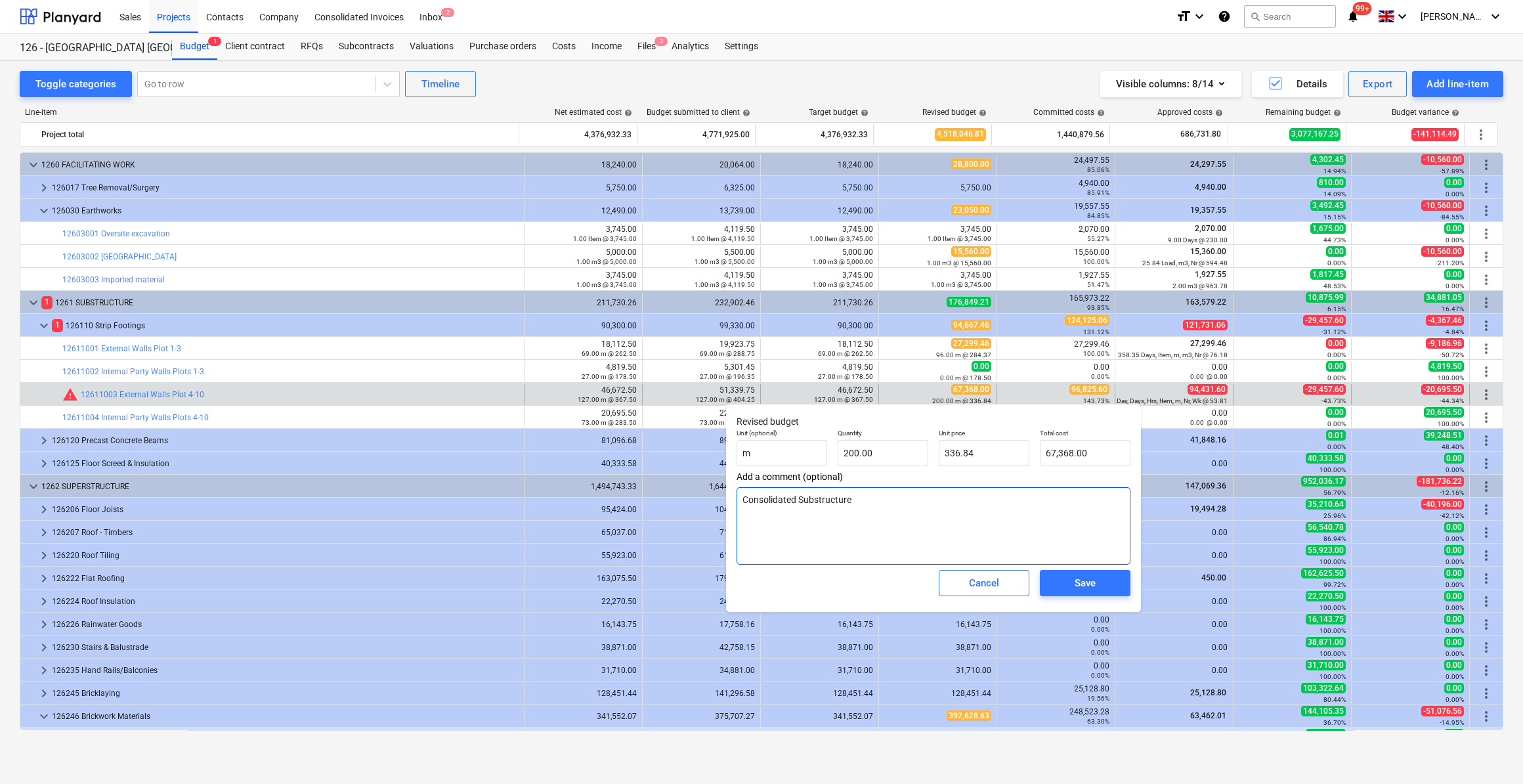
drag, startPoint x: 747, startPoint y: 512, endPoint x: 870, endPoint y: 499, distance: 123.7
click at [870, 499] on textarea "Consolidated Substructure" at bounding box center [933, 525] width 394 height 77
drag, startPoint x: 1095, startPoint y: 455, endPoint x: 1043, endPoint y: 457, distance: 52.0
click at [1043, 457] on input "67368" at bounding box center [1084, 453] width 90 height 26
click at [1068, 580] on span "Save" at bounding box center [1085, 582] width 59 height 17
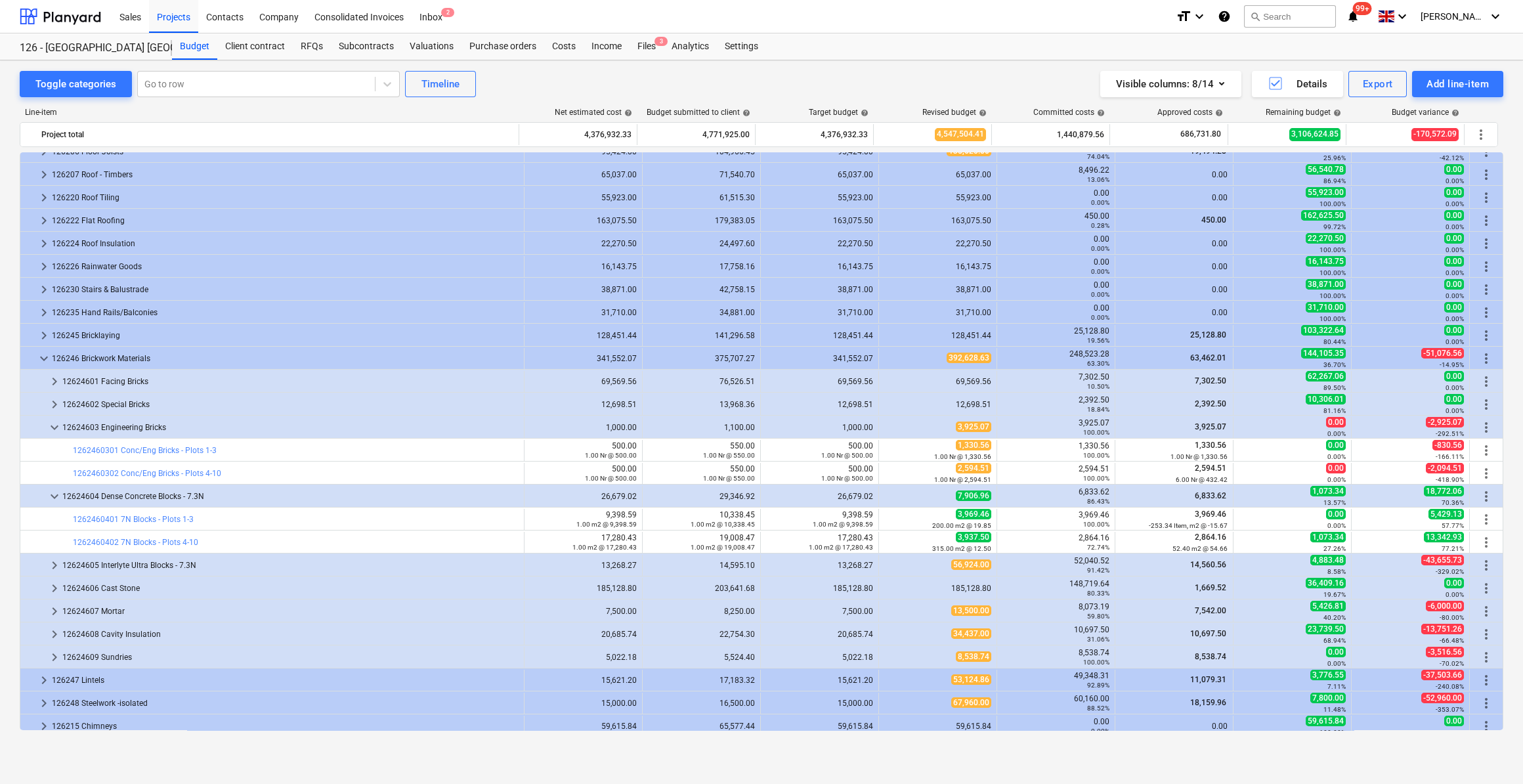
scroll to position [477, 0]
